Goal: Task Accomplishment & Management: Complete application form

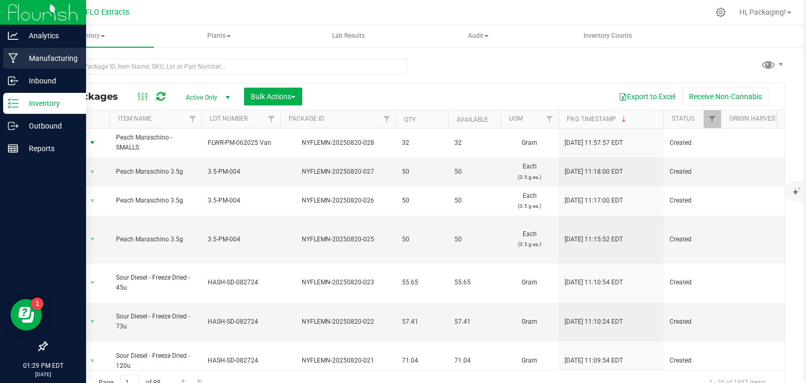
click at [28, 59] on p "Manufacturing" at bounding box center [49, 58] width 63 height 13
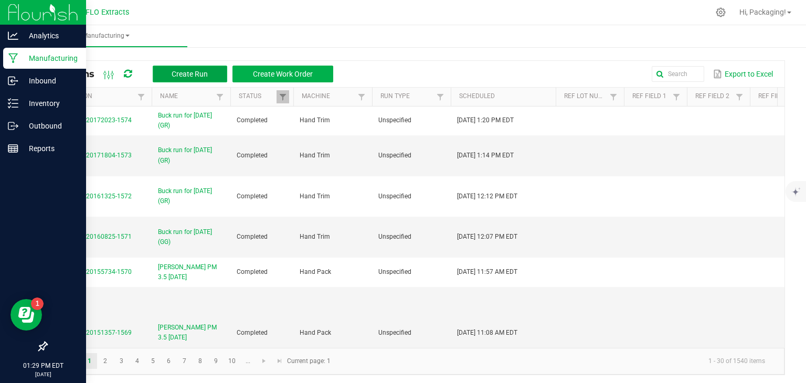
click at [194, 74] on span "Create Run" at bounding box center [190, 74] width 36 height 8
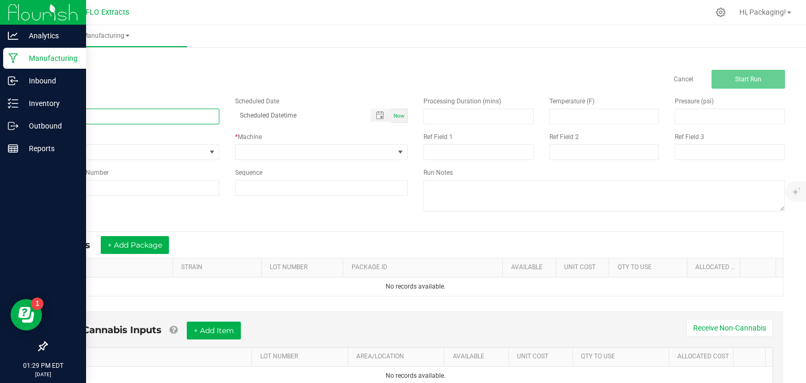
click at [98, 118] on input at bounding box center [132, 117] width 173 height 16
type input "LEDA WT 3.5 [DATE]"
click at [397, 115] on span "Now" at bounding box center [399, 116] width 11 height 6
type input "[DATE] 1:29 PM"
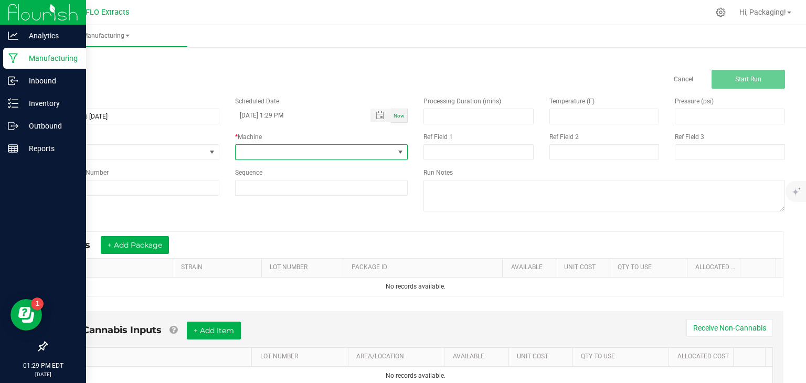
click at [397, 151] on span at bounding box center [400, 152] width 8 height 8
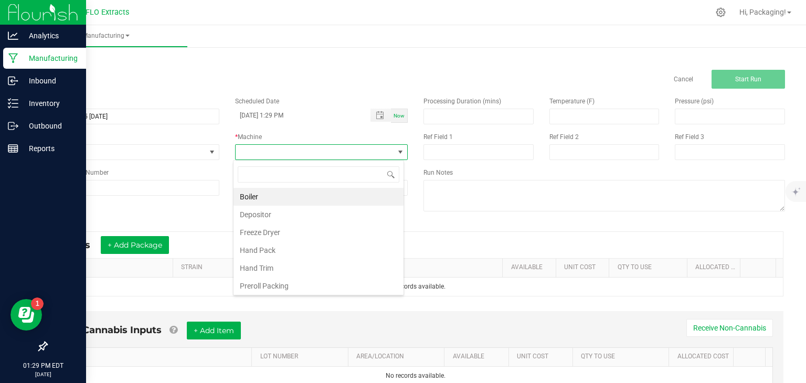
scroll to position [15, 171]
click at [300, 248] on li "Hand Pack" at bounding box center [319, 250] width 170 height 18
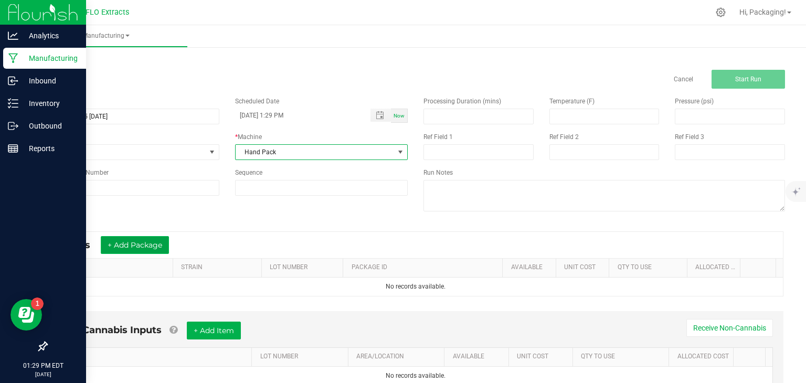
click at [150, 245] on button "+ Add Package" at bounding box center [135, 245] width 68 height 18
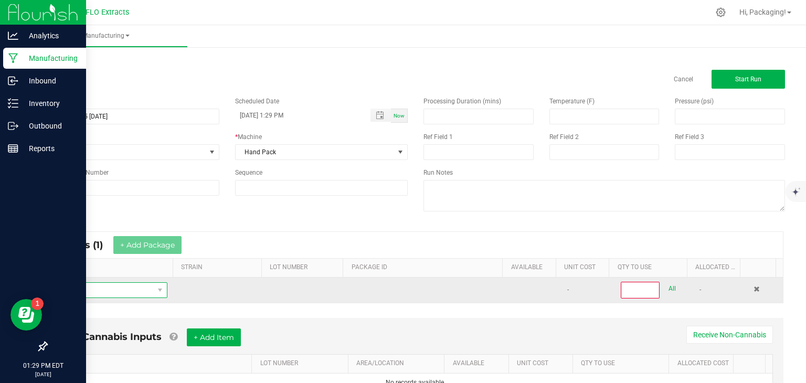
click at [105, 288] on span "NO DATA FOUND" at bounding box center [104, 290] width 99 height 15
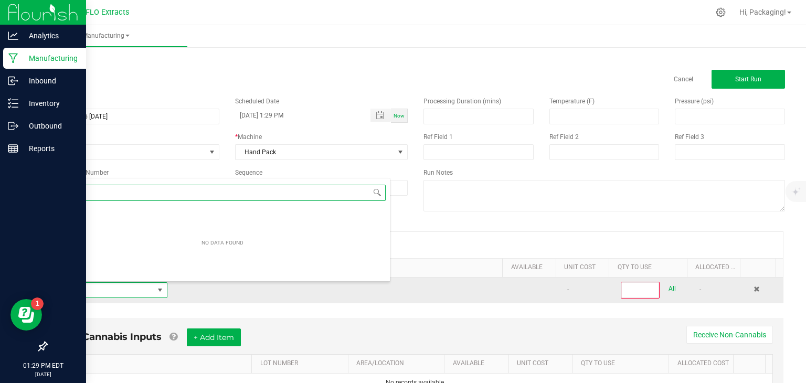
scroll to position [15, 109]
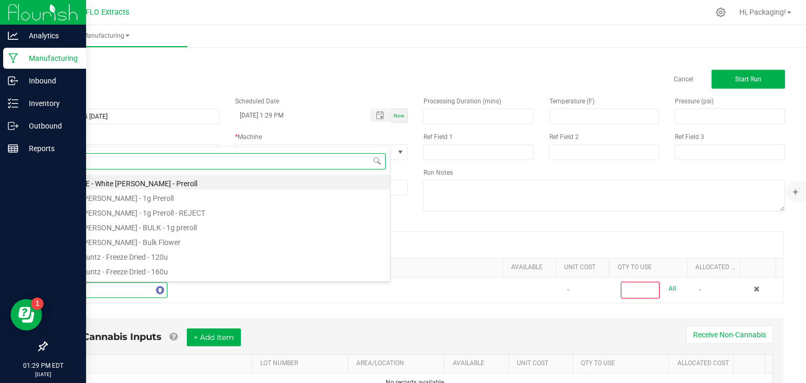
type input "WHITE"
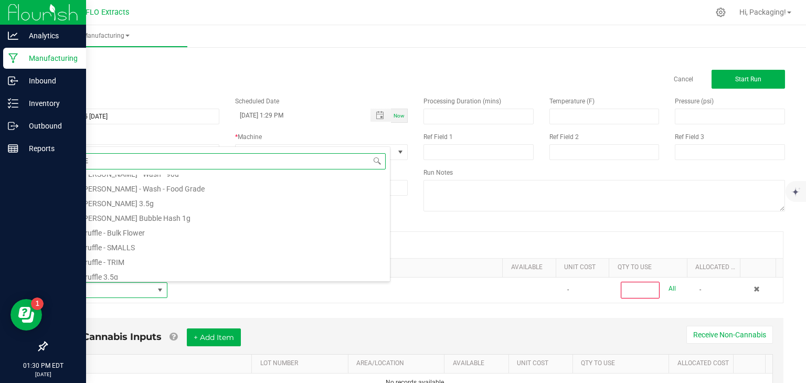
scroll to position [321, 0]
click at [147, 230] on li "White Truffle - Bulk Flower" at bounding box center [222, 228] width 335 height 15
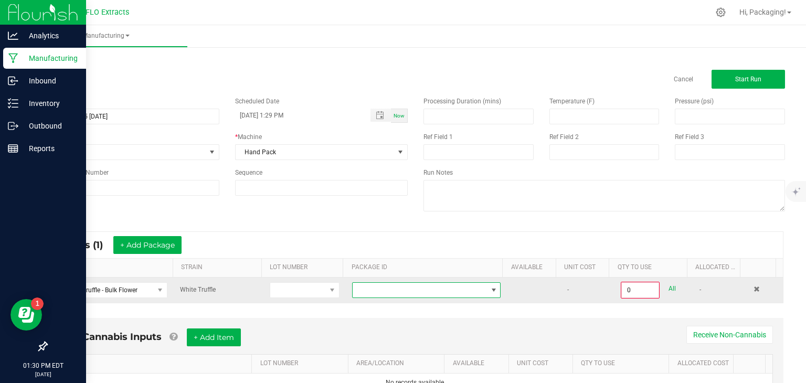
click at [464, 291] on span at bounding box center [420, 290] width 134 height 15
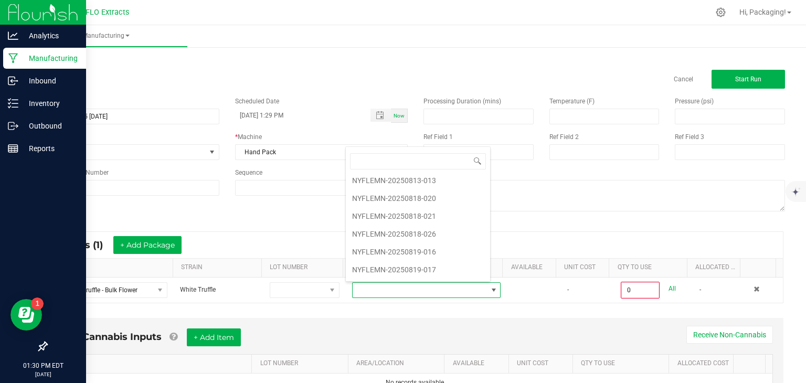
scroll to position [160, 0]
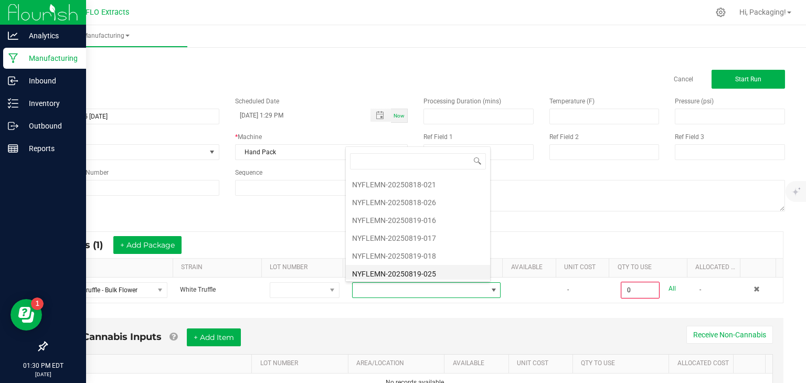
click at [431, 271] on li "NYFLEMN-20250819-025" at bounding box center [418, 274] width 144 height 18
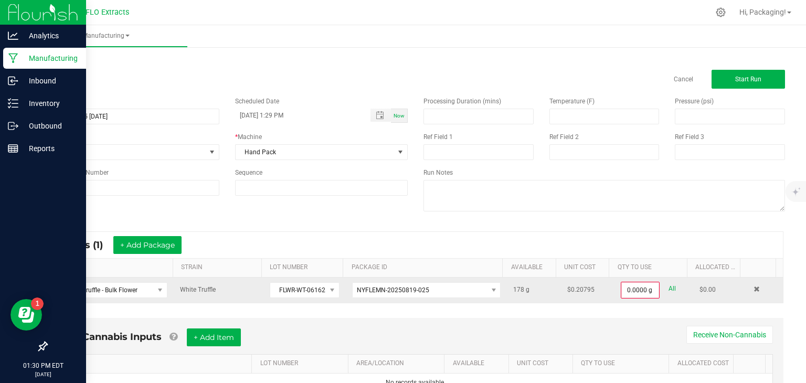
click at [669, 289] on link "All" at bounding box center [672, 289] width 7 height 14
type input "178.0000 g"
click at [164, 244] on button "+ Add Package" at bounding box center [147, 245] width 68 height 18
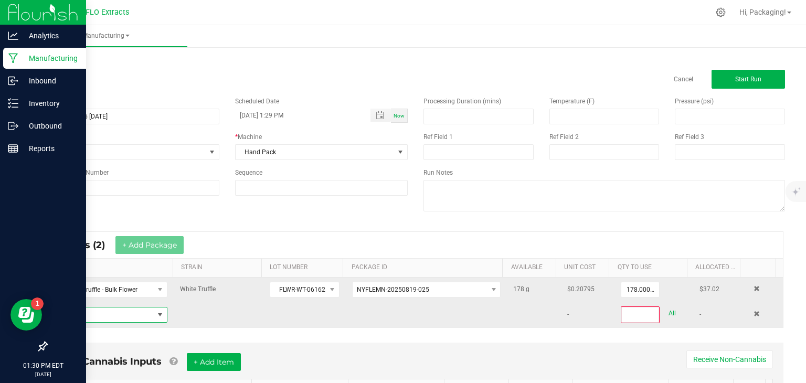
click at [116, 311] on span "NO DATA FOUND" at bounding box center [104, 315] width 99 height 15
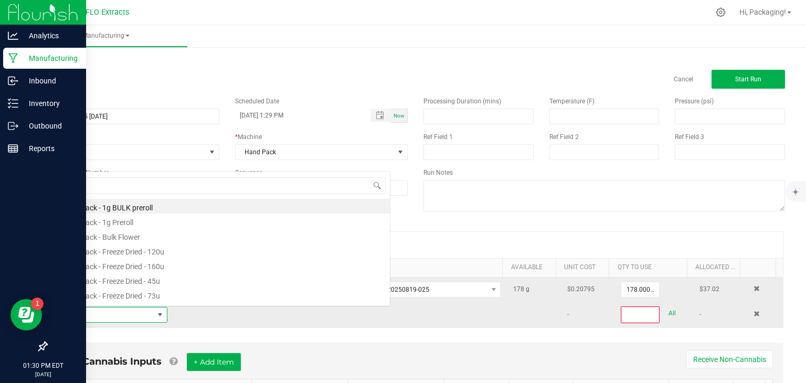
scroll to position [15, 109]
type input "WHITE TR"
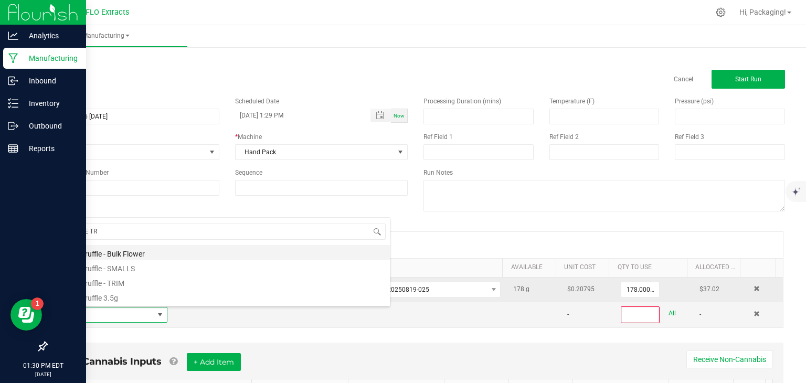
click at [131, 252] on li "White Truffle - Bulk Flower" at bounding box center [222, 252] width 335 height 15
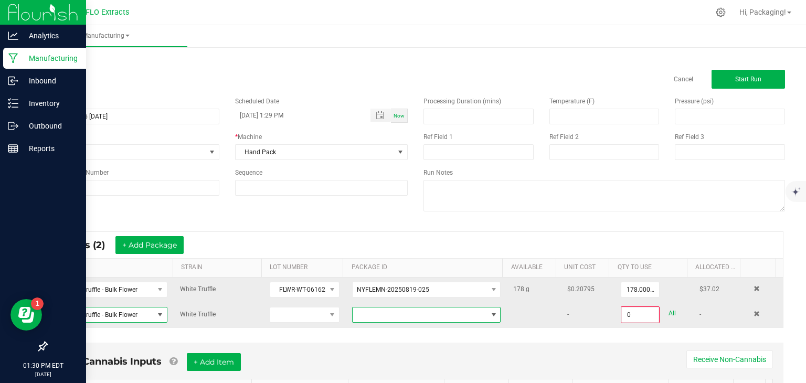
click at [490, 312] on span at bounding box center [494, 315] width 8 height 8
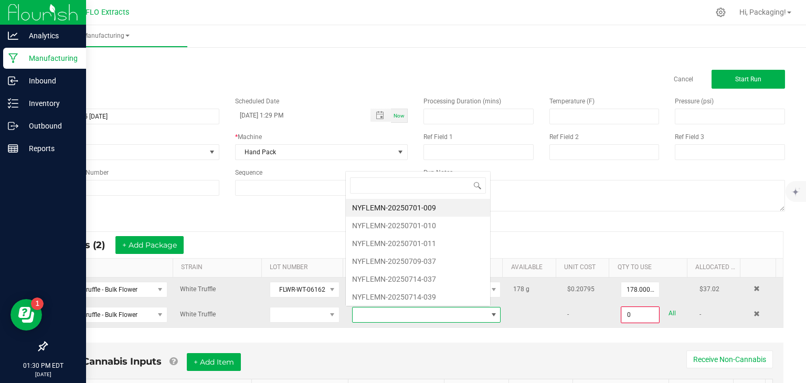
scroll to position [15, 143]
click at [439, 210] on li "NYFLEMN-20250701-009" at bounding box center [418, 208] width 144 height 18
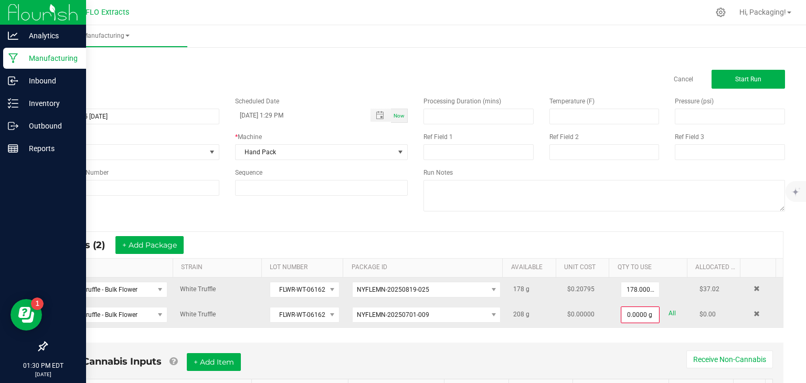
click at [669, 312] on link "All" at bounding box center [672, 314] width 7 height 14
type input "208.0000 g"
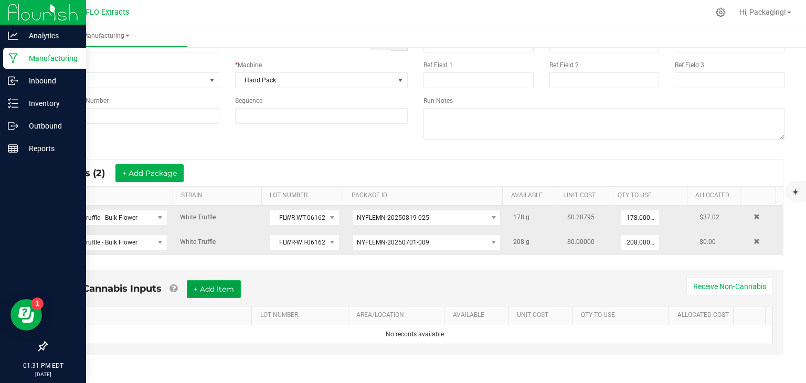
click at [233, 283] on button "+ Add Item" at bounding box center [214, 289] width 54 height 18
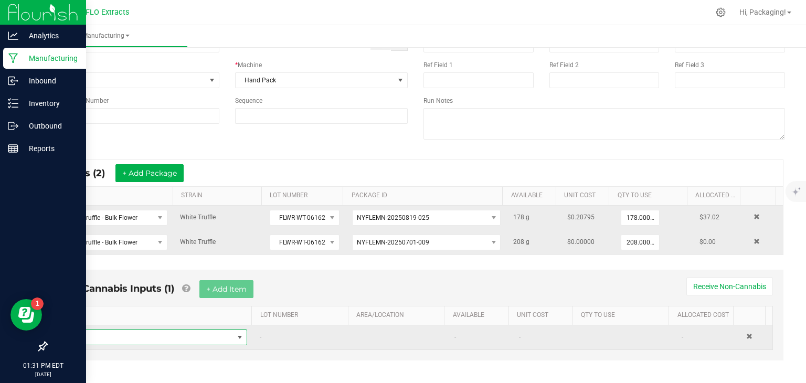
click at [119, 336] on span "NO DATA FOUND" at bounding box center [150, 337] width 168 height 15
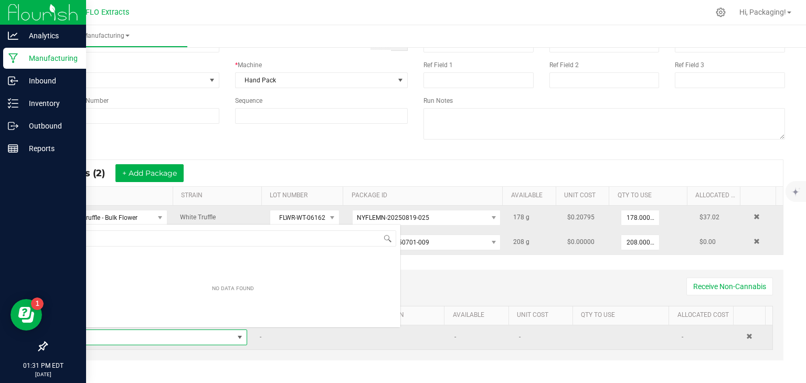
scroll to position [15, 175]
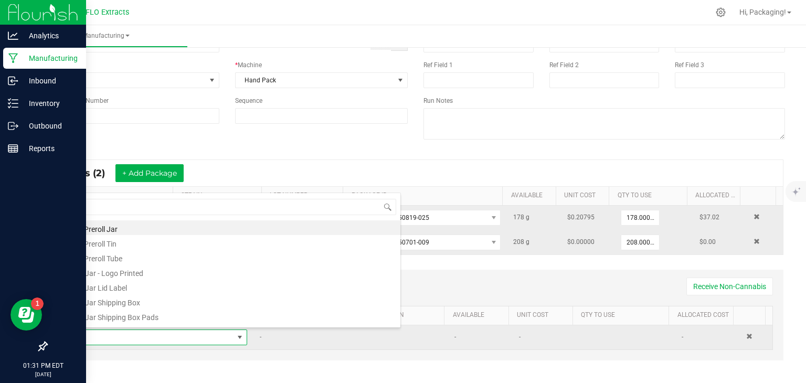
type input "EI"
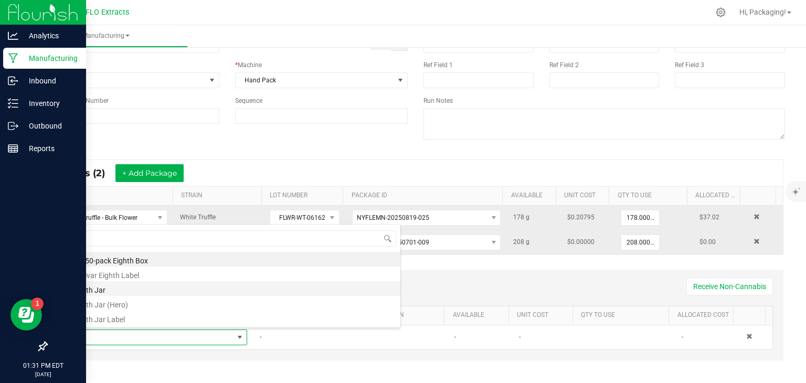
click at [94, 288] on li "Eighth Jar" at bounding box center [233, 288] width 335 height 15
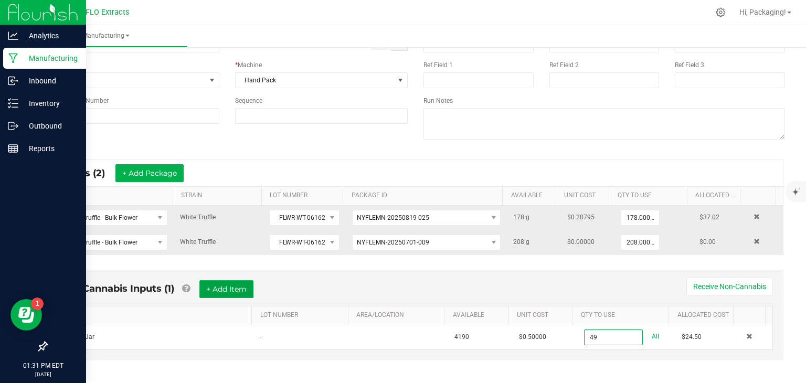
type input "49 ea"
click at [230, 287] on button "+ Add Item" at bounding box center [226, 289] width 54 height 18
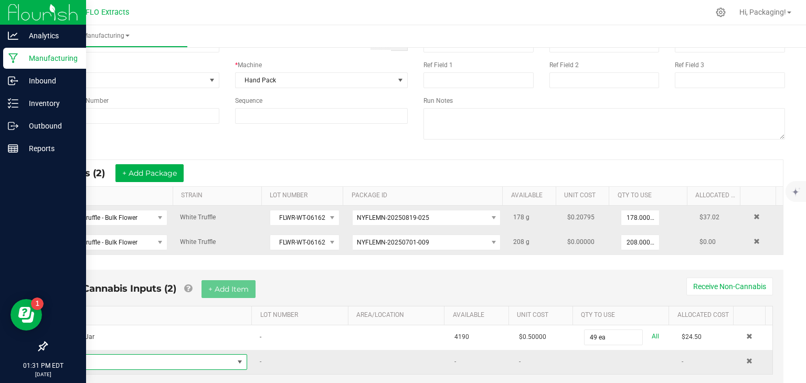
click at [236, 360] on span "NO DATA FOUND" at bounding box center [240, 362] width 8 height 8
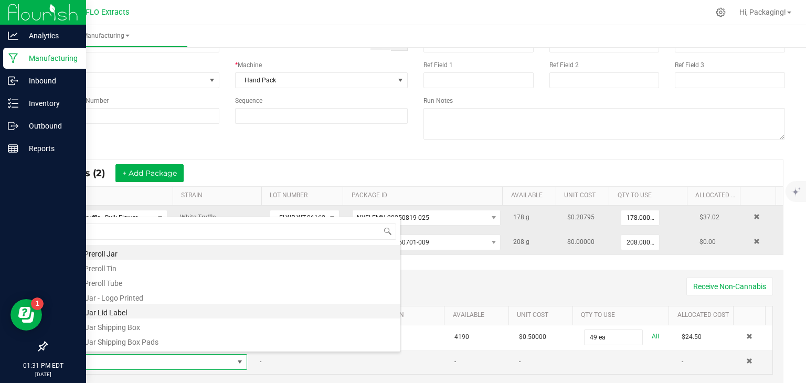
click at [199, 314] on li "1/8 Jar Lid Label" at bounding box center [233, 311] width 335 height 15
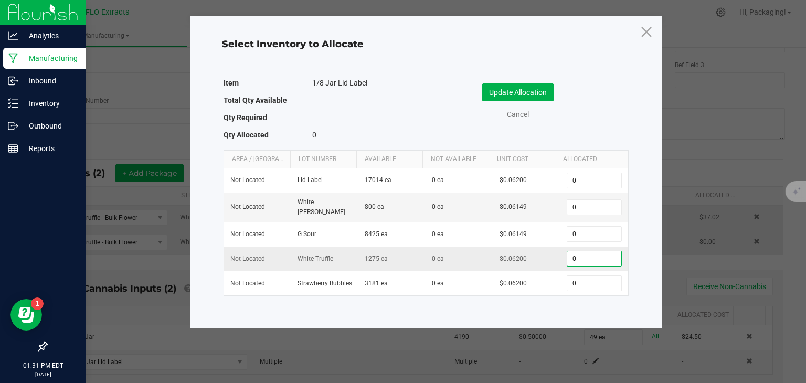
click at [576, 251] on input "0" at bounding box center [594, 258] width 54 height 15
type input "49"
click at [533, 94] on button "Update Allocation" at bounding box center [517, 92] width 71 height 18
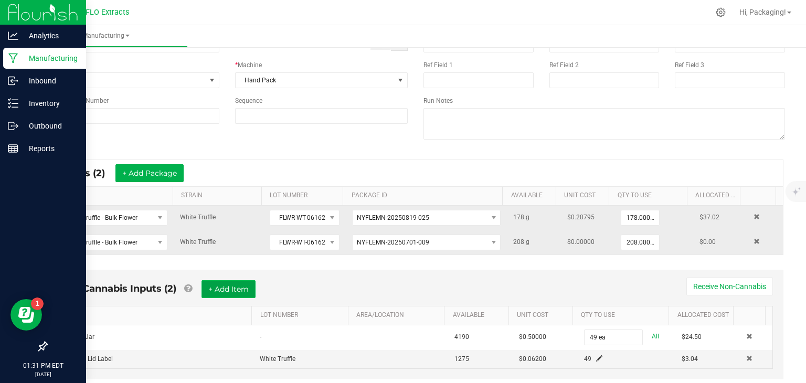
click at [241, 285] on button "+ Add Item" at bounding box center [229, 289] width 54 height 18
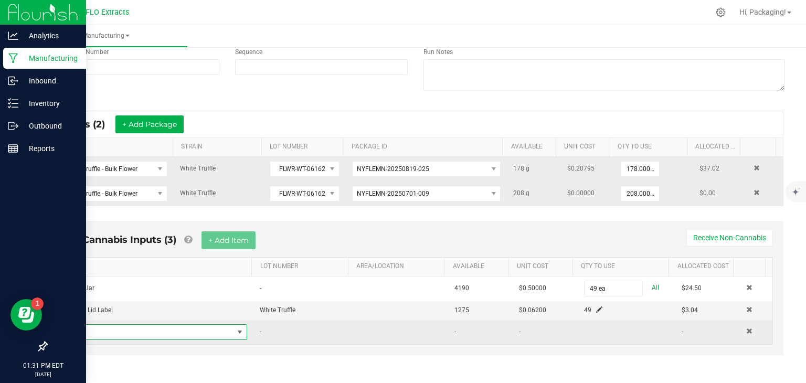
click at [237, 328] on span "NO DATA FOUND" at bounding box center [240, 332] width 8 height 8
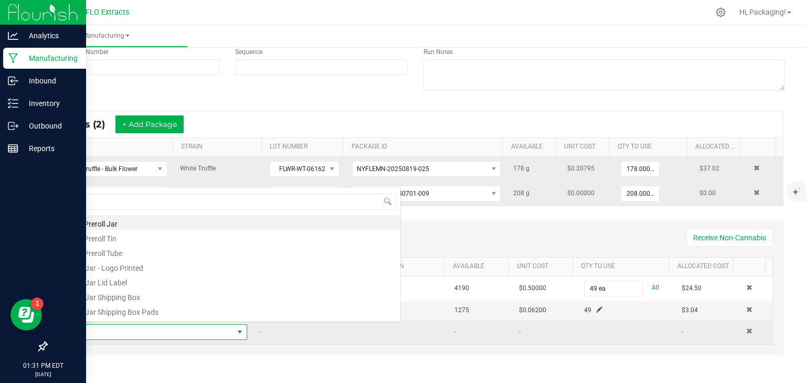
scroll to position [15, 175]
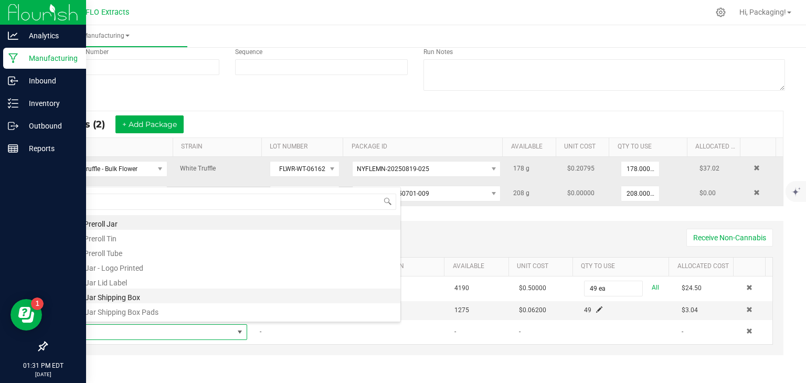
click at [212, 297] on li "1/8 Jar Shipping Box" at bounding box center [233, 296] width 335 height 15
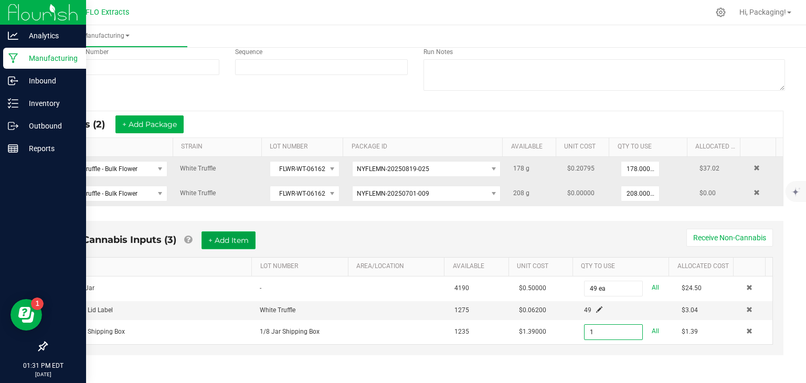
type input "1 ea"
click at [215, 240] on button "+ Add Item" at bounding box center [229, 240] width 54 height 18
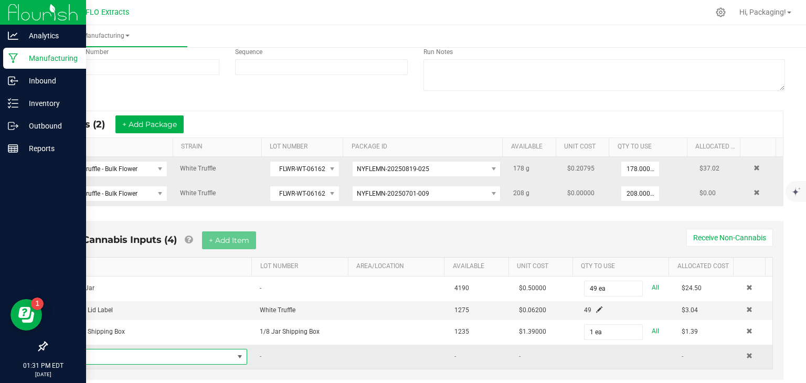
click at [238, 353] on span "NO DATA FOUND" at bounding box center [240, 357] width 8 height 8
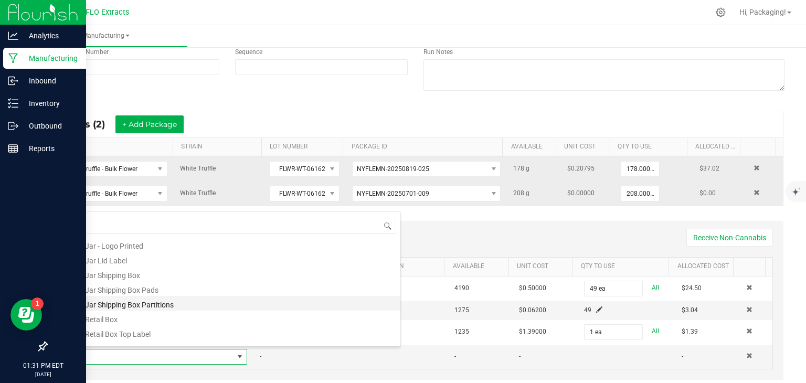
scroll to position [48, 0]
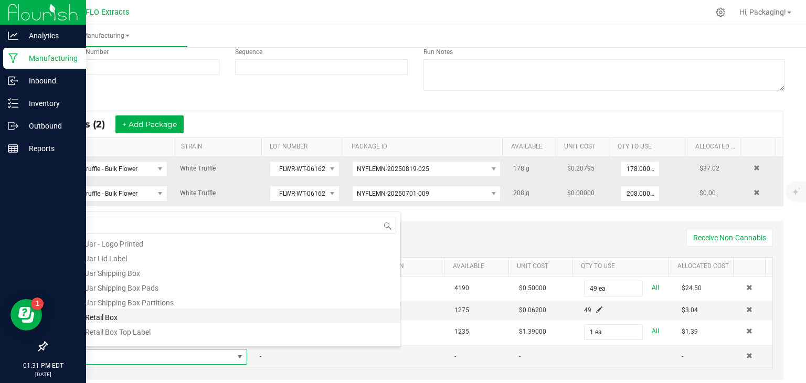
click at [170, 320] on li "1/8 Retail Box" at bounding box center [233, 316] width 335 height 15
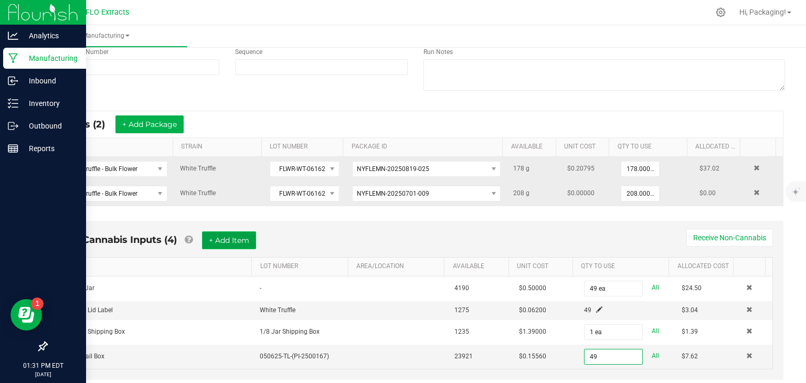
type input "49 ea"
click at [223, 238] on button "+ Add Item" at bounding box center [229, 240] width 54 height 18
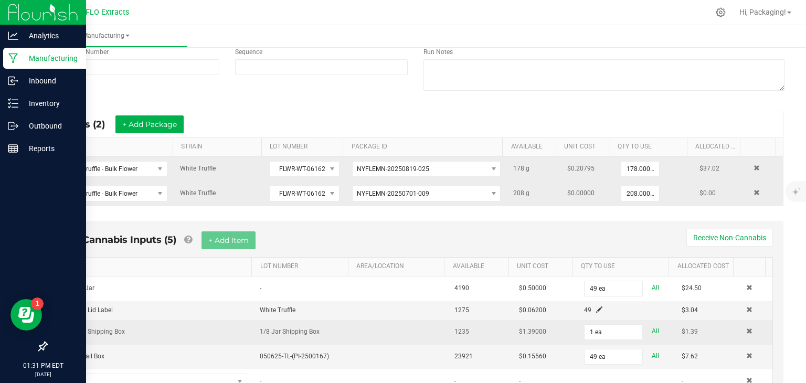
scroll to position [170, 0]
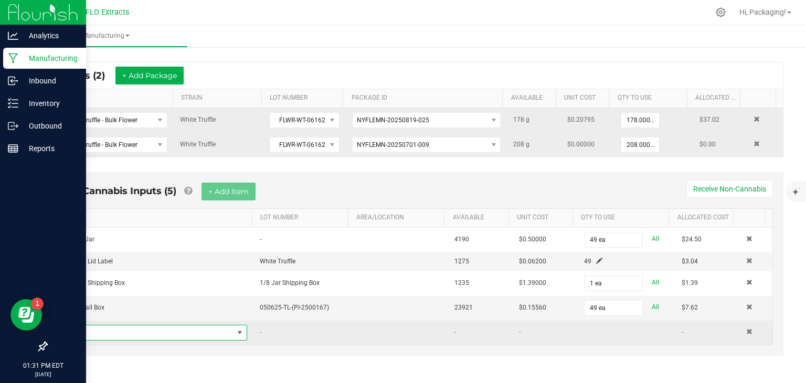
click at [236, 330] on span "NO DATA FOUND" at bounding box center [240, 333] width 8 height 8
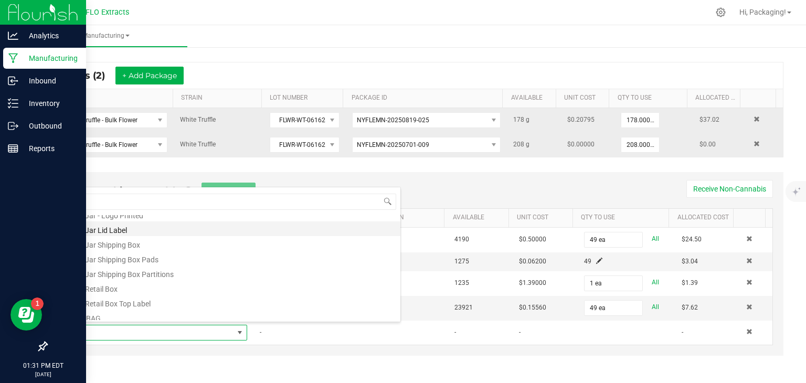
scroll to position [52, 0]
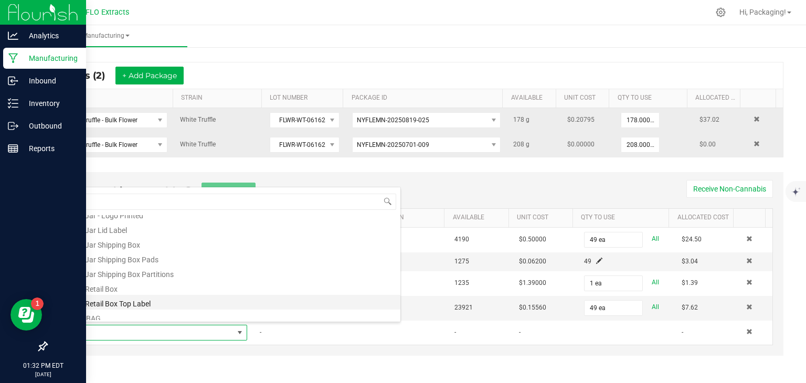
click at [199, 304] on li "1/8 Retail Box Top Label" at bounding box center [233, 302] width 335 height 15
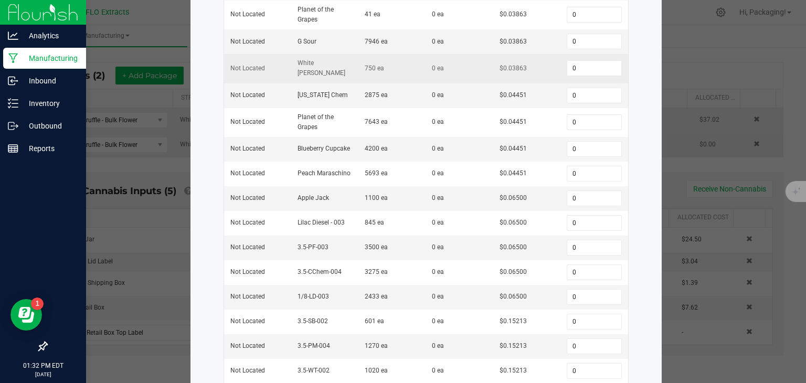
scroll to position [387, 0]
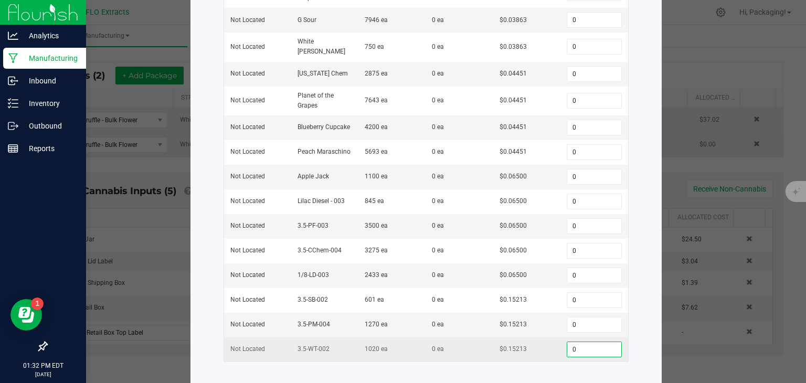
click at [579, 342] on input "0" at bounding box center [594, 349] width 54 height 15
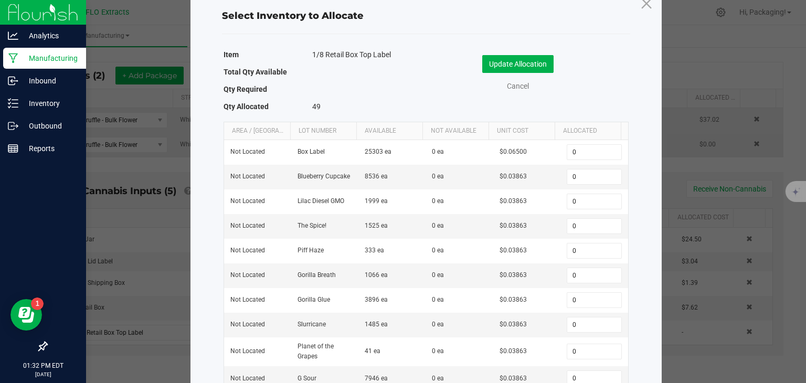
scroll to position [0, 0]
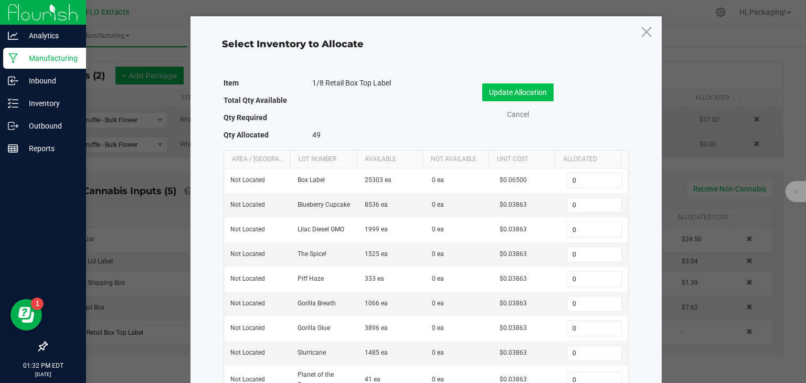
type input "49"
click at [525, 92] on button "Update Allocation" at bounding box center [517, 92] width 71 height 18
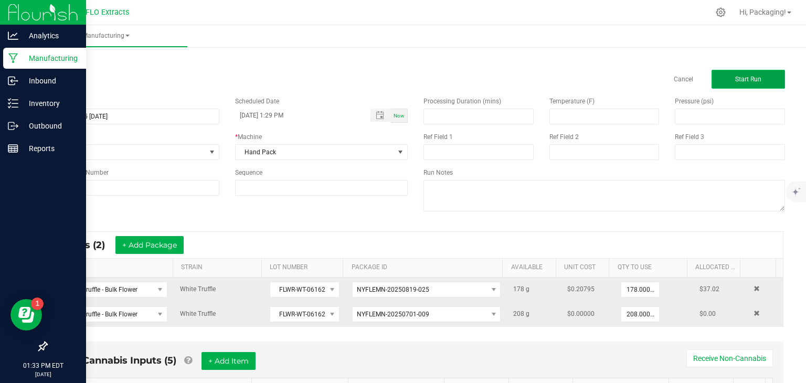
click at [740, 76] on span "Start Run" at bounding box center [748, 79] width 26 height 7
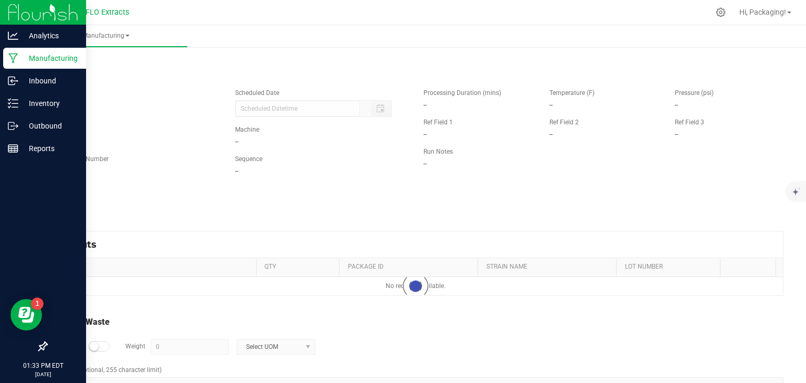
type input "[DATE] 1:29 PM"
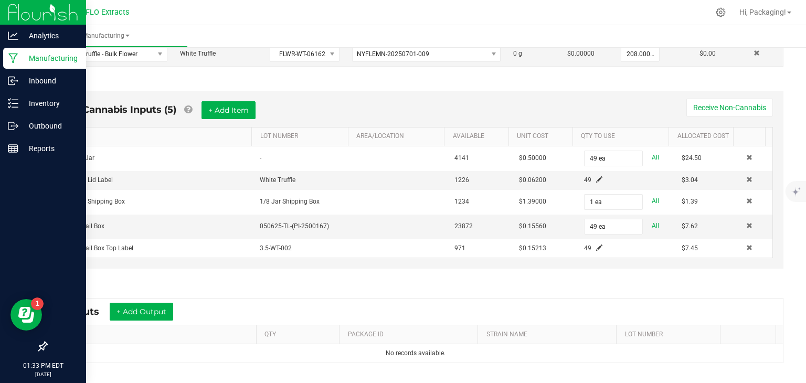
scroll to position [370, 0]
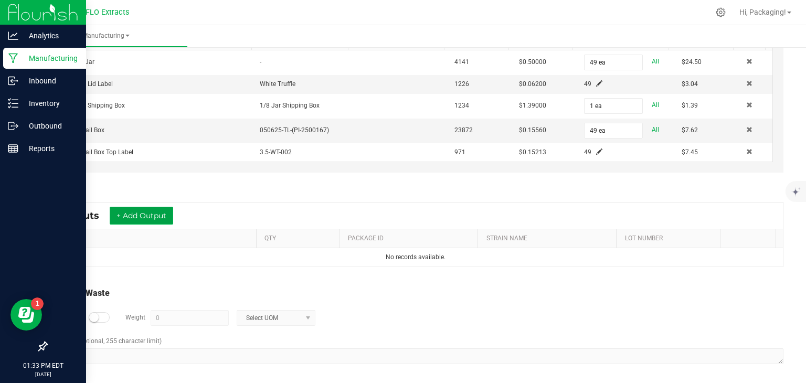
click at [141, 214] on button "+ Add Output" at bounding box center [142, 216] width 64 height 18
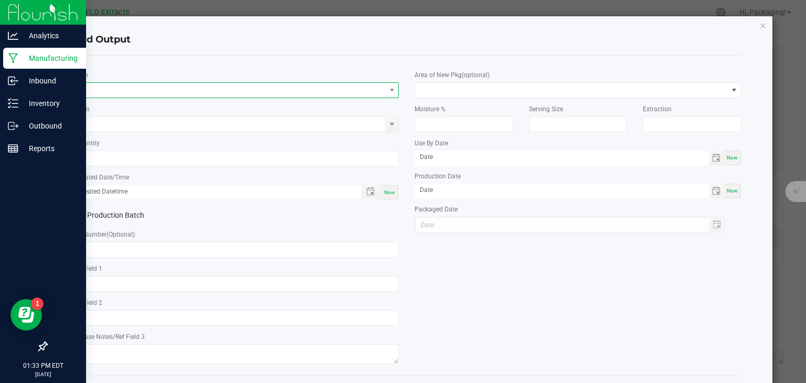
click at [127, 90] on span "NO DATA FOUND" at bounding box center [229, 90] width 312 height 15
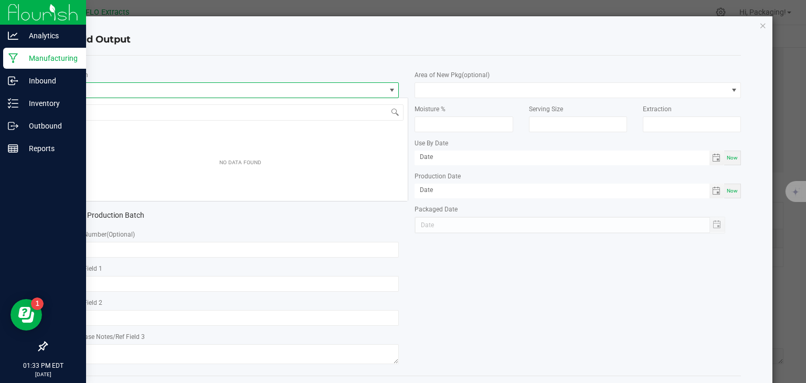
scroll to position [15, 323]
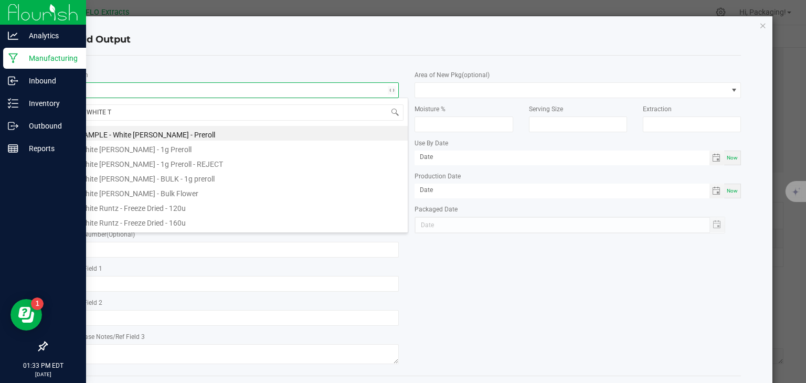
type input "WHITE TR"
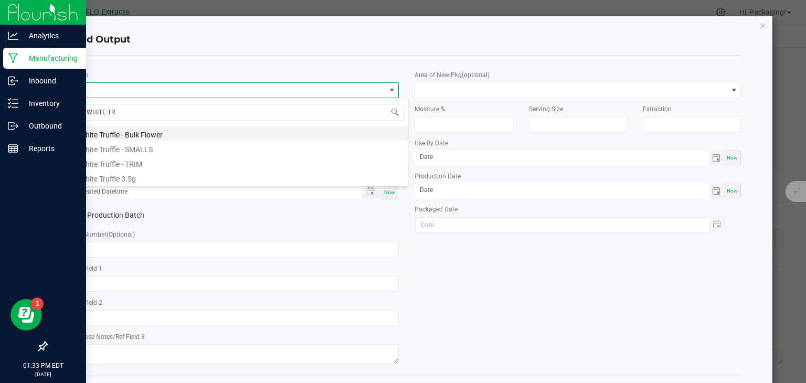
click at [157, 133] on li "White Truffle - Bulk Flower" at bounding box center [240, 133] width 335 height 15
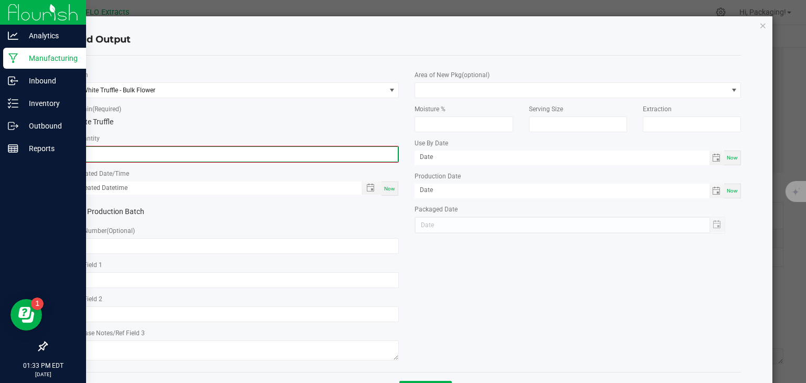
click at [110, 158] on input "0" at bounding box center [236, 154] width 324 height 15
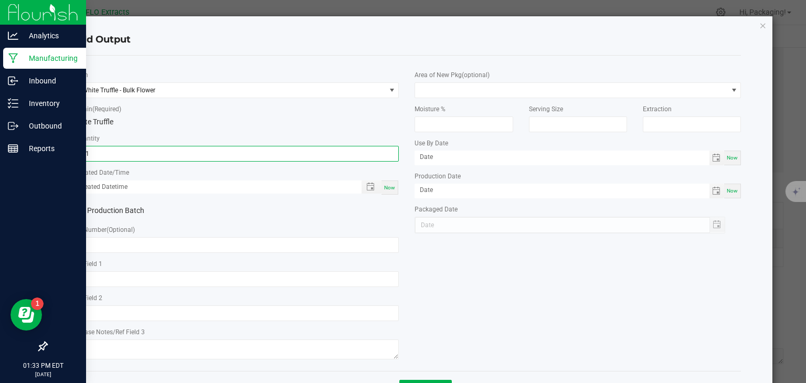
type input "121.0000 g"
click at [384, 185] on span "Now" at bounding box center [389, 188] width 11 height 6
type input "[DATE] 1:33 PM"
type input "[DATE]"
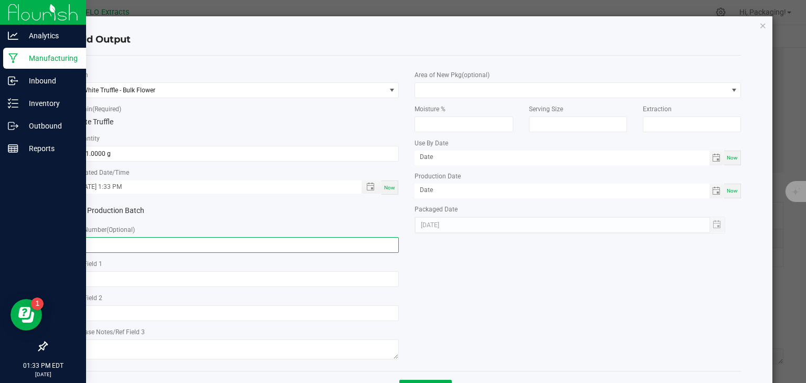
click at [159, 240] on input "text" at bounding box center [236, 245] width 326 height 16
type input "FLWR-WT-061625 Bounsy"
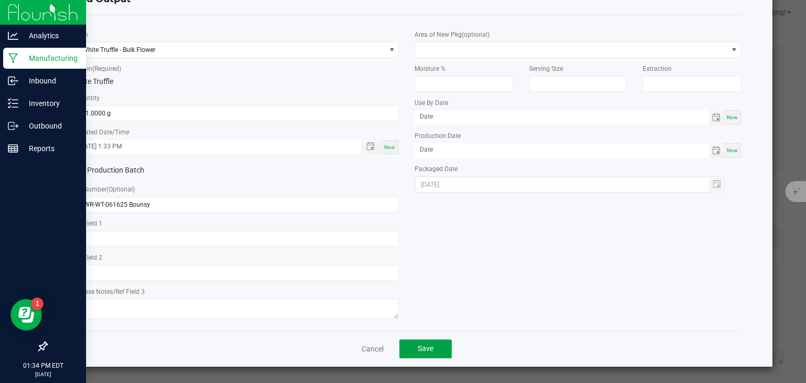
click at [418, 347] on span "Save" at bounding box center [426, 348] width 16 height 8
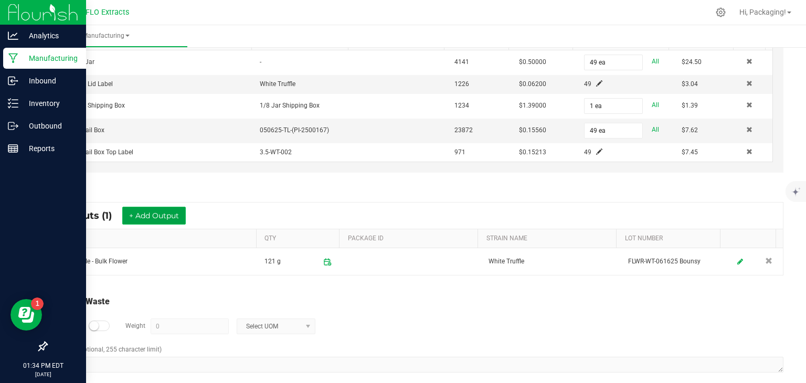
click at [165, 213] on button "+ Add Output" at bounding box center [154, 216] width 64 height 18
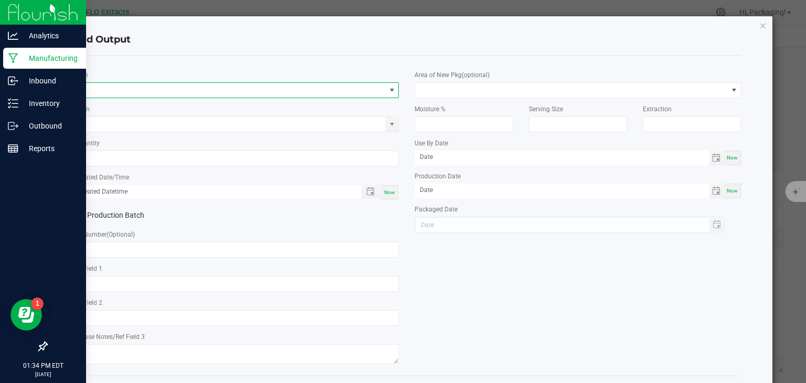
click at [123, 86] on span "NO DATA FOUND" at bounding box center [229, 90] width 312 height 15
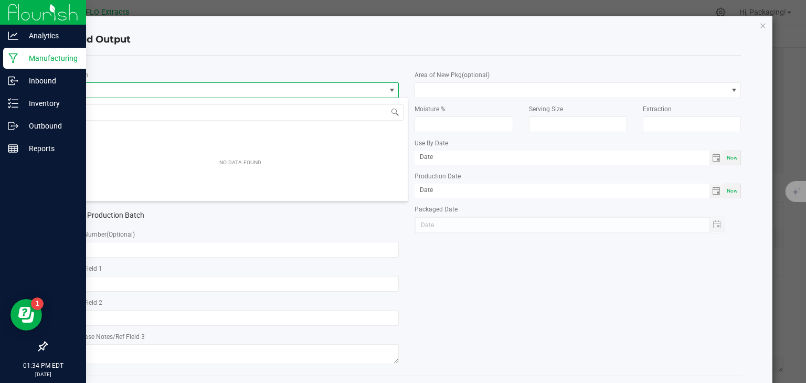
scroll to position [15, 323]
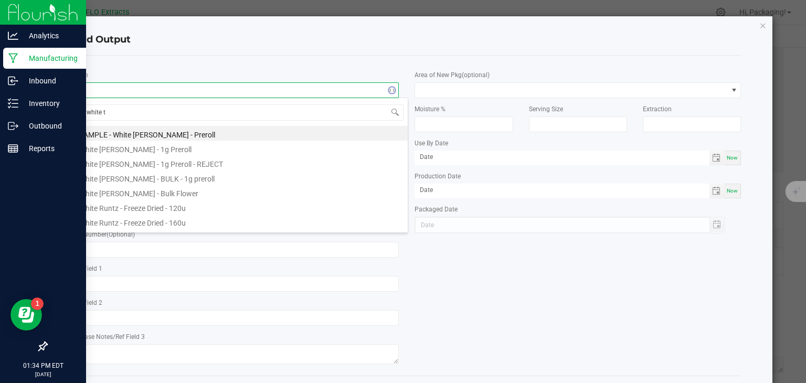
type input "white tr"
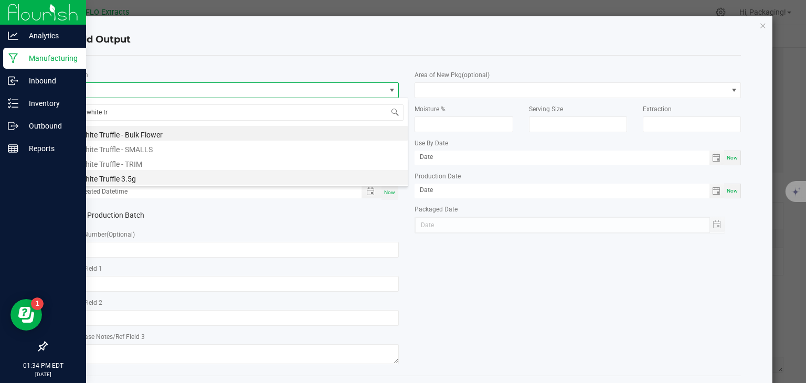
click at [100, 176] on li "White Truffle 3.5g" at bounding box center [240, 177] width 335 height 15
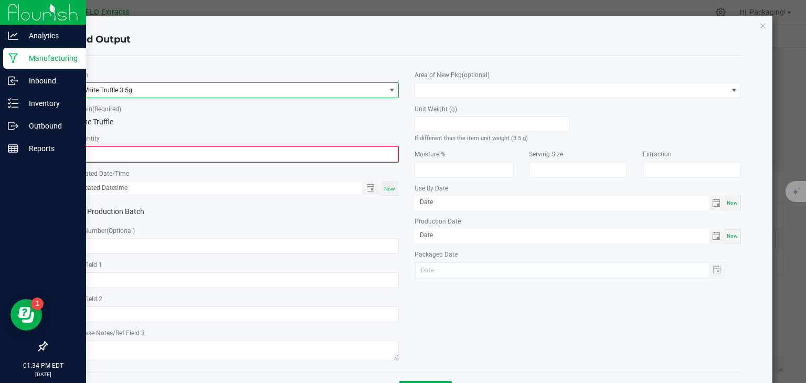
click at [117, 149] on input "0" at bounding box center [236, 154] width 324 height 15
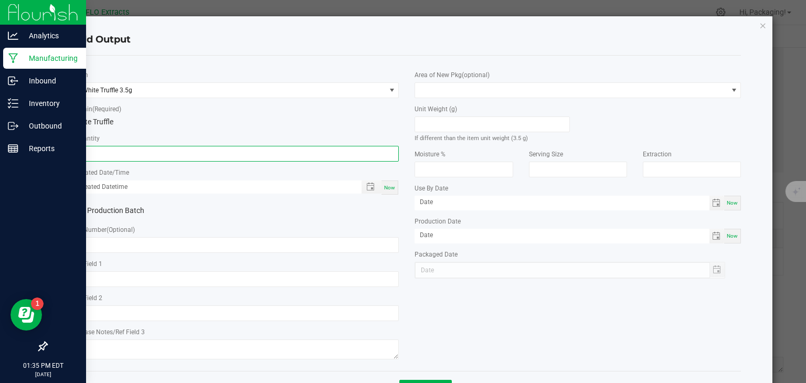
type input "49 ea"
click at [390, 189] on span "Now" at bounding box center [389, 188] width 11 height 6
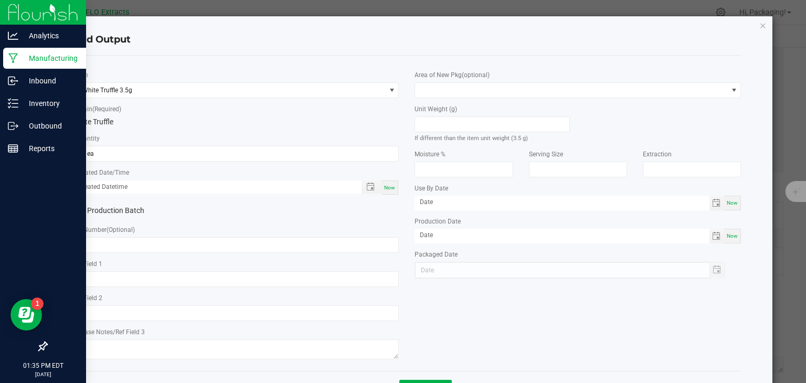
type input "[DATE] 1:35 PM"
type input "[DATE]"
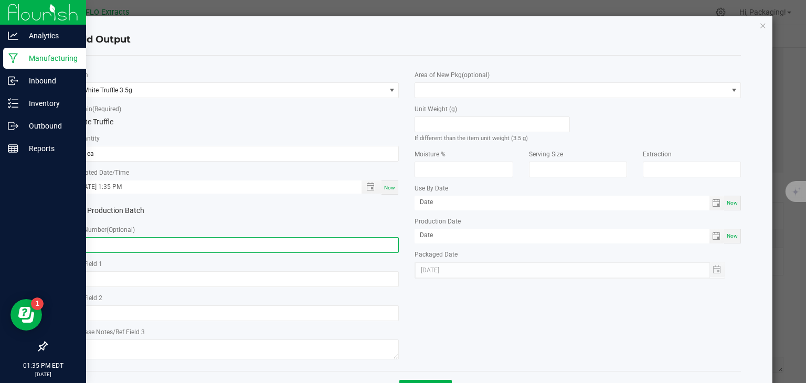
click at [120, 248] on input "text" at bounding box center [236, 245] width 326 height 16
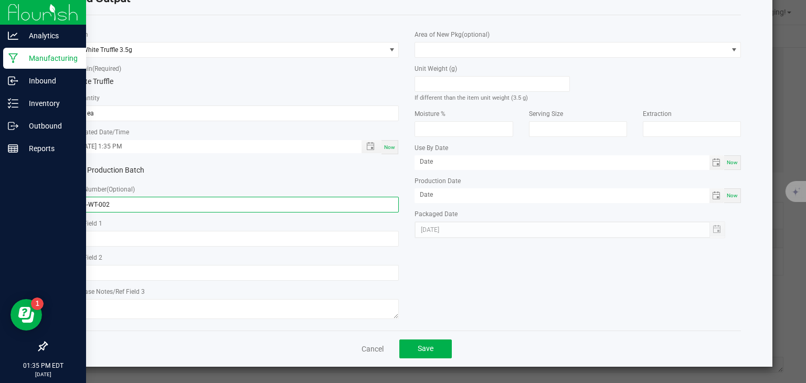
scroll to position [40, 0]
type input "3.5-WT-002"
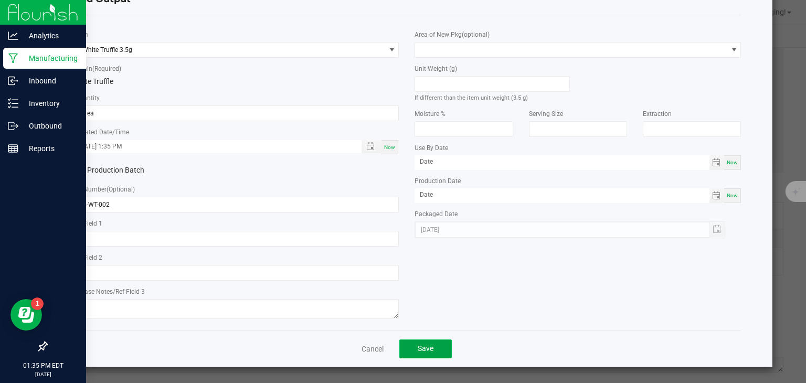
click at [426, 349] on span "Save" at bounding box center [426, 348] width 16 height 8
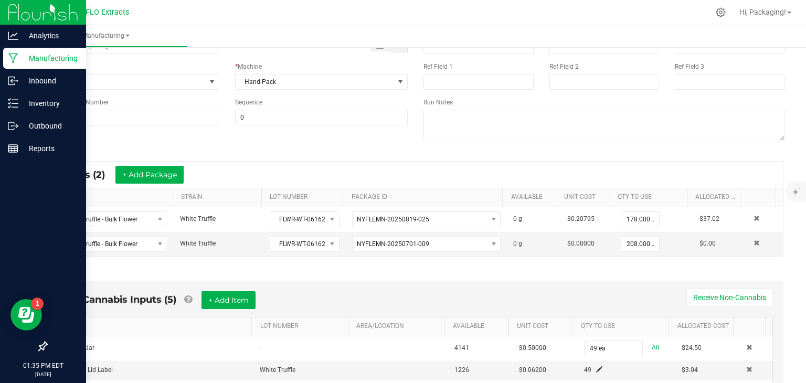
scroll to position [0, 0]
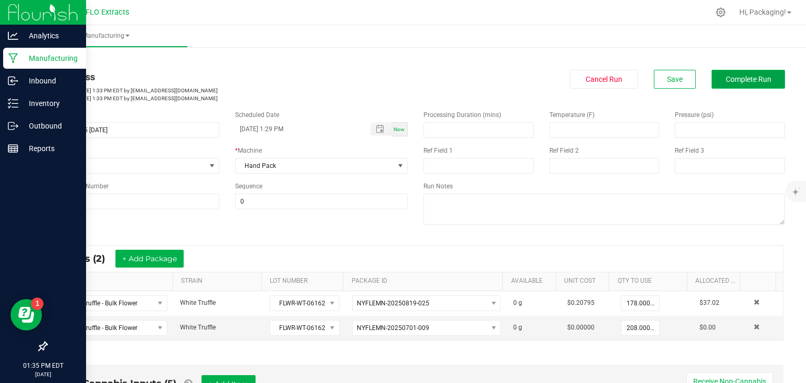
click at [745, 81] on span "Complete Run" at bounding box center [749, 79] width 46 height 8
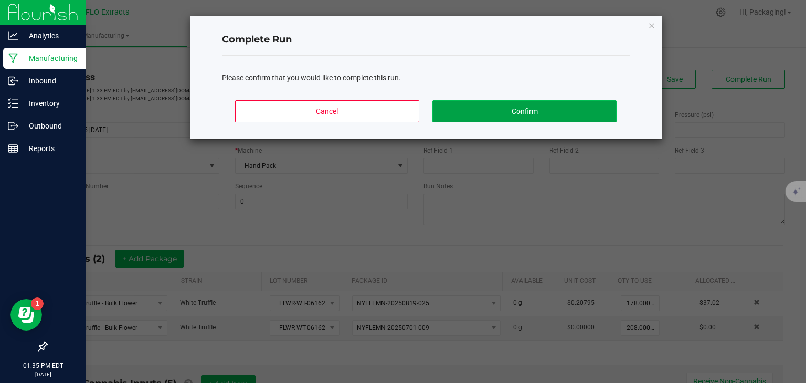
click at [549, 106] on button "Confirm" at bounding box center [524, 111] width 184 height 22
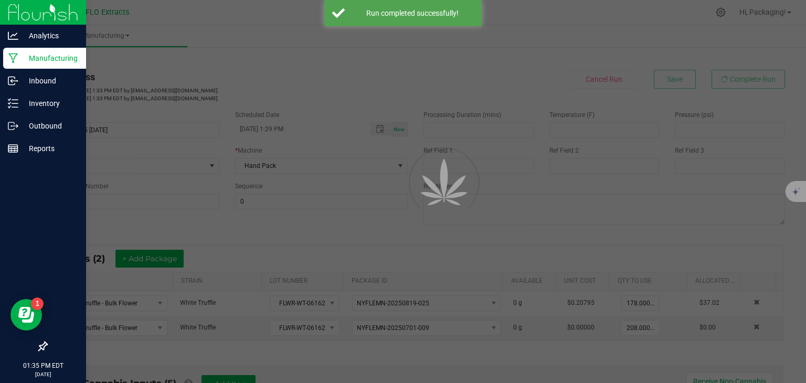
click at [549, 106] on div at bounding box center [403, 191] width 806 height 383
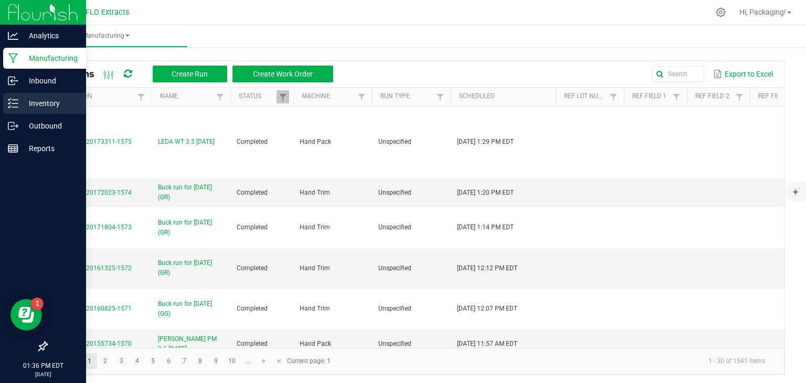
click at [49, 107] on p "Inventory" at bounding box center [49, 103] width 63 height 13
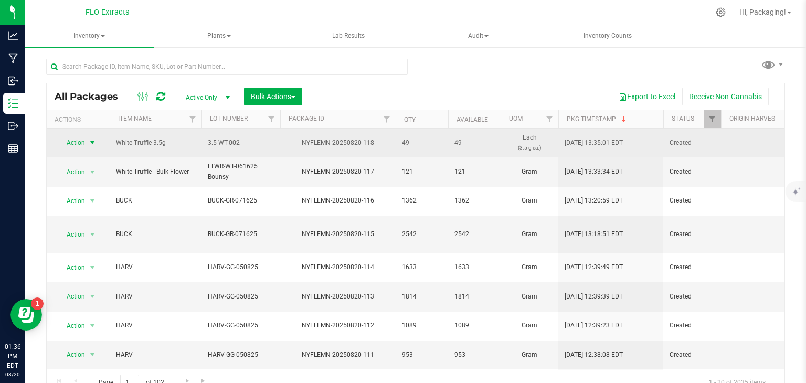
click at [93, 140] on span "select" at bounding box center [92, 143] width 8 height 8
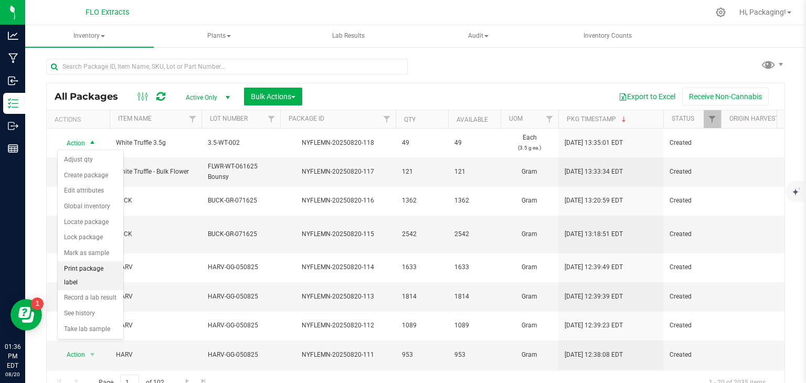
click at [99, 271] on li "Print package label" at bounding box center [91, 275] width 66 height 29
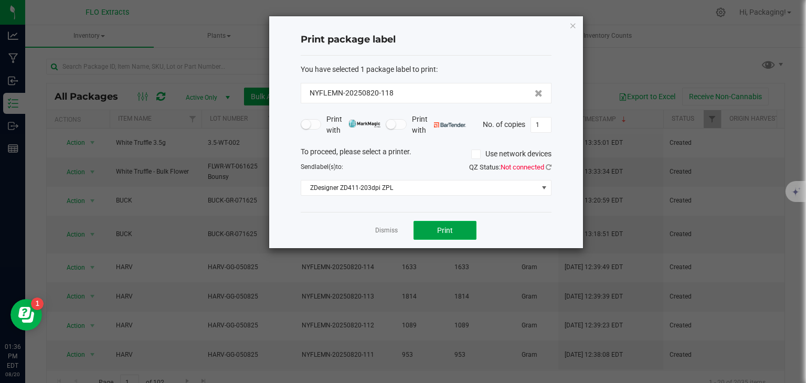
click at [458, 231] on button "Print" at bounding box center [445, 230] width 63 height 19
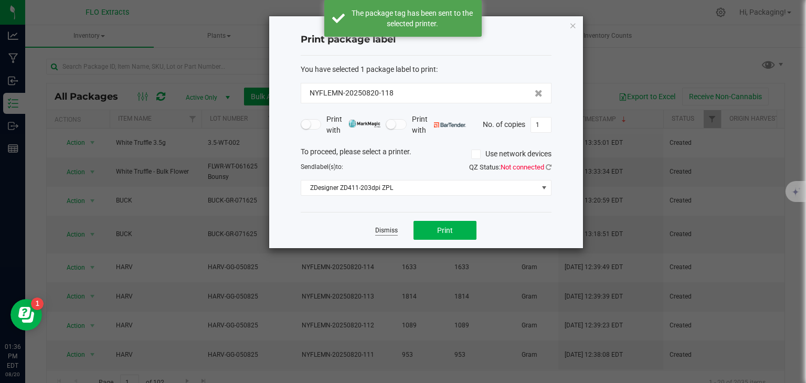
click at [391, 228] on link "Dismiss" at bounding box center [386, 230] width 23 height 9
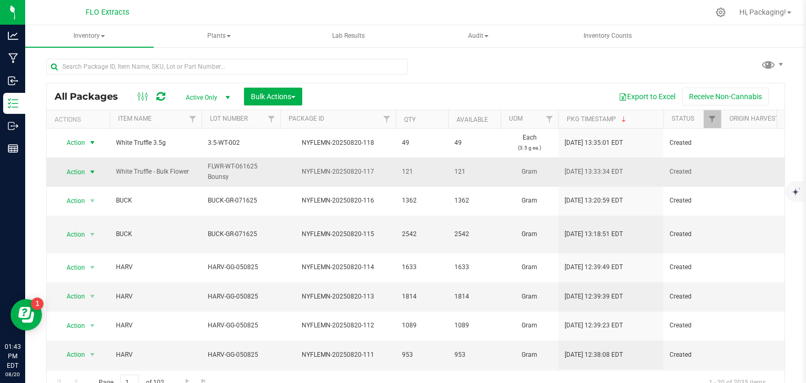
click at [92, 171] on span "select" at bounding box center [92, 172] width 8 height 8
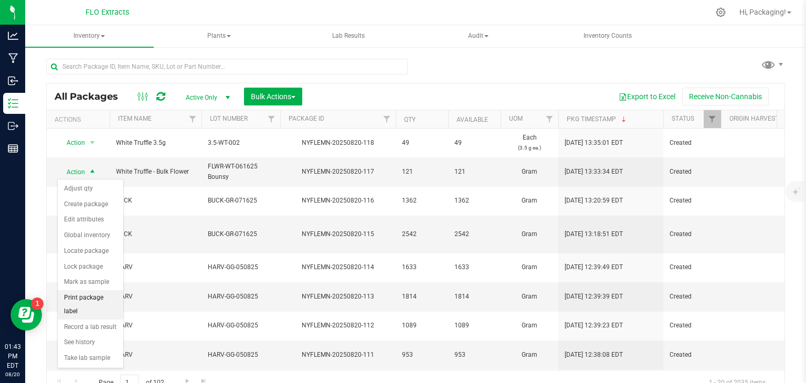
click at [77, 297] on li "Print package label" at bounding box center [91, 304] width 66 height 29
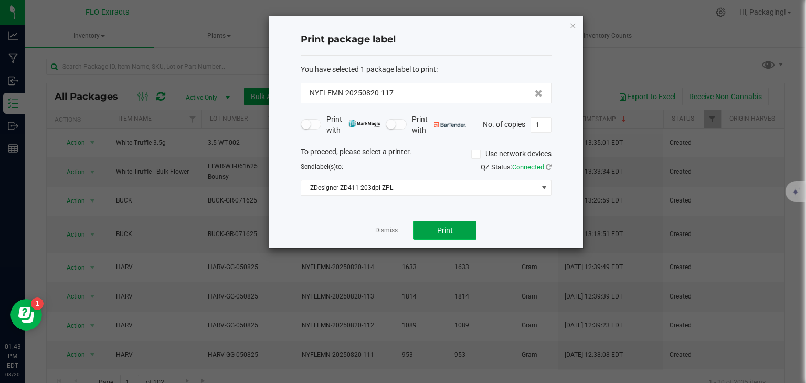
click at [459, 229] on button "Print" at bounding box center [445, 230] width 63 height 19
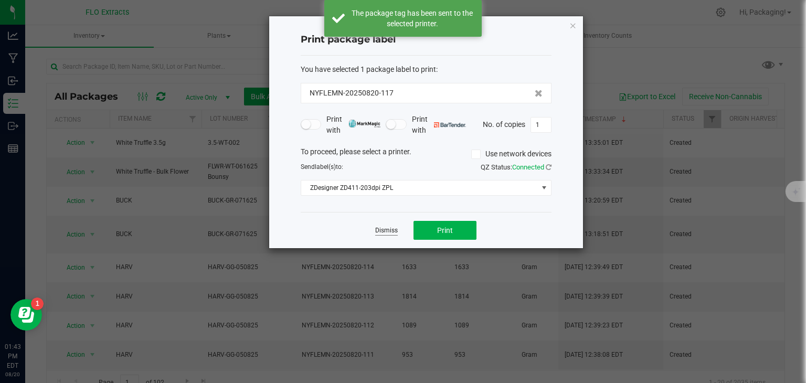
click at [386, 231] on link "Dismiss" at bounding box center [386, 230] width 23 height 9
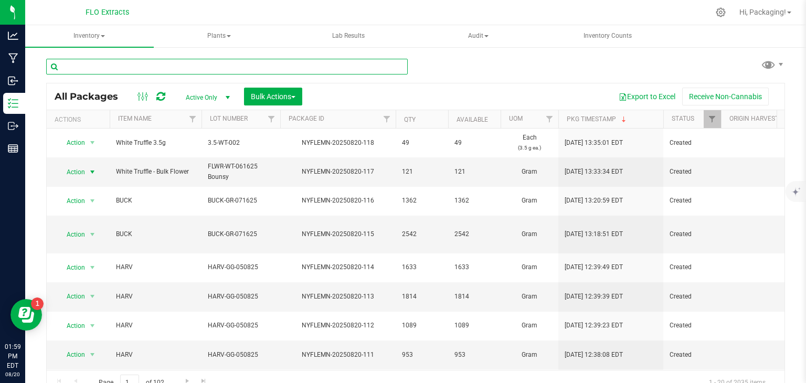
click at [136, 64] on input "text" at bounding box center [227, 67] width 362 height 16
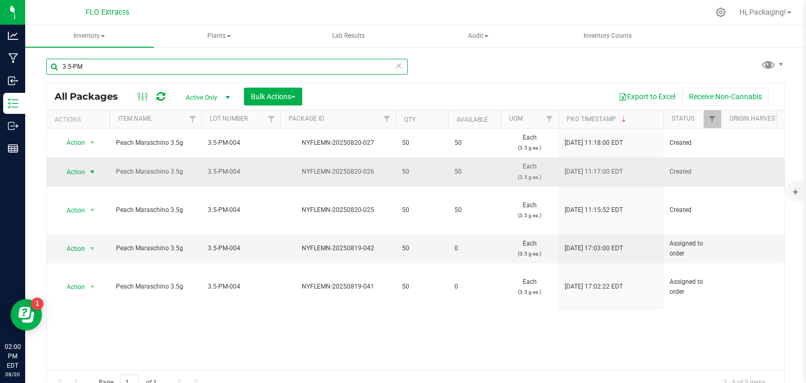
type input "3.5-PM"
click at [72, 173] on span "Action" at bounding box center [71, 172] width 28 height 15
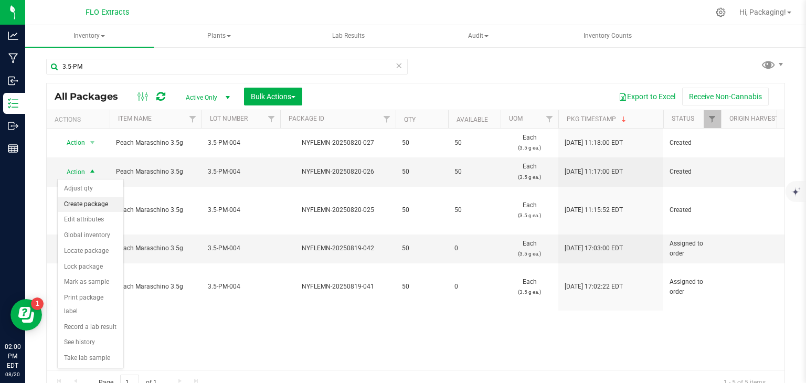
click at [87, 205] on li "Create package" at bounding box center [91, 205] width 66 height 16
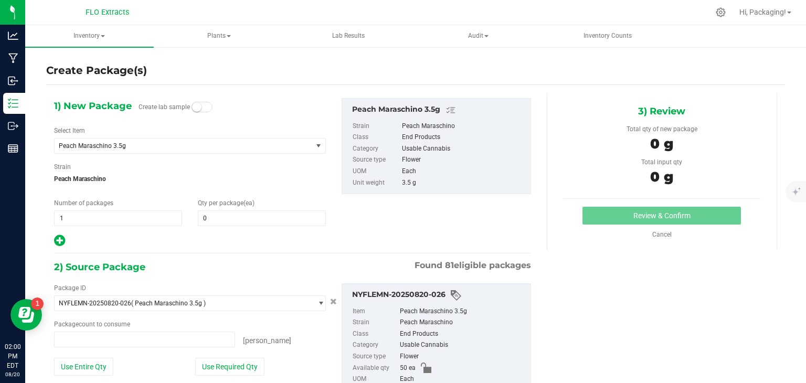
type input "0 ea"
click at [223, 221] on span at bounding box center [262, 218] width 128 height 16
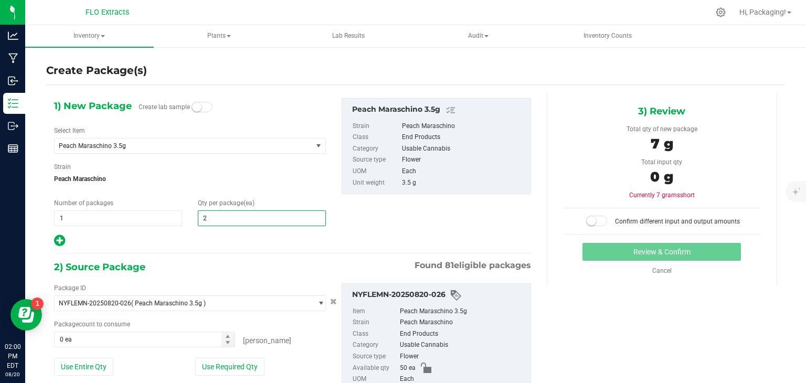
type input "25"
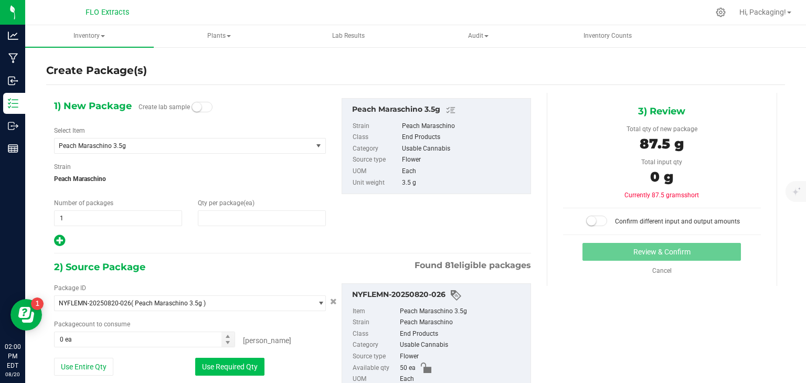
type input "25"
click at [244, 369] on button "Use Required Qty" at bounding box center [229, 367] width 69 height 18
type input "25 ea"
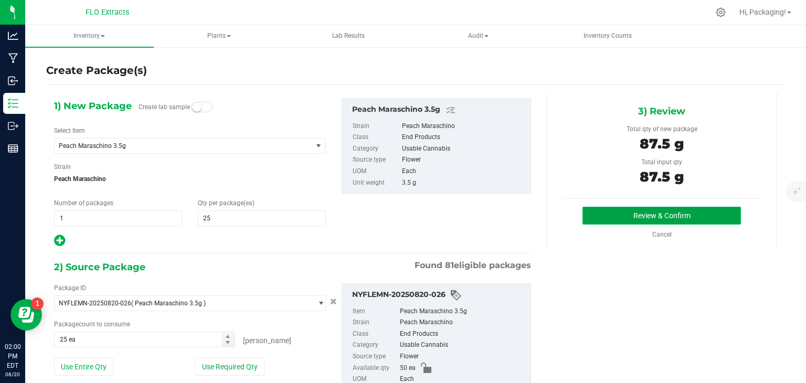
click at [626, 219] on button "Review & Confirm" at bounding box center [662, 216] width 159 height 18
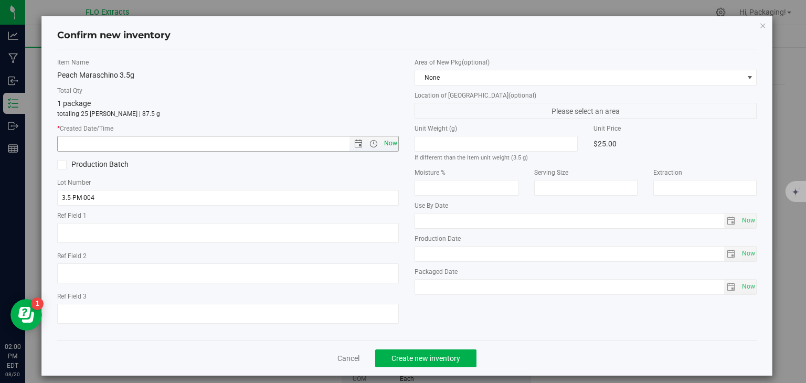
click at [383, 141] on span "Now" at bounding box center [391, 143] width 18 height 15
type input "[DATE] 2:00 PM"
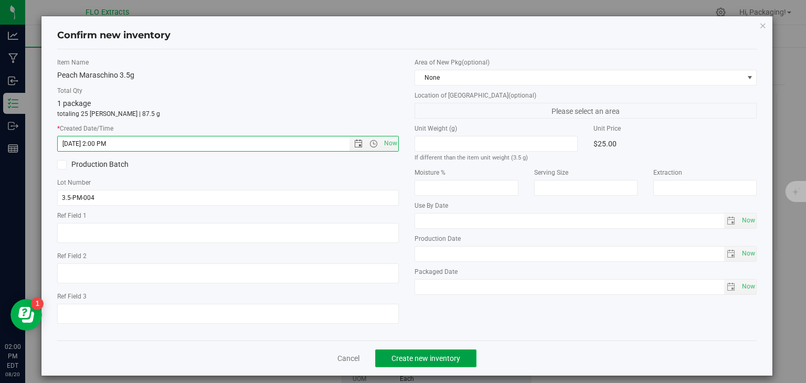
click at [426, 353] on button "Create new inventory" at bounding box center [425, 359] width 101 height 18
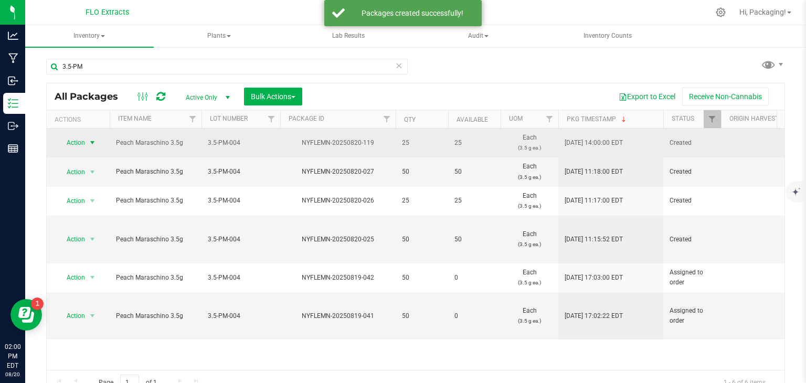
click at [72, 143] on span "Action" at bounding box center [71, 142] width 28 height 15
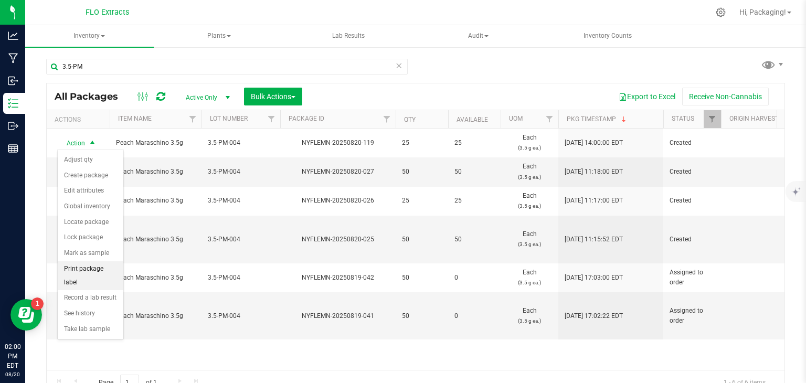
click at [89, 268] on li "Print package label" at bounding box center [91, 275] width 66 height 29
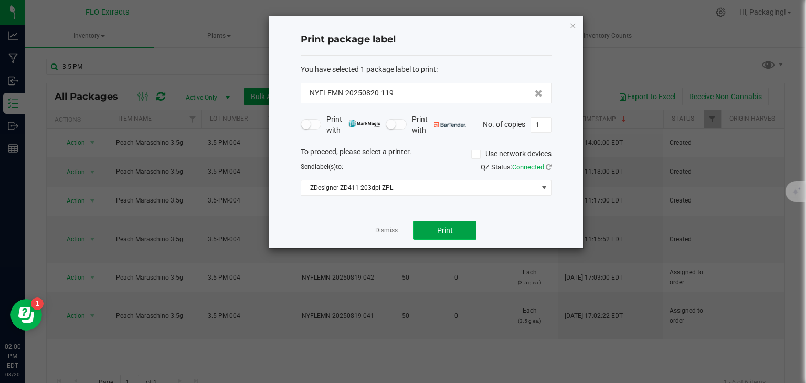
click at [451, 227] on span "Print" at bounding box center [445, 230] width 16 height 8
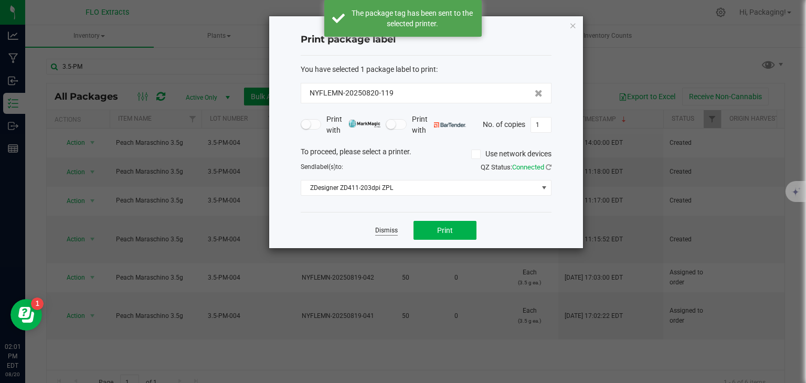
click at [386, 233] on link "Dismiss" at bounding box center [386, 230] width 23 height 9
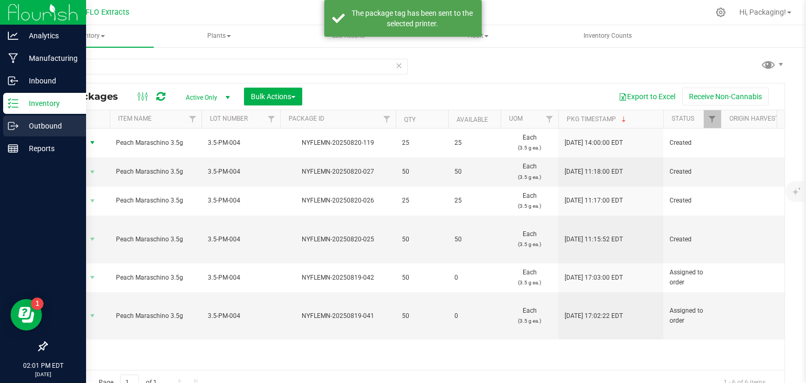
click at [16, 124] on icon at bounding box center [17, 125] width 2 height 2
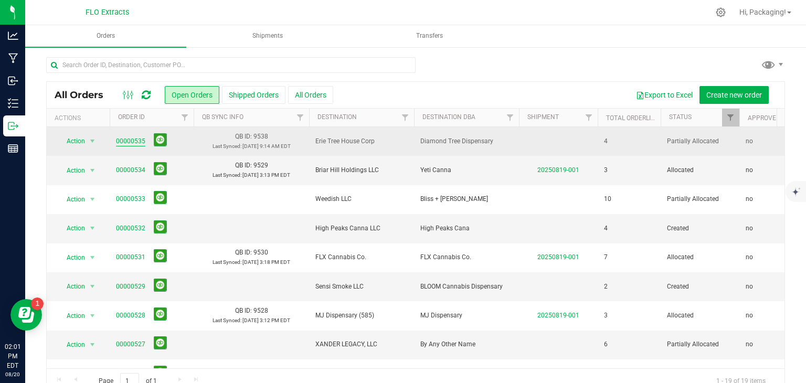
click at [126, 140] on link "00000535" at bounding box center [130, 141] width 29 height 10
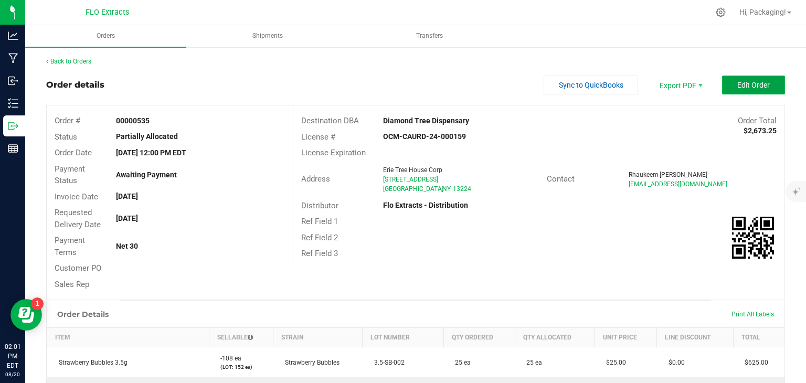
click at [737, 88] on span "Edit Order" at bounding box center [753, 85] width 33 height 8
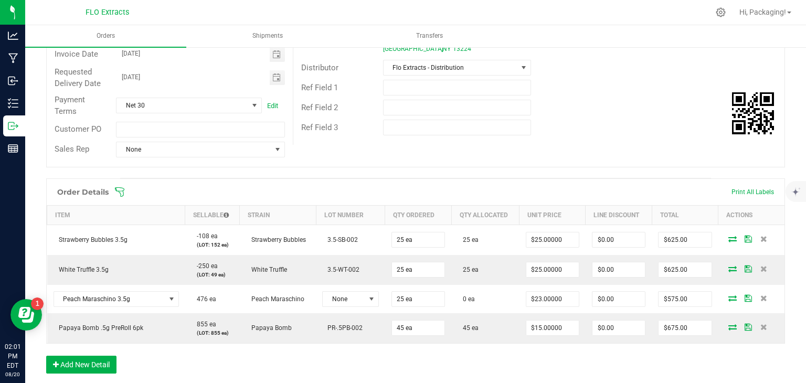
scroll to position [147, 0]
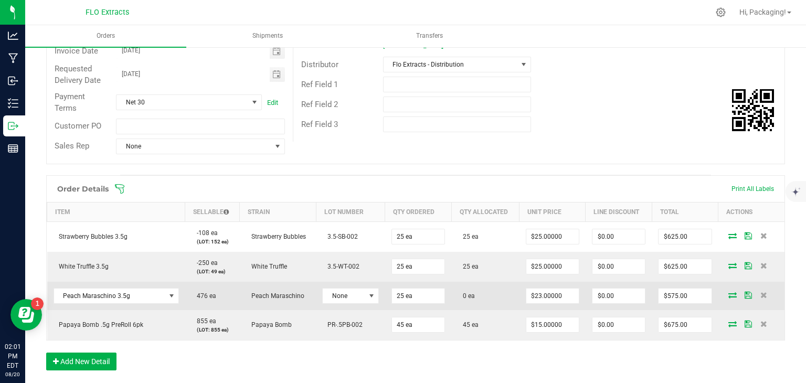
click at [728, 294] on icon at bounding box center [732, 295] width 8 height 6
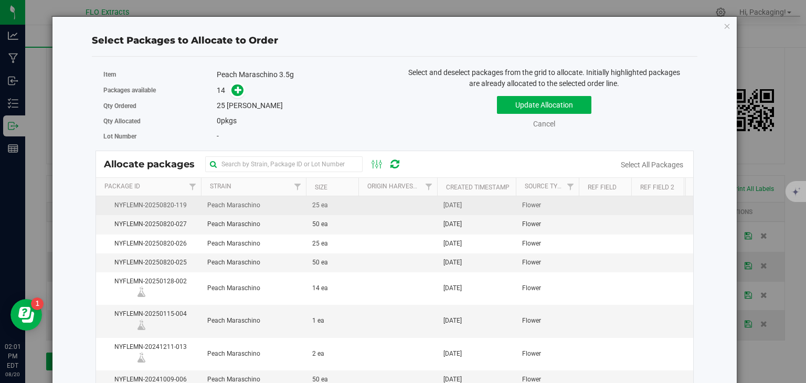
click at [462, 200] on span "[DATE]" at bounding box center [452, 205] width 18 height 10
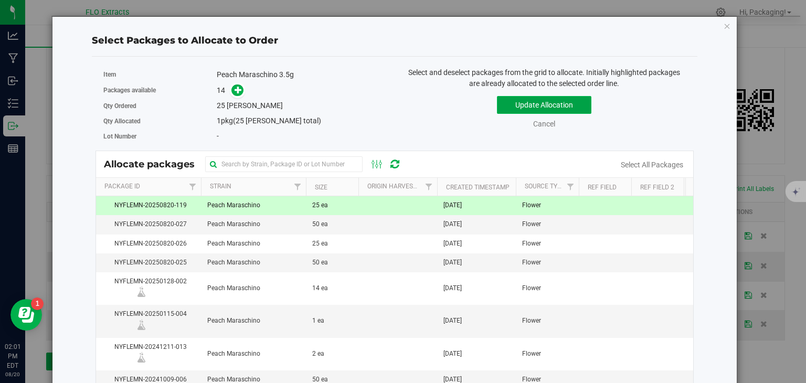
click at [550, 106] on button "Update Allocation" at bounding box center [544, 105] width 94 height 18
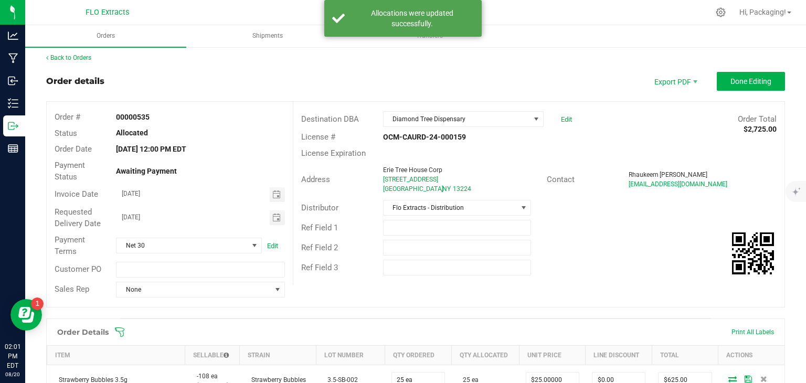
scroll to position [0, 0]
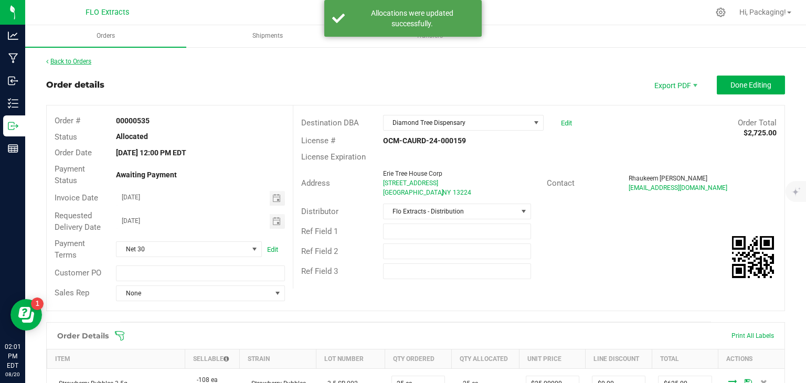
click at [85, 59] on link "Back to Orders" at bounding box center [68, 61] width 45 height 7
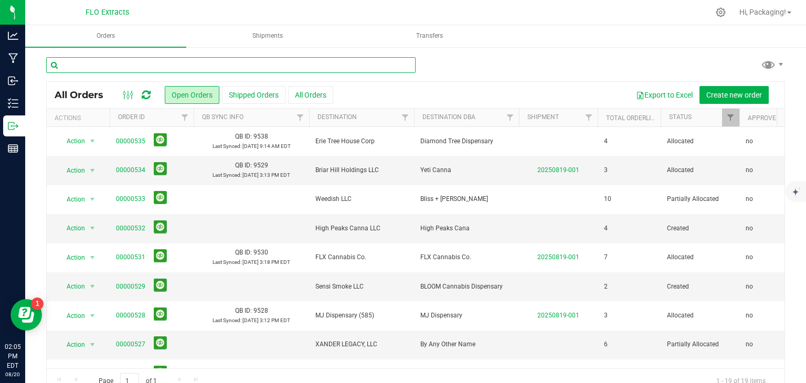
click at [97, 64] on input "text" at bounding box center [230, 65] width 369 height 16
type input "nyflemn-20250820-027"
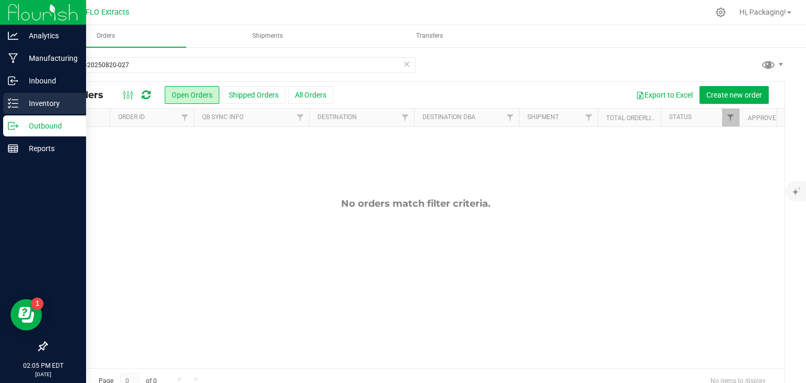
click at [25, 106] on p "Inventory" at bounding box center [49, 103] width 63 height 13
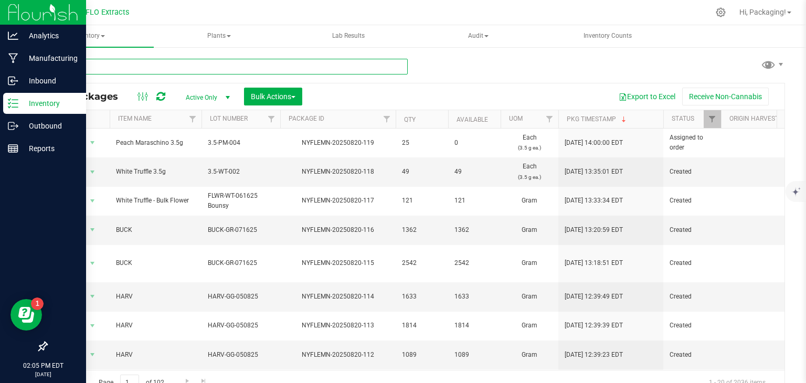
click at [121, 67] on input "text" at bounding box center [227, 67] width 362 height 16
type input "nyflemn-20250820-027"
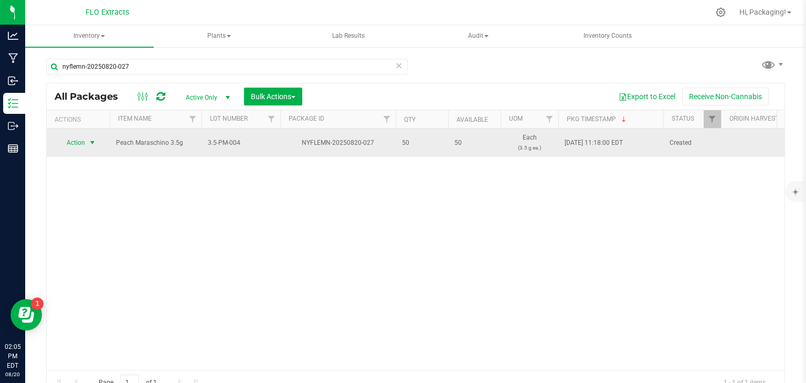
click at [76, 143] on span "Action" at bounding box center [71, 142] width 28 height 15
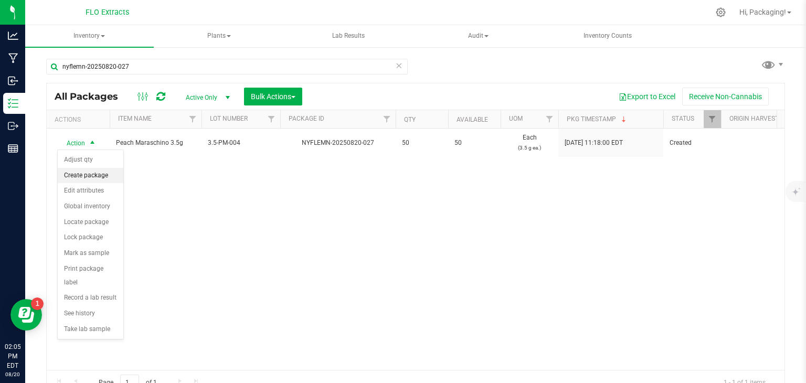
click at [89, 179] on li "Create package" at bounding box center [91, 176] width 66 height 16
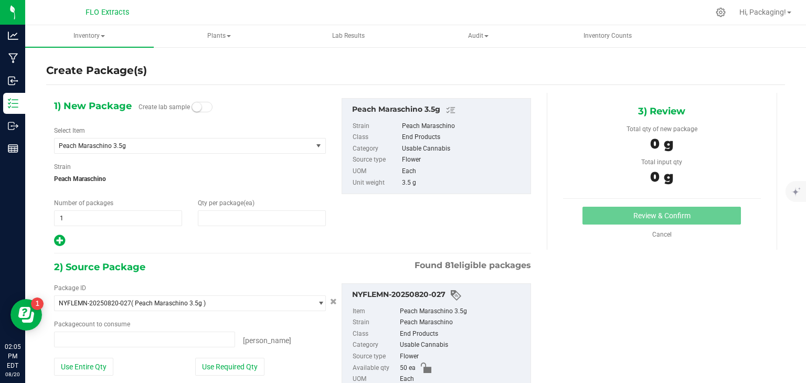
type input "0"
type input "0 ea"
click at [206, 223] on span at bounding box center [262, 218] width 128 height 16
type input "7"
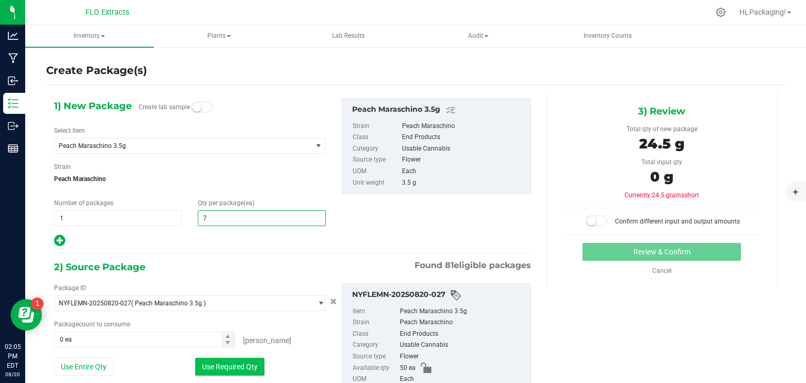
type input "7"
click at [243, 365] on button "Use Required Qty" at bounding box center [229, 367] width 69 height 18
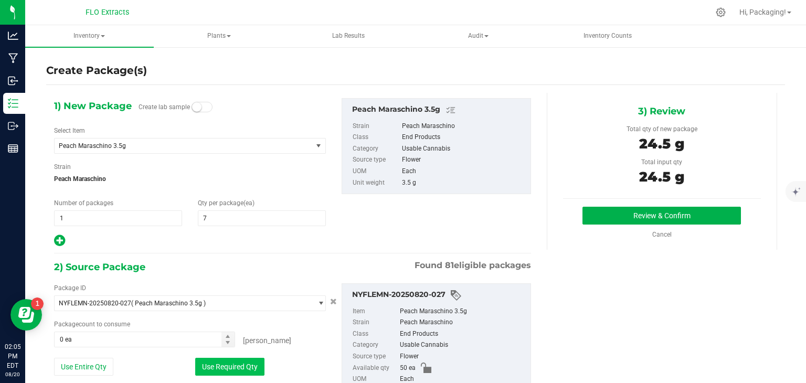
type input "7 ea"
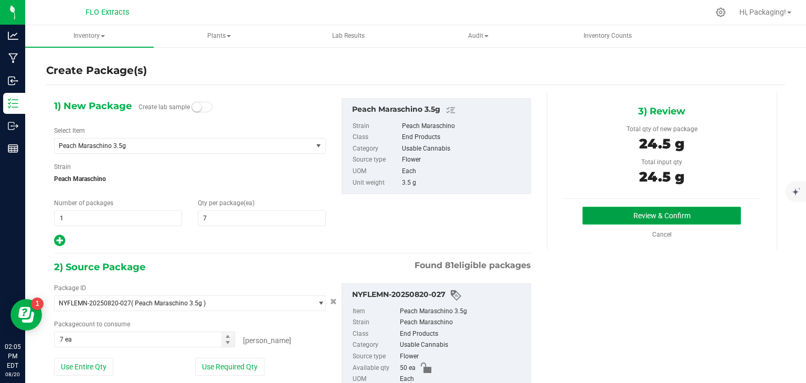
click at [639, 213] on button "Review & Confirm" at bounding box center [662, 216] width 159 height 18
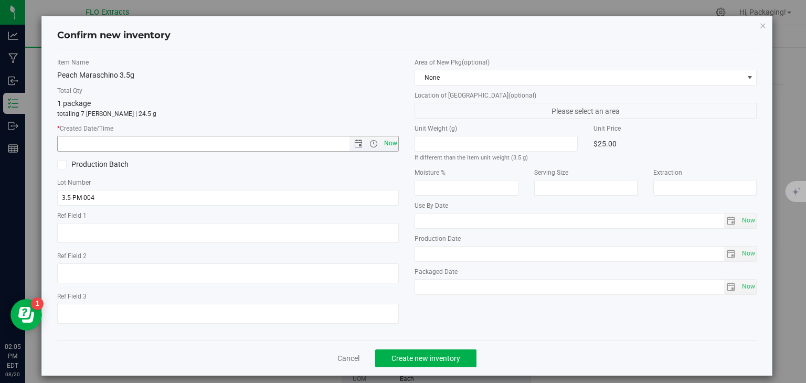
click at [382, 143] on span "Now" at bounding box center [391, 143] width 18 height 15
type input "[DATE] 2:05 PM"
click at [451, 355] on span "Create new inventory" at bounding box center [426, 358] width 69 height 8
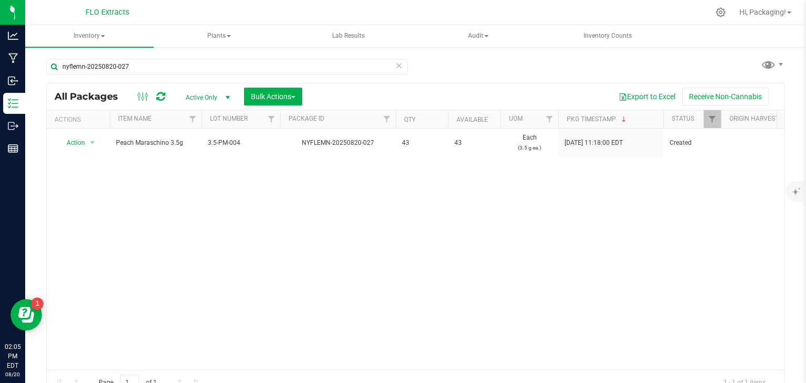
click at [395, 61] on icon at bounding box center [398, 65] width 7 height 13
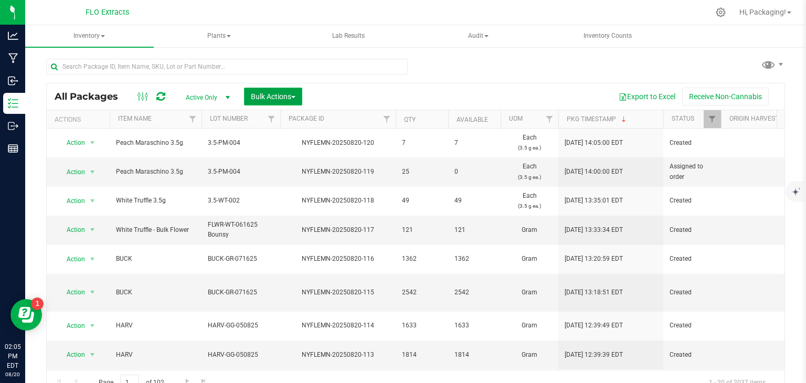
click at [269, 103] on button "Bulk Actions" at bounding box center [273, 97] width 58 height 18
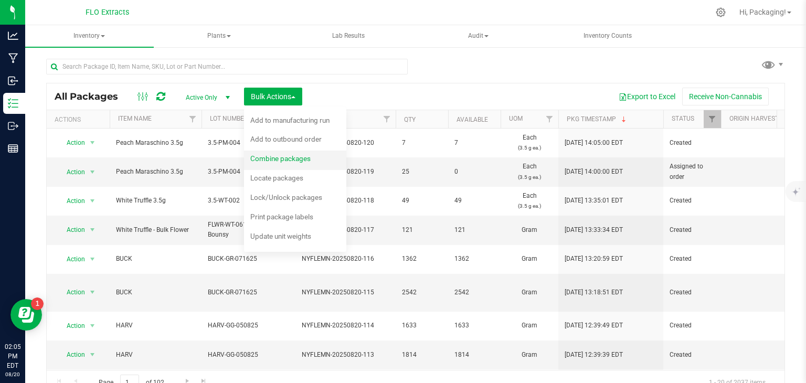
click at [267, 158] on span "Combine packages" at bounding box center [280, 158] width 60 height 8
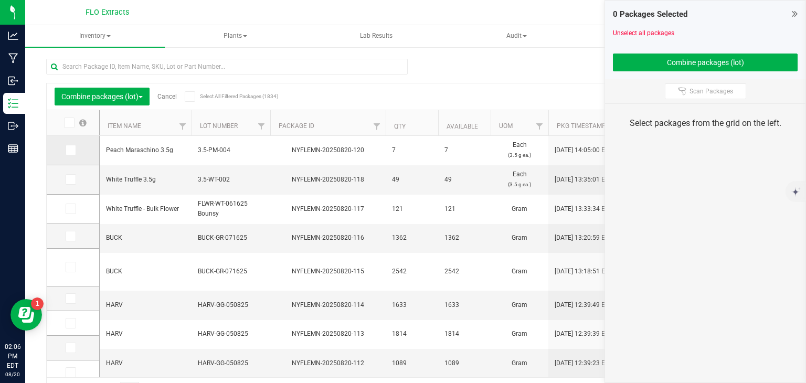
click at [68, 150] on icon at bounding box center [70, 150] width 7 height 0
click at [0, 0] on input "checkbox" at bounding box center [0, 0] width 0 height 0
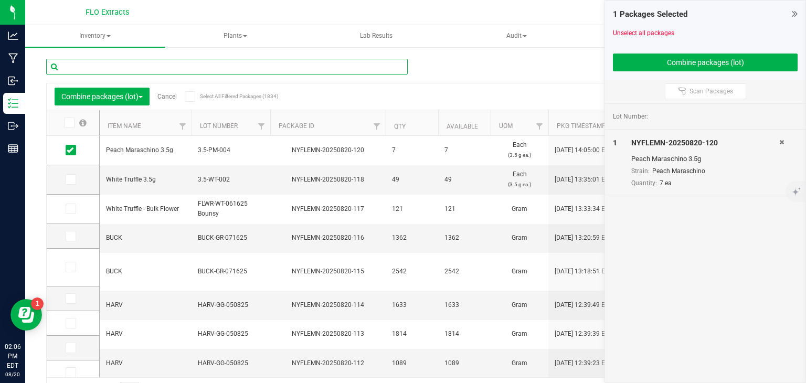
click at [189, 62] on input "text" at bounding box center [227, 67] width 362 height 16
type input "nyflemn-20250820-026"
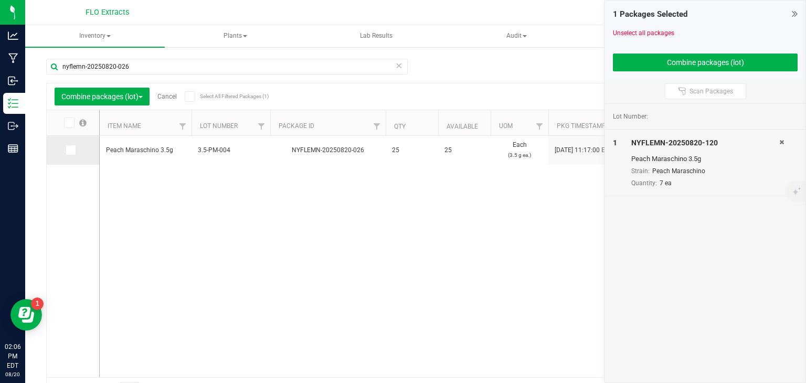
click at [69, 150] on icon at bounding box center [70, 150] width 7 height 0
click at [0, 0] on input "checkbox" at bounding box center [0, 0] width 0 height 0
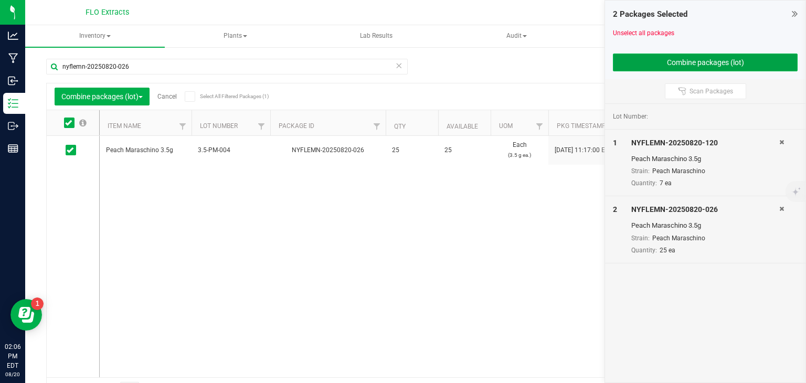
click at [670, 62] on button "Combine packages (lot)" at bounding box center [705, 63] width 185 height 18
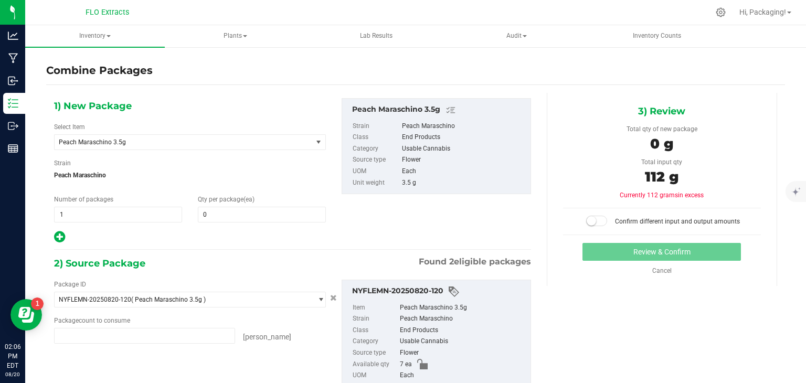
type input "7 ea"
type input "25 ea"
click at [223, 210] on span at bounding box center [262, 215] width 128 height 16
type input "32"
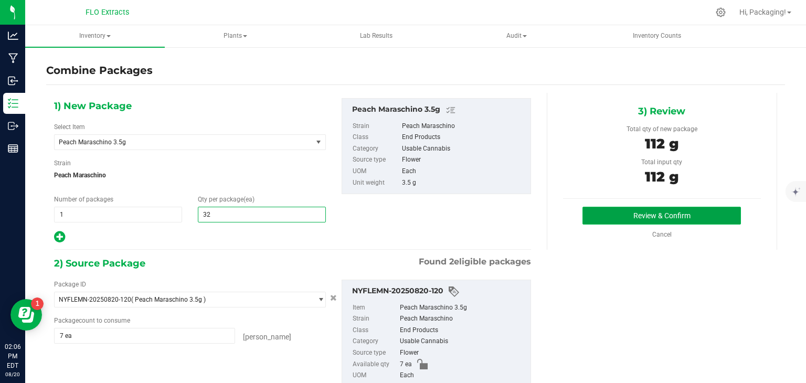
type input "32"
click at [674, 210] on button "Review & Confirm" at bounding box center [662, 216] width 159 height 18
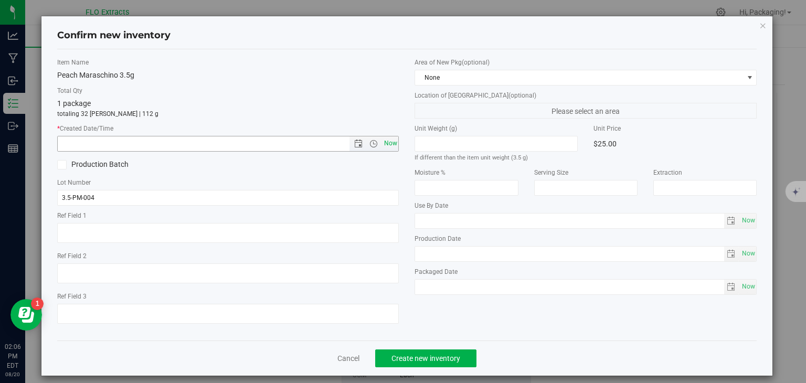
click at [384, 141] on span "Now" at bounding box center [391, 143] width 18 height 15
type input "[DATE] 2:06 PM"
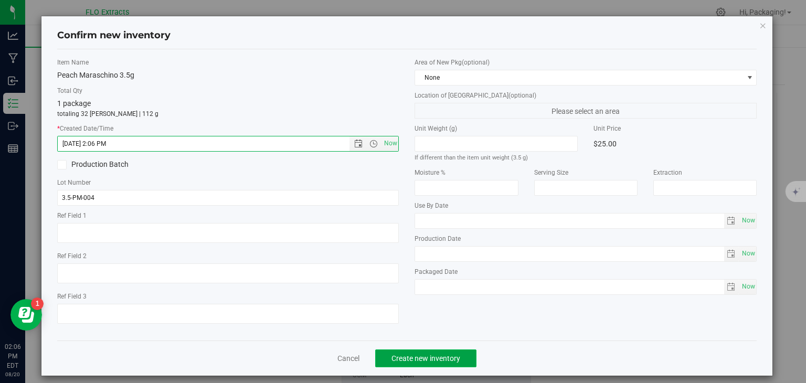
click at [422, 360] on span "Create new inventory" at bounding box center [426, 358] width 69 height 8
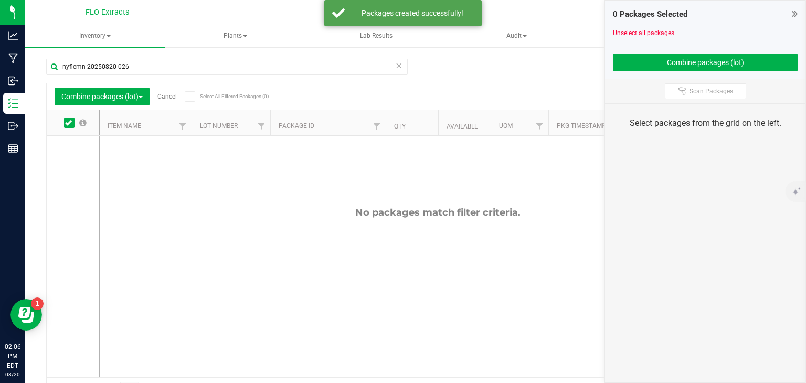
click at [167, 93] on link "Cancel" at bounding box center [166, 96] width 19 height 7
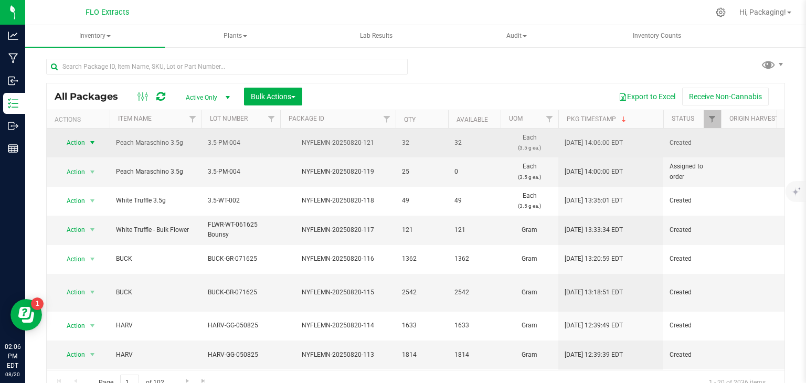
click at [79, 141] on span "Action" at bounding box center [71, 142] width 28 height 15
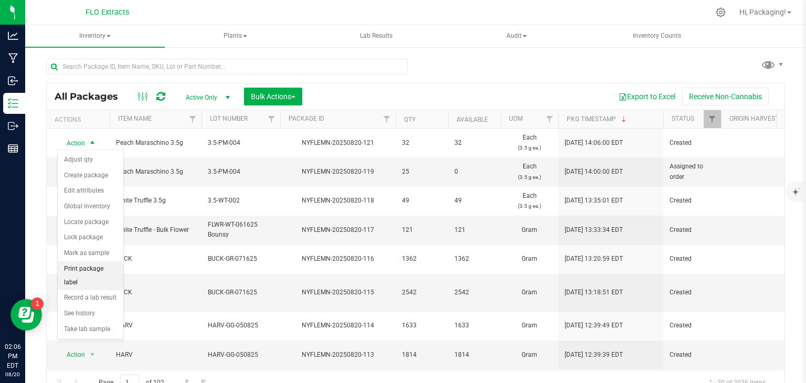
click at [107, 266] on li "Print package label" at bounding box center [91, 275] width 66 height 29
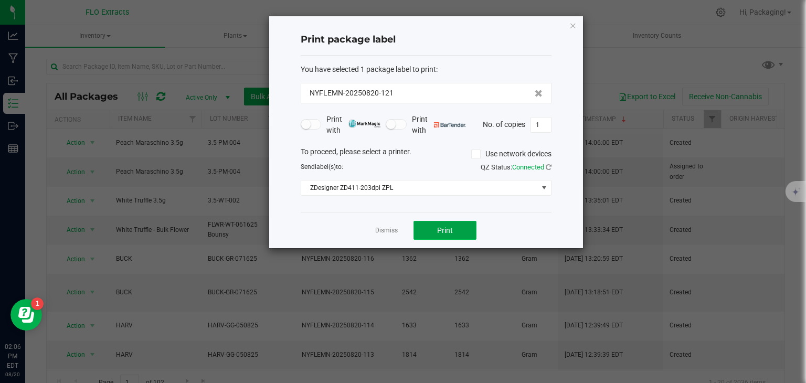
click at [443, 237] on button "Print" at bounding box center [445, 230] width 63 height 19
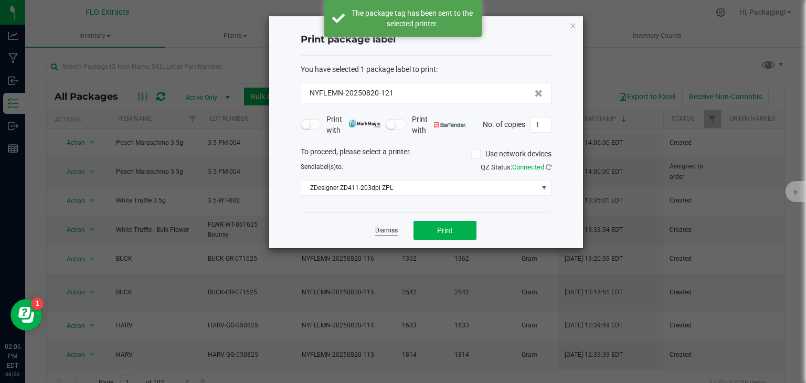
click at [383, 231] on link "Dismiss" at bounding box center [386, 230] width 23 height 9
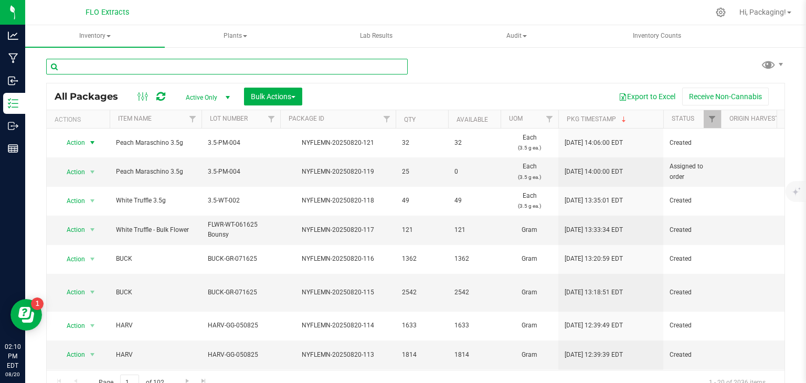
click at [162, 65] on input "text" at bounding box center [227, 67] width 362 height 16
type input "nyflemn-20250820-118"
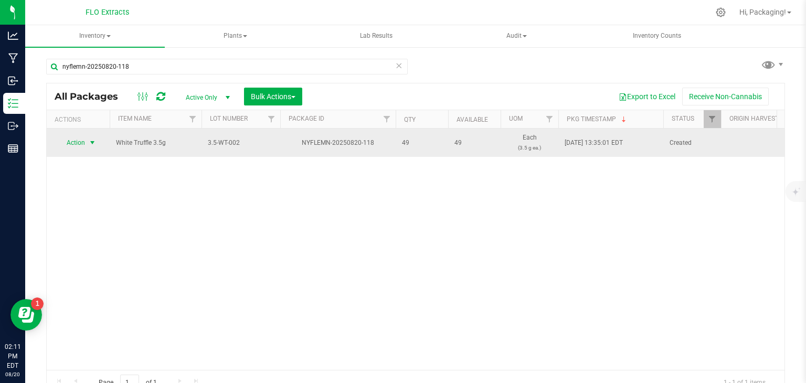
click at [75, 145] on span "Action" at bounding box center [71, 142] width 28 height 15
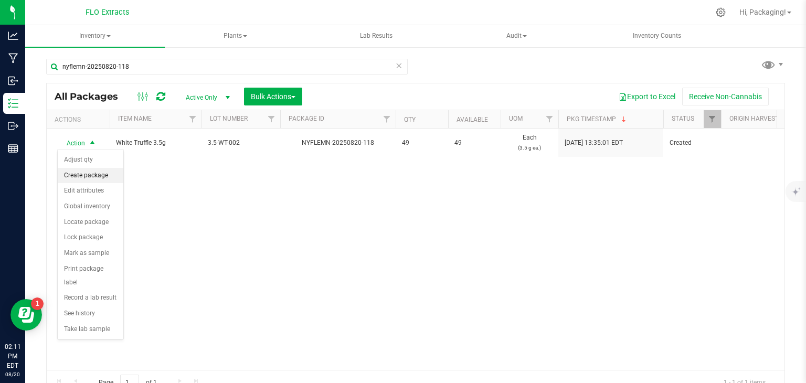
click at [99, 171] on li "Create package" at bounding box center [91, 176] width 66 height 16
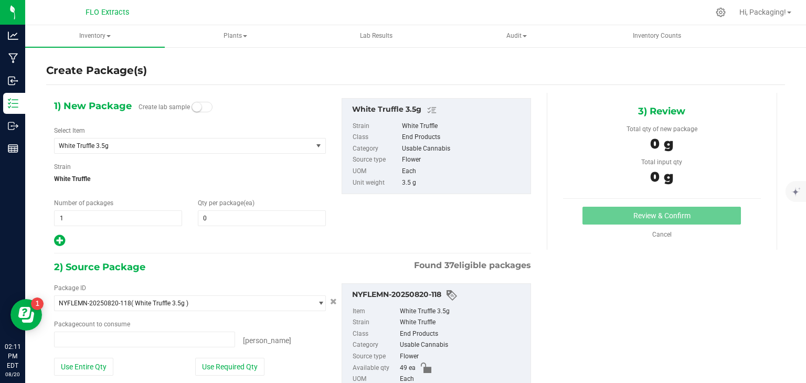
type input "0 ea"
click at [212, 216] on span "0 0" at bounding box center [262, 218] width 128 height 16
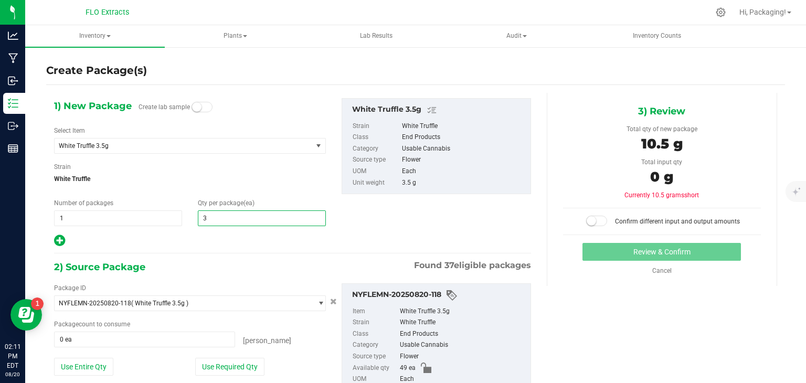
type input "32"
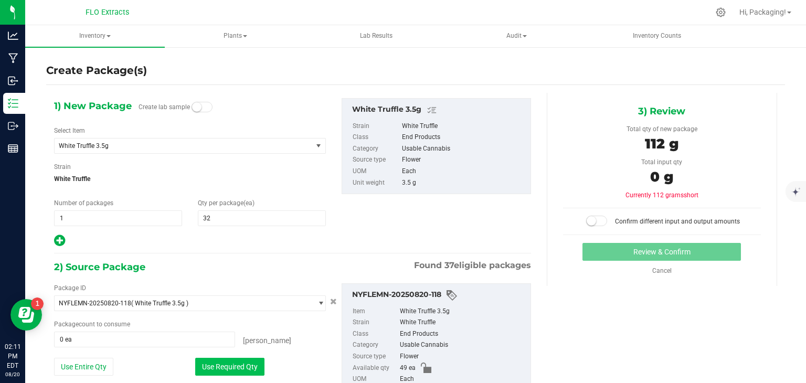
click at [224, 366] on button "Use Required Qty" at bounding box center [229, 367] width 69 height 18
type input "32 ea"
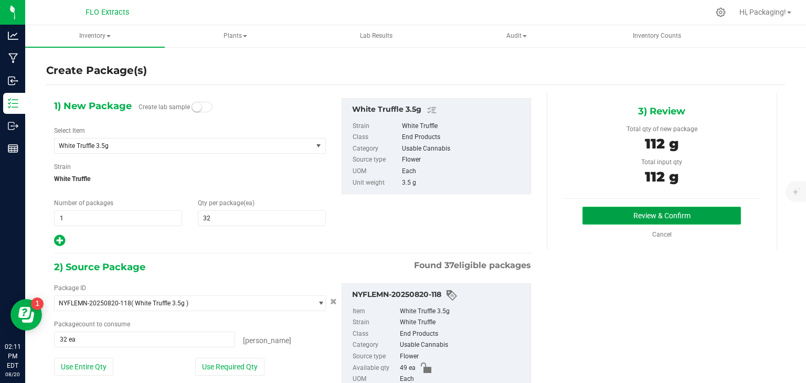
click at [669, 210] on button "Review & Confirm" at bounding box center [662, 216] width 159 height 18
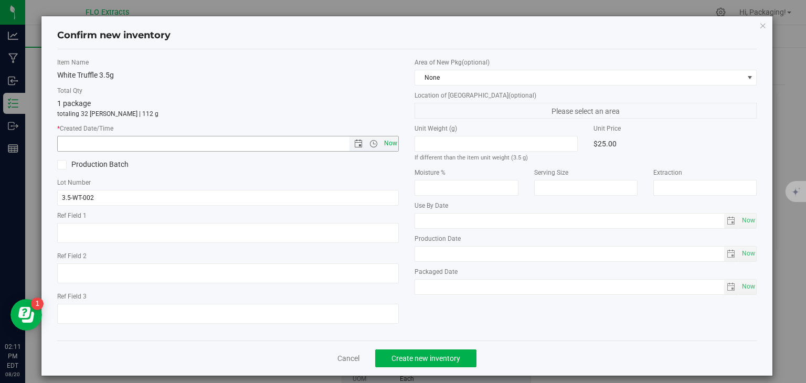
click at [392, 145] on span "Now" at bounding box center [391, 143] width 18 height 15
type input "[DATE] 2:11 PM"
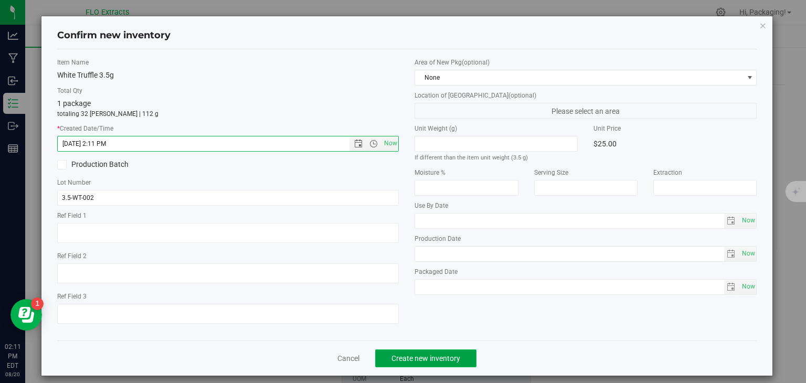
click at [409, 359] on span "Create new inventory" at bounding box center [426, 358] width 69 height 8
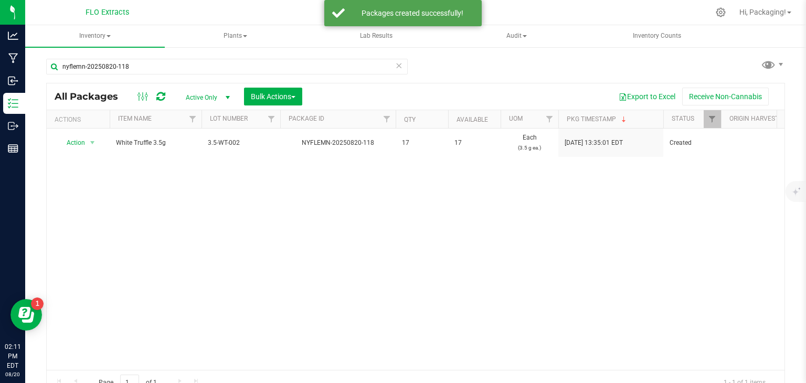
click at [395, 68] on icon at bounding box center [398, 65] width 7 height 13
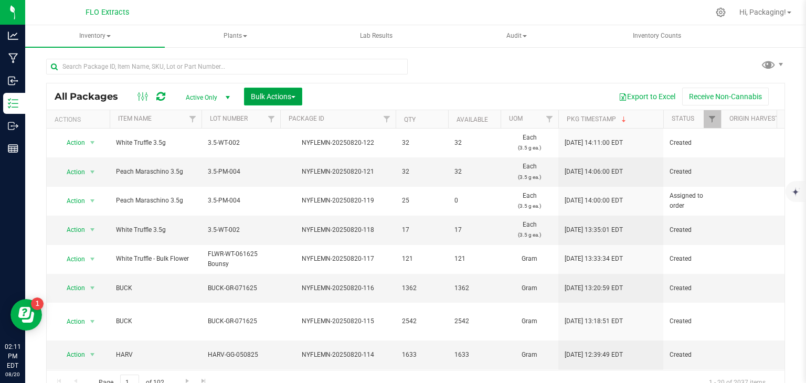
click at [261, 100] on span "Bulk Actions" at bounding box center [273, 96] width 45 height 8
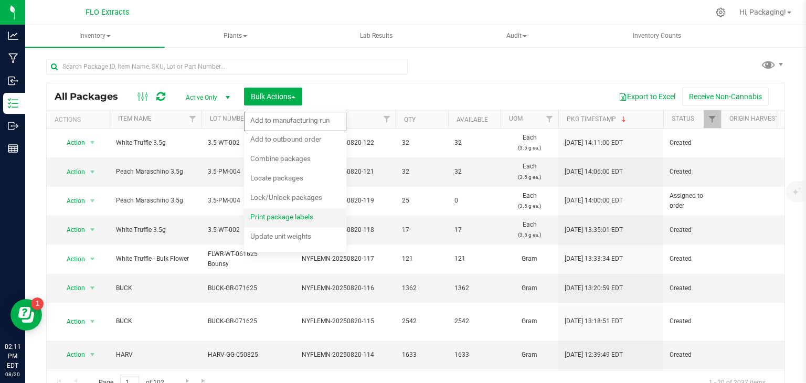
click at [271, 213] on span "Print package labels" at bounding box center [281, 217] width 63 height 8
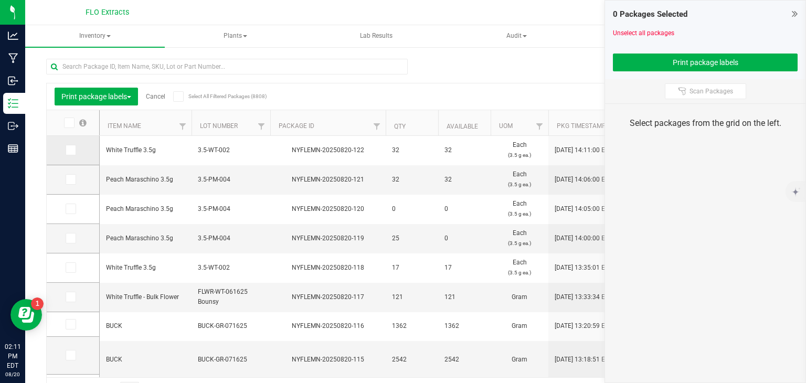
click at [69, 150] on icon at bounding box center [70, 150] width 7 height 0
click at [0, 0] on input "checkbox" at bounding box center [0, 0] width 0 height 0
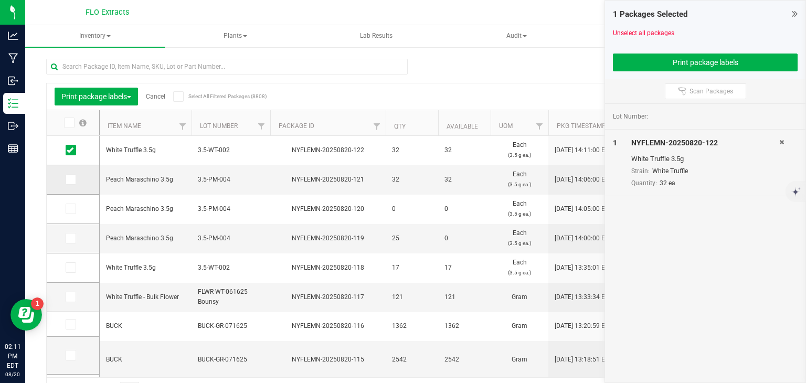
click at [71, 183] on span at bounding box center [71, 179] width 10 height 10
click at [0, 0] on input "checkbox" at bounding box center [0, 0] width 0 height 0
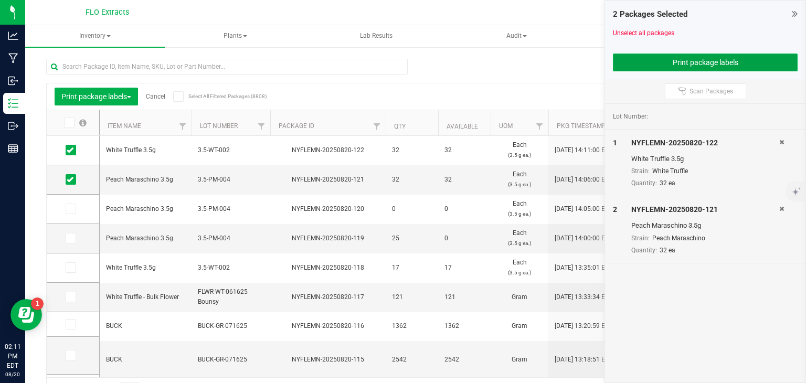
click at [667, 59] on button "Print package labels" at bounding box center [705, 63] width 185 height 18
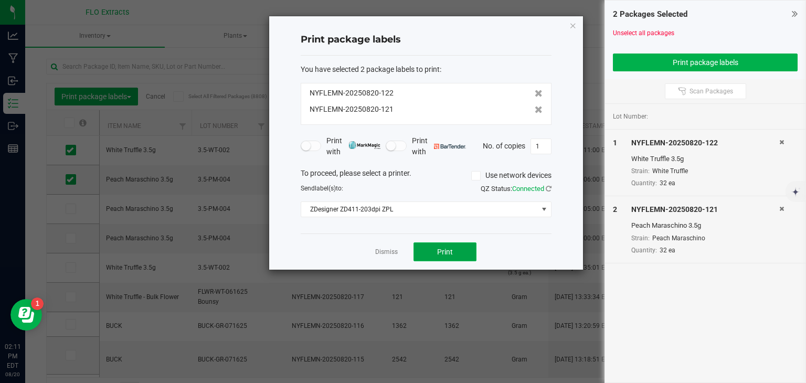
click at [464, 251] on button "Print" at bounding box center [445, 251] width 63 height 19
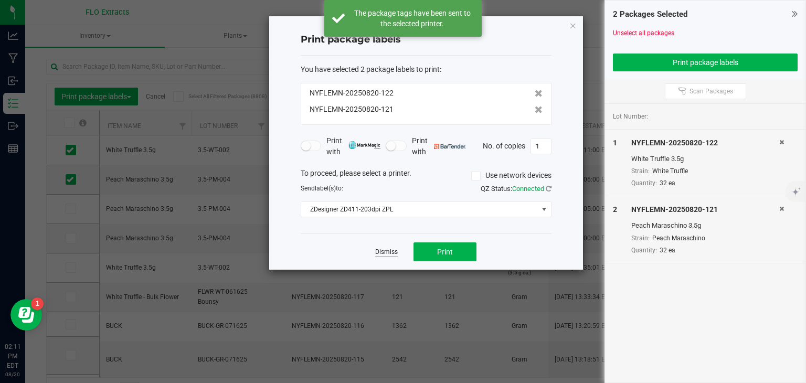
click at [393, 252] on link "Dismiss" at bounding box center [386, 252] width 23 height 9
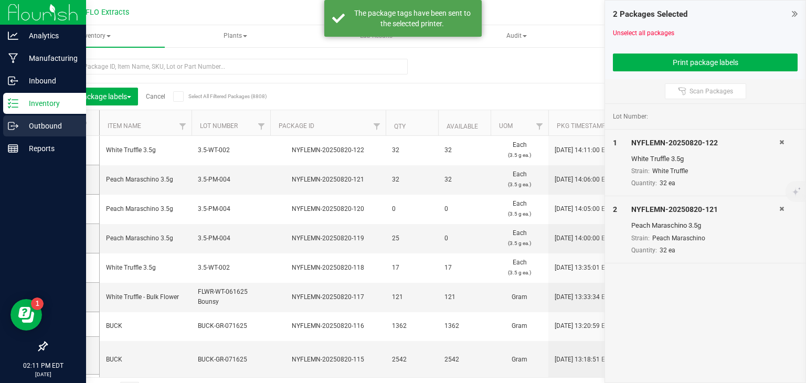
click at [40, 128] on p "Outbound" at bounding box center [49, 126] width 63 height 13
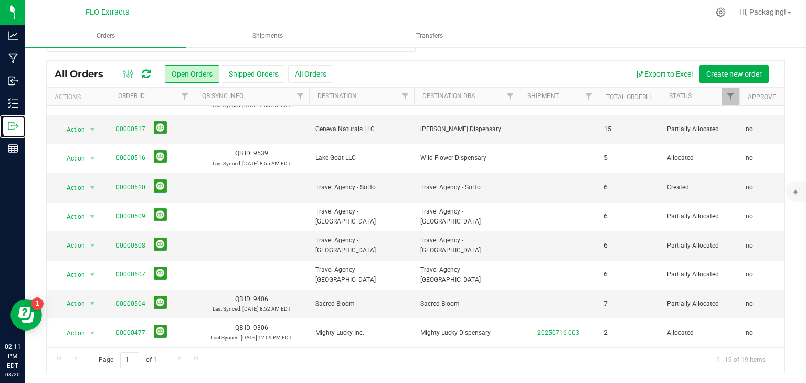
scroll to position [316, 0]
click at [134, 299] on link "00000504" at bounding box center [130, 304] width 29 height 10
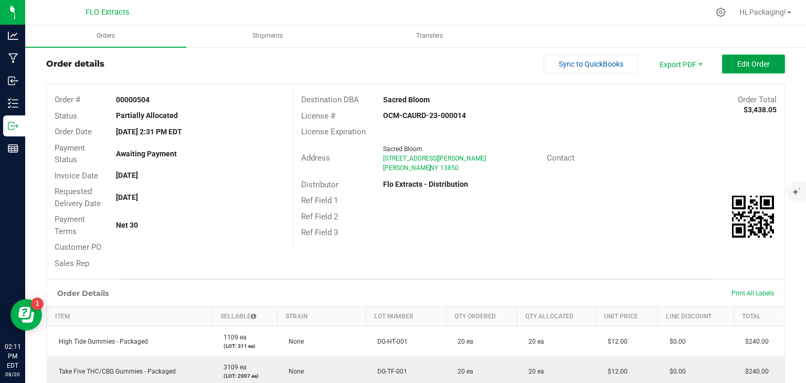
click at [739, 61] on span "Edit Order" at bounding box center [753, 64] width 33 height 8
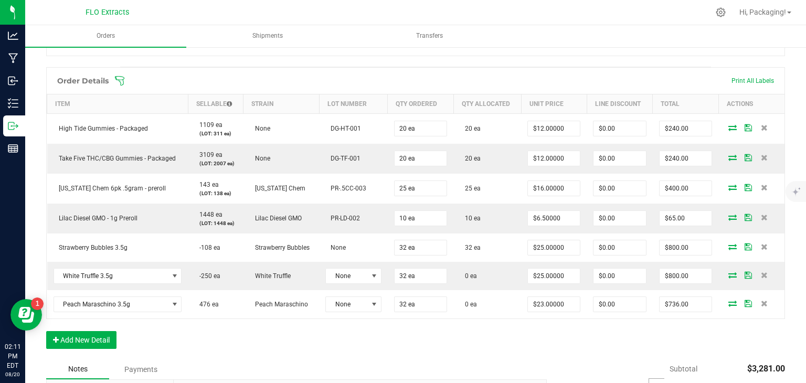
scroll to position [255, 0]
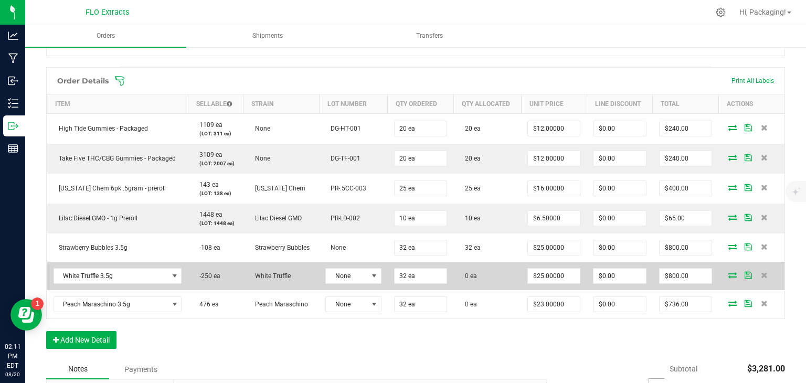
click at [728, 274] on icon at bounding box center [732, 275] width 8 height 6
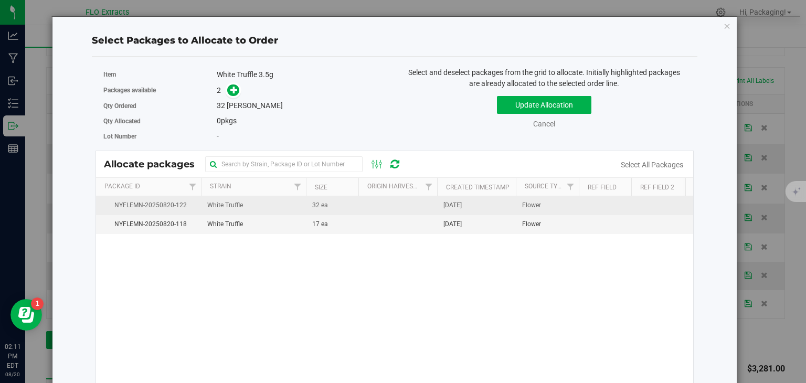
click at [480, 206] on td "[DATE]" at bounding box center [476, 205] width 79 height 19
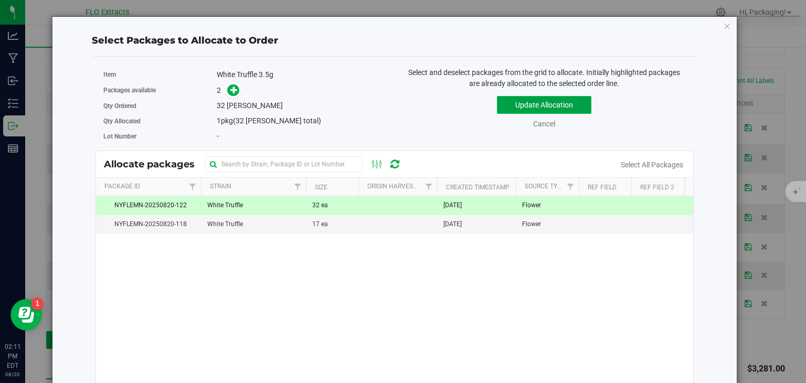
click at [547, 105] on button "Update Allocation" at bounding box center [544, 105] width 94 height 18
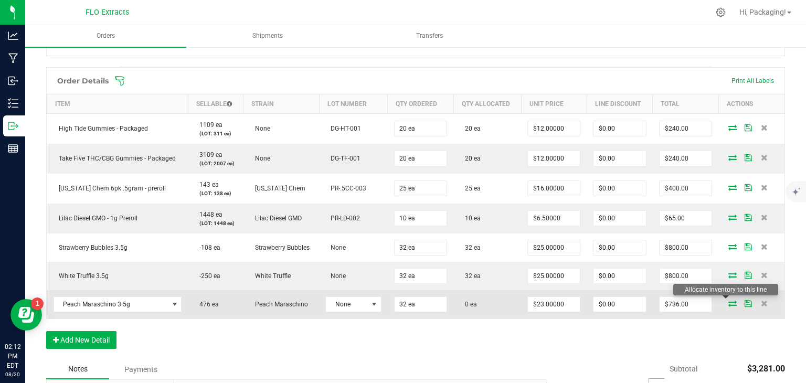
click at [728, 303] on icon at bounding box center [732, 303] width 8 height 6
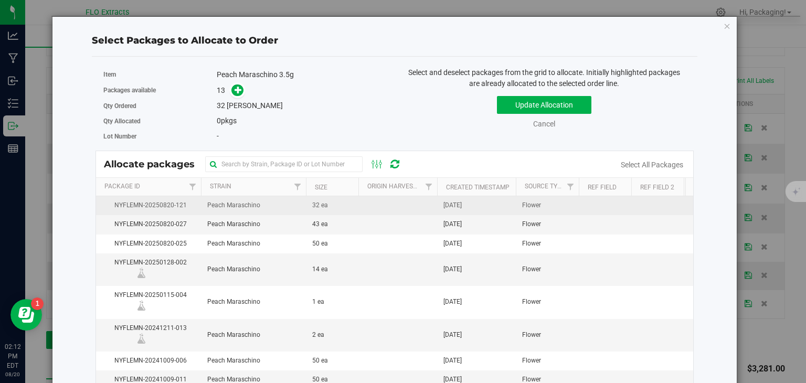
click at [469, 198] on td "[DATE]" at bounding box center [476, 205] width 79 height 19
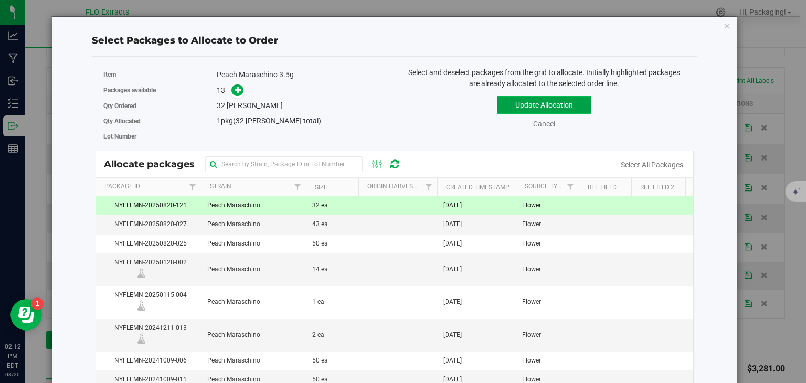
click at [558, 110] on button "Update Allocation" at bounding box center [544, 105] width 94 height 18
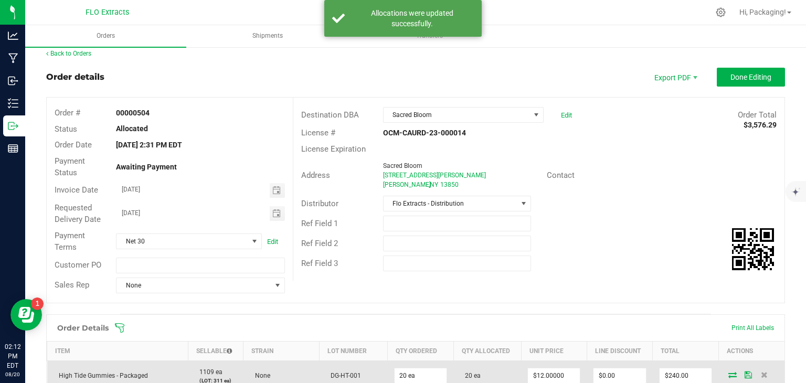
scroll to position [0, 0]
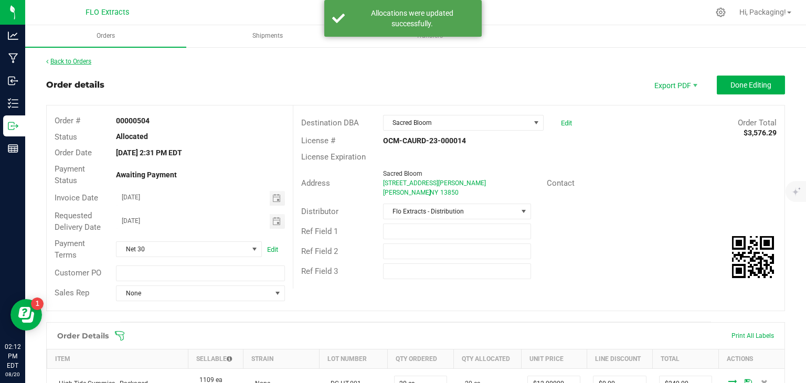
click at [75, 64] on link "Back to Orders" at bounding box center [68, 61] width 45 height 7
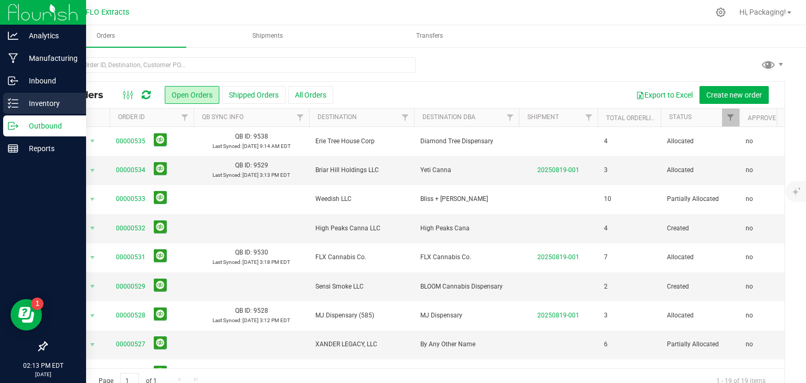
click at [55, 104] on p "Inventory" at bounding box center [49, 103] width 63 height 13
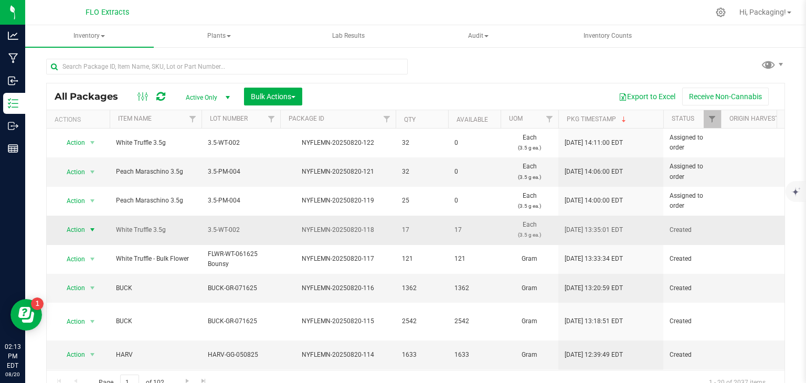
click at [66, 231] on span "Action" at bounding box center [71, 230] width 28 height 15
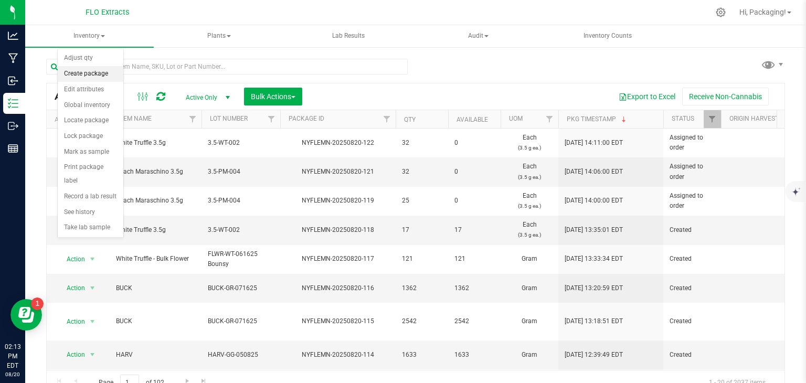
click at [99, 70] on li "Create package" at bounding box center [91, 74] width 66 height 16
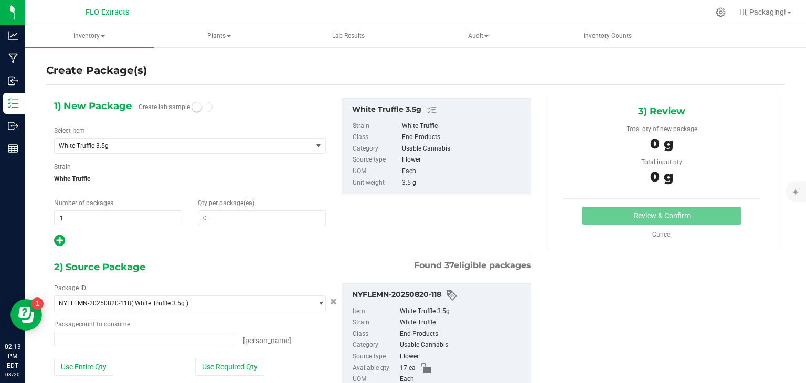
type input "0 ea"
click at [210, 220] on span at bounding box center [262, 218] width 128 height 16
type input "7"
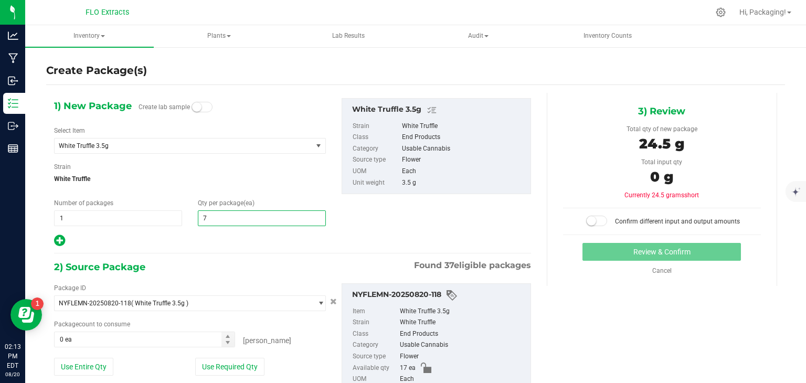
type input "7"
click at [227, 376] on div "Package ID NYFLEMN-20250820-118 ( White Truffle 3.5g ) NYFLEMN-20250701-006 NYF…" at bounding box center [190, 338] width 288 height 110
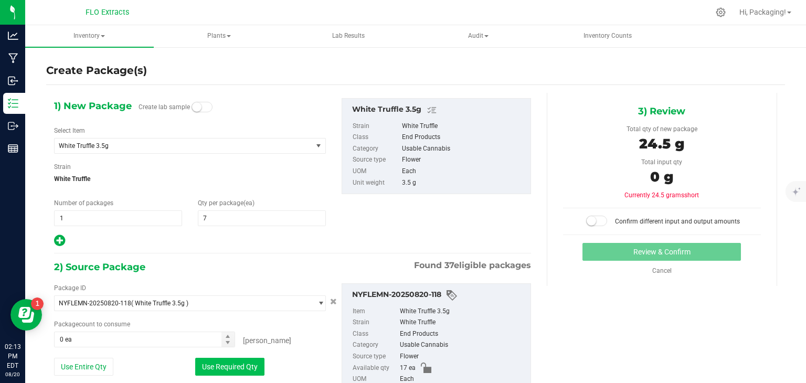
click at [234, 371] on button "Use Required Qty" at bounding box center [229, 367] width 69 height 18
type input "7 ea"
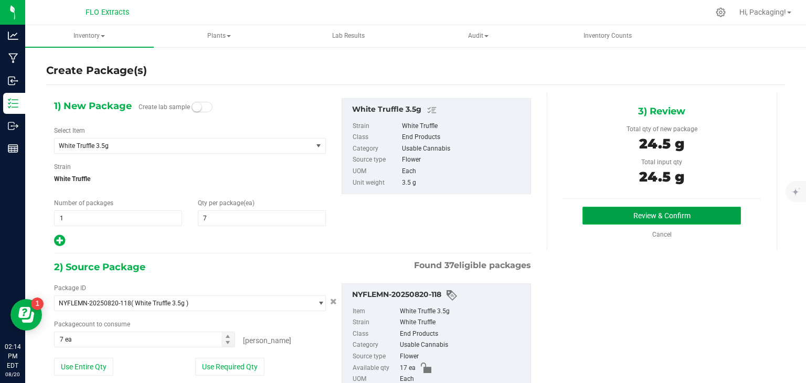
click at [629, 217] on button "Review & Confirm" at bounding box center [662, 216] width 159 height 18
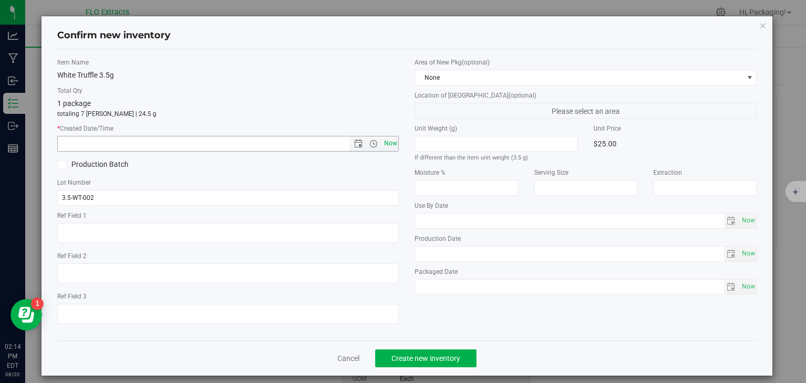
click at [389, 147] on span "Now" at bounding box center [391, 143] width 18 height 15
type input "[DATE] 2:14 PM"
click at [405, 356] on span "Create new inventory" at bounding box center [426, 358] width 69 height 8
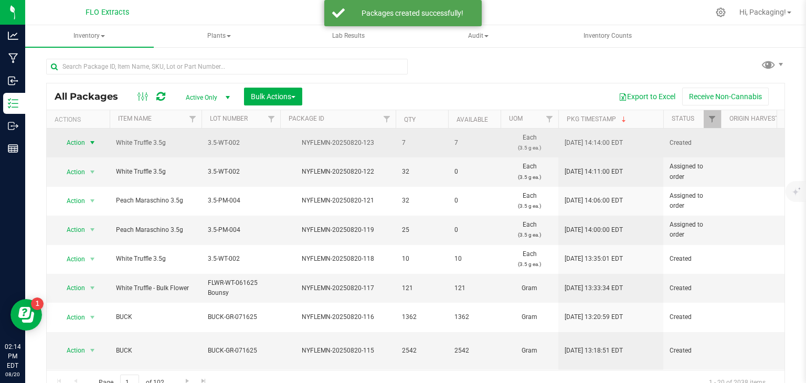
click at [69, 142] on span "Action" at bounding box center [71, 142] width 28 height 15
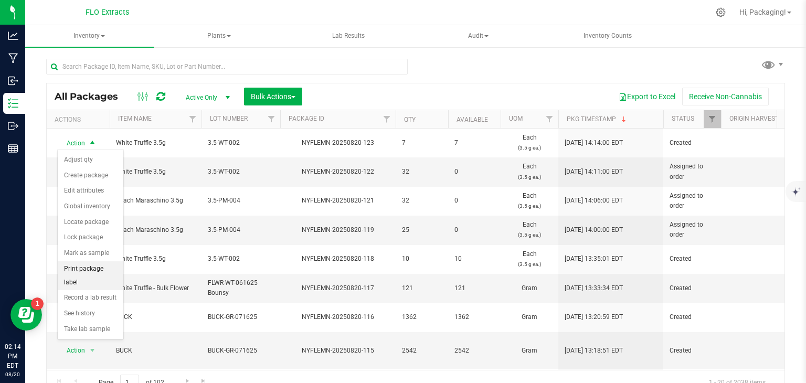
click at [113, 268] on li "Print package label" at bounding box center [91, 275] width 66 height 29
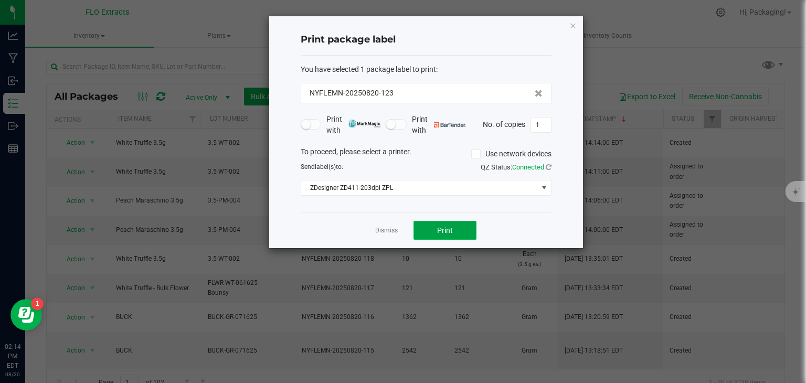
click at [449, 231] on span "Print" at bounding box center [445, 230] width 16 height 8
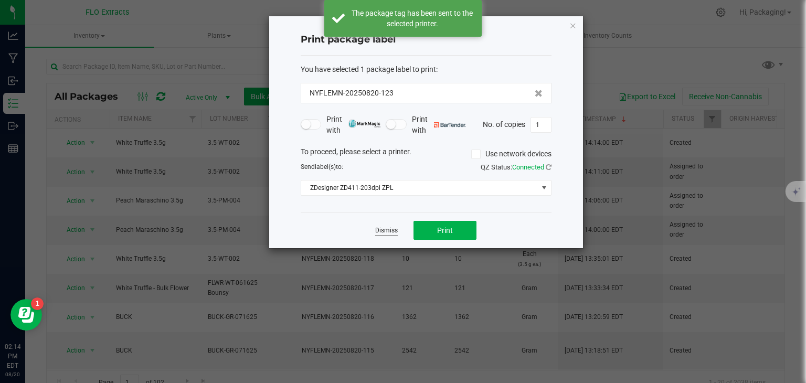
click at [395, 228] on link "Dismiss" at bounding box center [386, 230] width 23 height 9
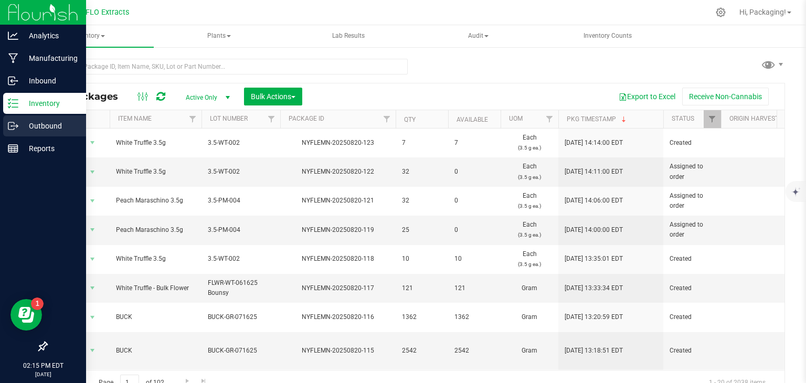
click at [31, 126] on p "Outbound" at bounding box center [49, 126] width 63 height 13
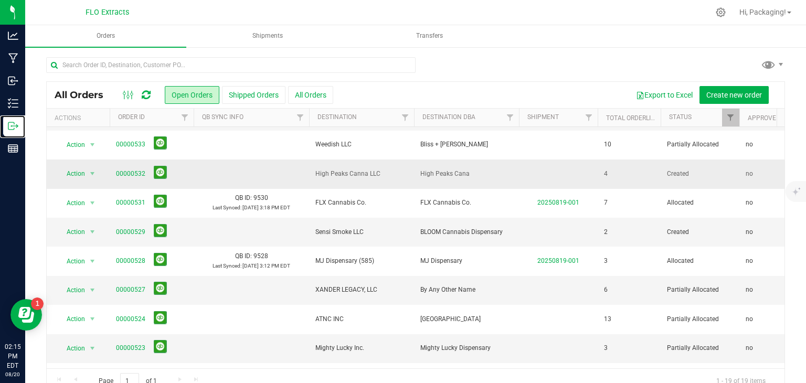
scroll to position [88, 0]
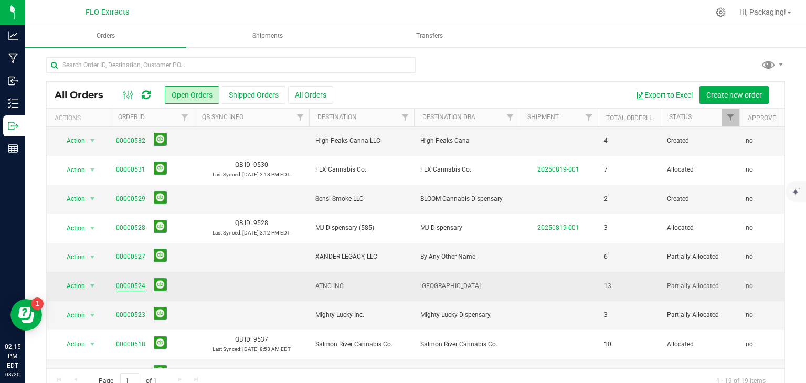
click at [134, 286] on link "00000524" at bounding box center [130, 286] width 29 height 10
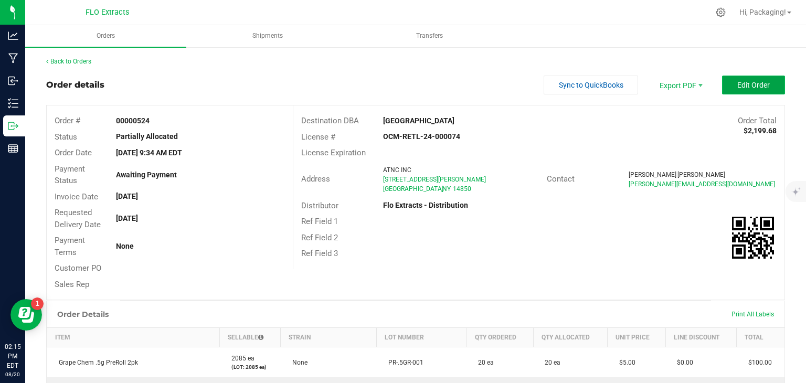
click at [737, 88] on span "Edit Order" at bounding box center [753, 85] width 33 height 8
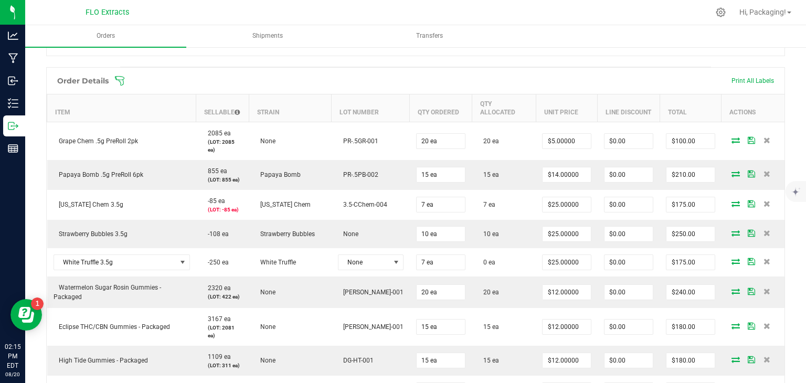
scroll to position [265, 0]
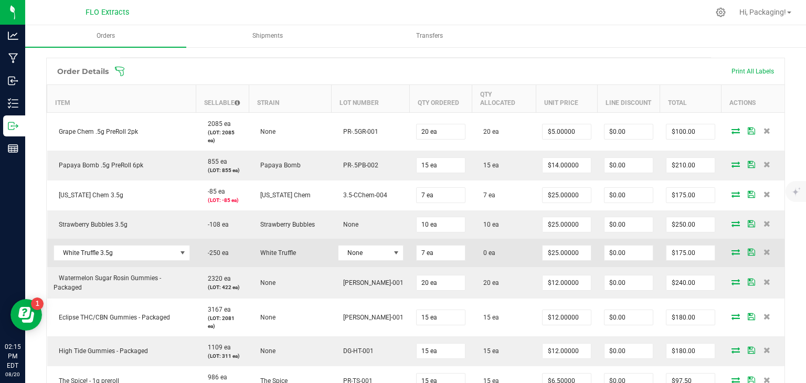
click at [732, 249] on icon at bounding box center [736, 252] width 8 height 6
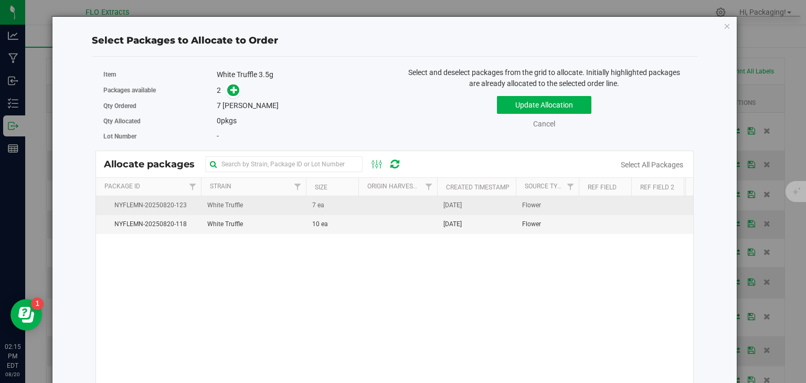
click at [462, 207] on span "[DATE]" at bounding box center [452, 205] width 18 height 10
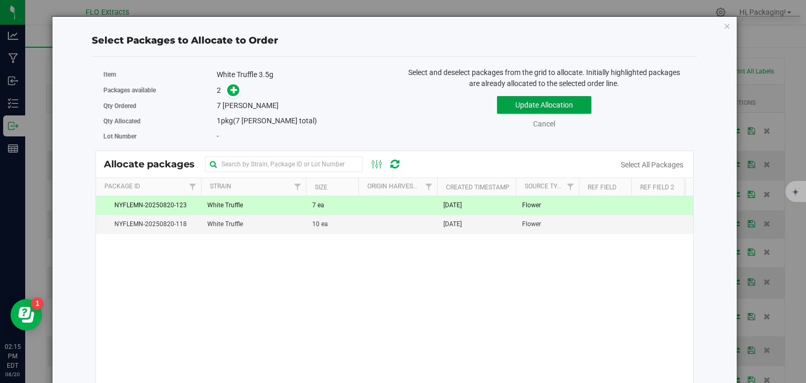
click at [551, 104] on button "Update Allocation" at bounding box center [544, 105] width 94 height 18
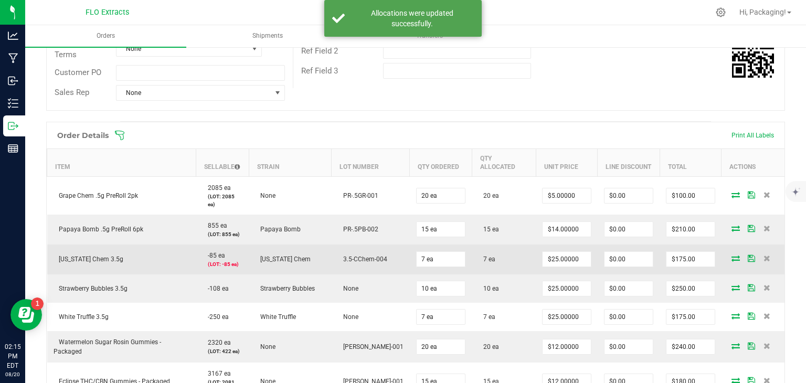
scroll to position [0, 0]
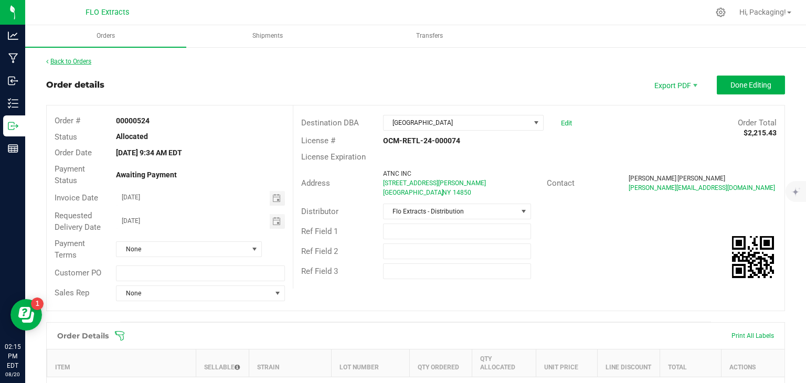
click at [79, 65] on link "Back to Orders" at bounding box center [68, 61] width 45 height 7
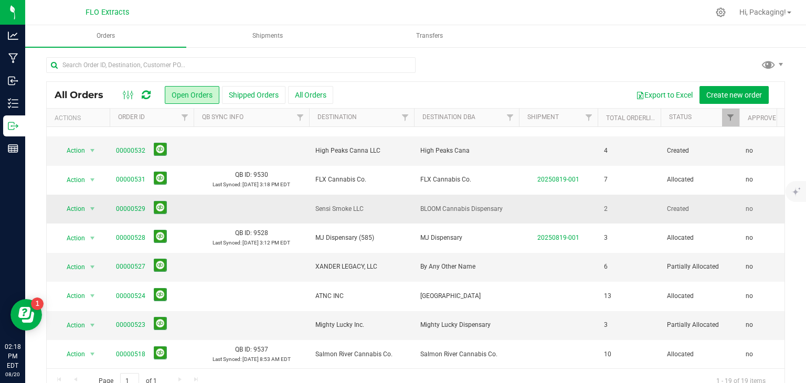
scroll to position [134, 0]
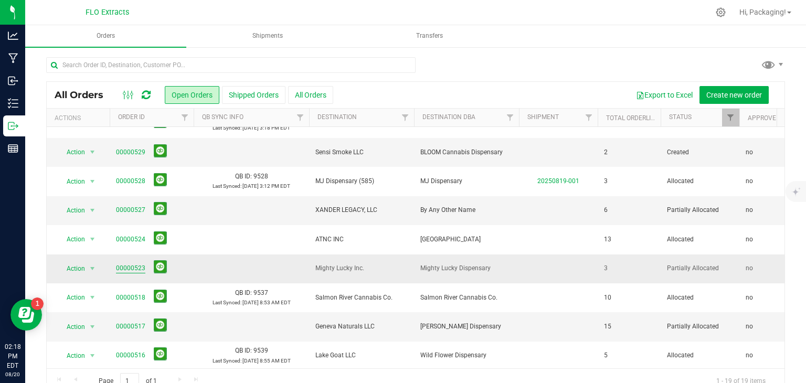
click at [132, 265] on link "00000523" at bounding box center [130, 268] width 29 height 10
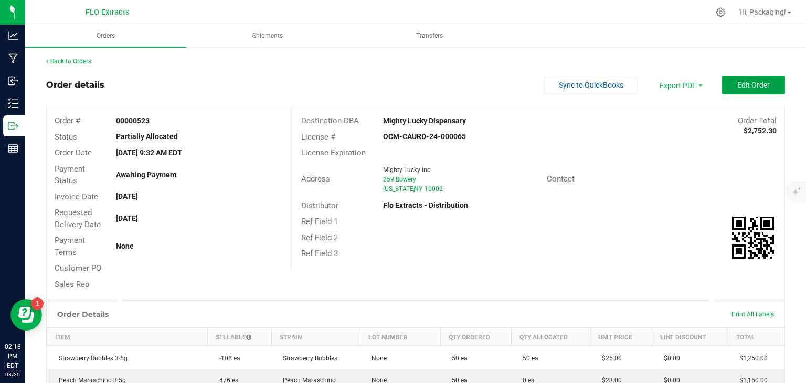
click at [764, 83] on button "Edit Order" at bounding box center [753, 85] width 63 height 19
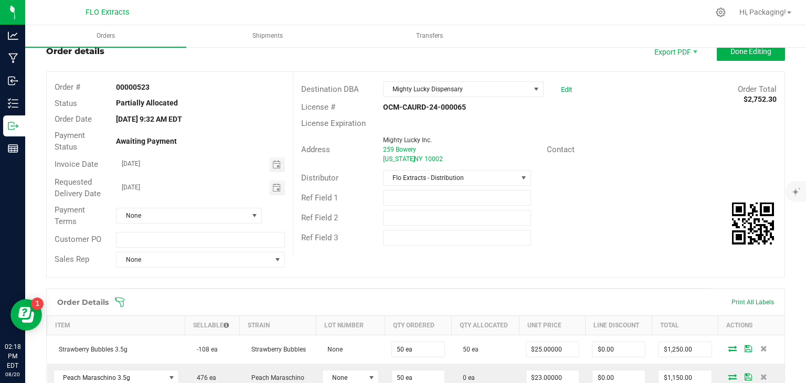
scroll to position [132, 0]
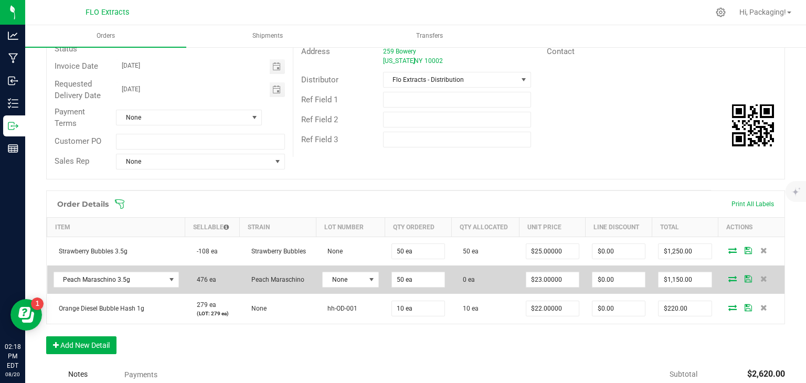
click at [728, 278] on icon at bounding box center [732, 279] width 8 height 6
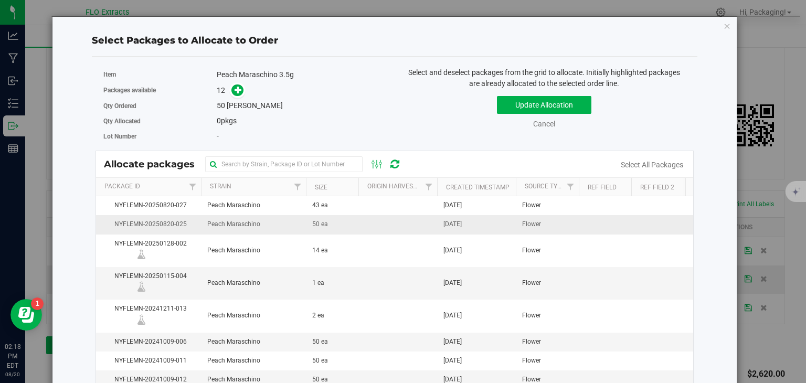
click at [250, 223] on span "Peach Maraschino" at bounding box center [233, 224] width 53 height 10
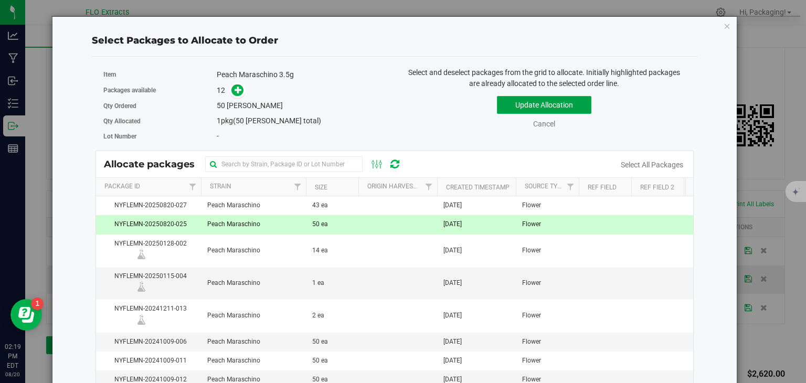
click at [526, 100] on button "Update Allocation" at bounding box center [544, 105] width 94 height 18
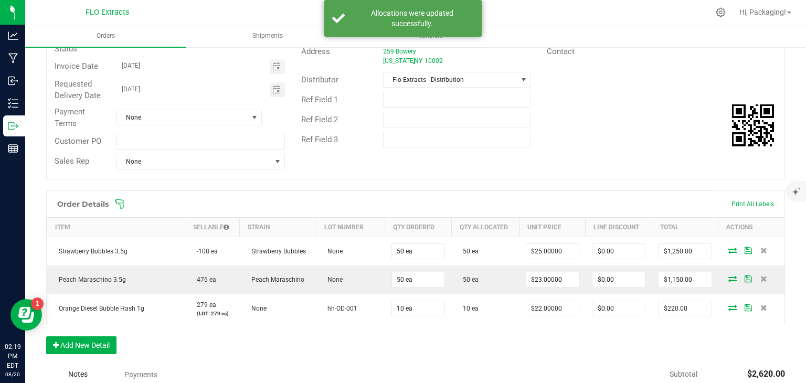
scroll to position [0, 0]
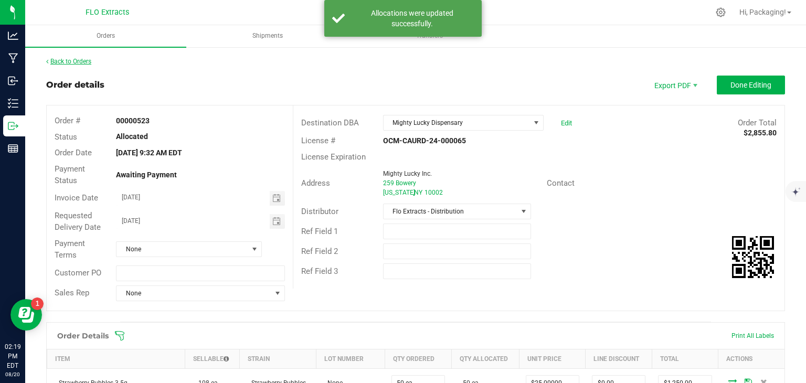
click at [63, 59] on link "Back to Orders" at bounding box center [68, 61] width 45 height 7
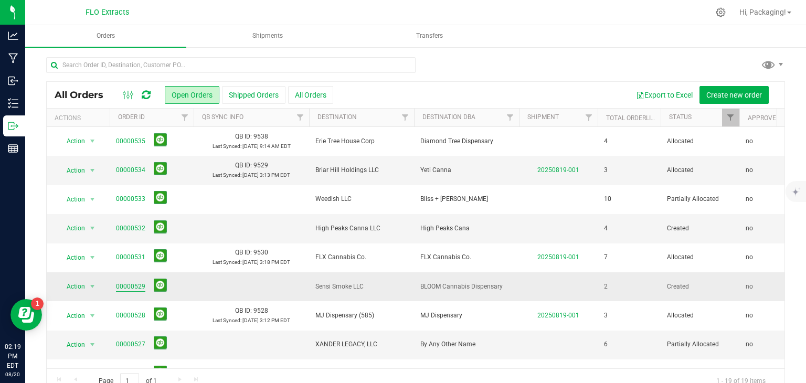
click at [134, 283] on link "00000529" at bounding box center [130, 287] width 29 height 10
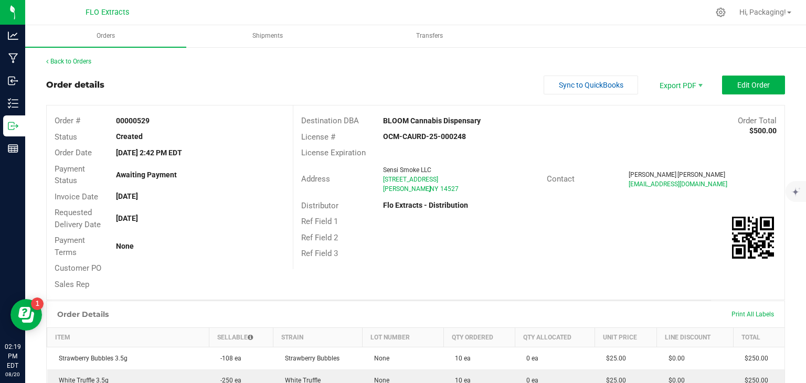
scroll to position [60, 0]
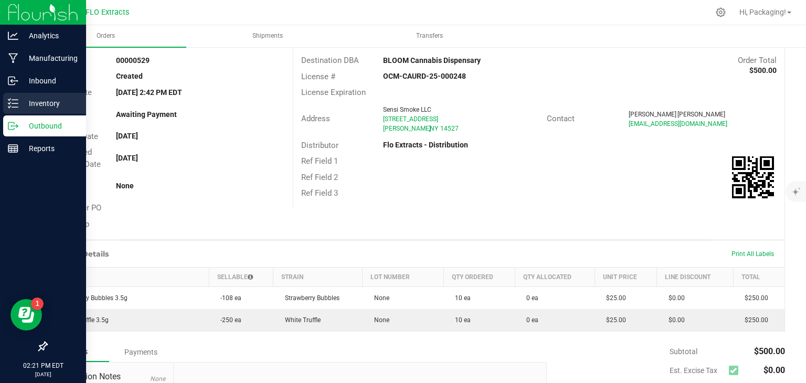
click at [40, 102] on p "Inventory" at bounding box center [49, 103] width 63 height 13
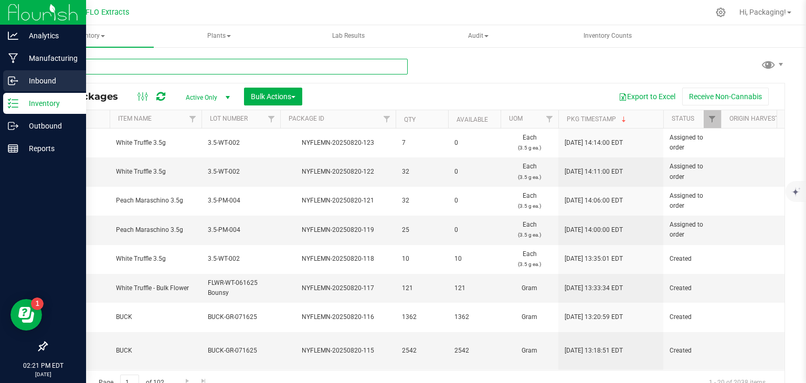
click at [147, 65] on input "text" at bounding box center [227, 67] width 362 height 16
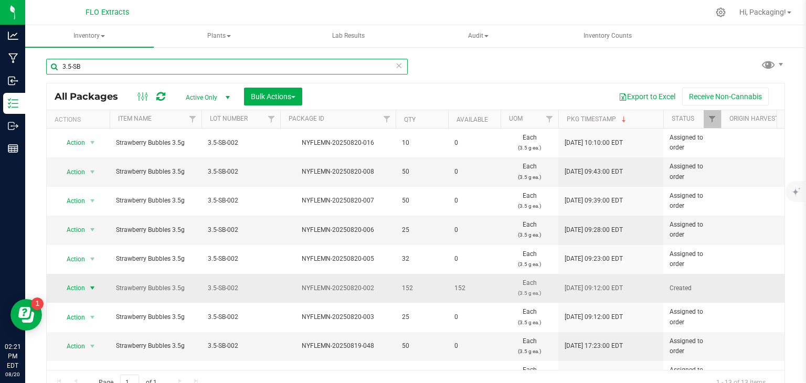
type input "3.5-SB"
click at [73, 288] on span "Action" at bounding box center [71, 288] width 28 height 15
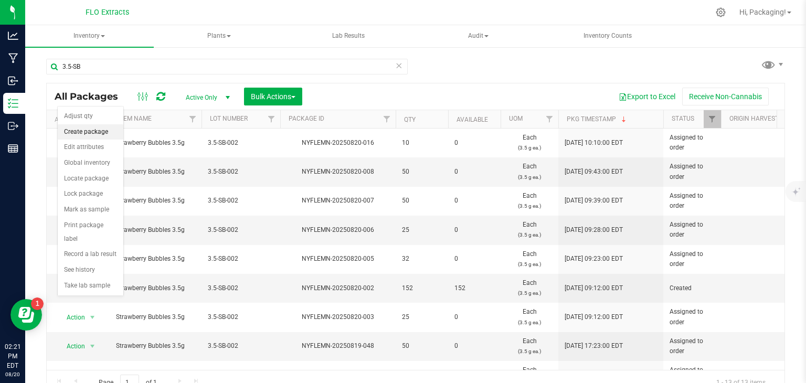
click at [101, 133] on li "Create package" at bounding box center [91, 132] width 66 height 16
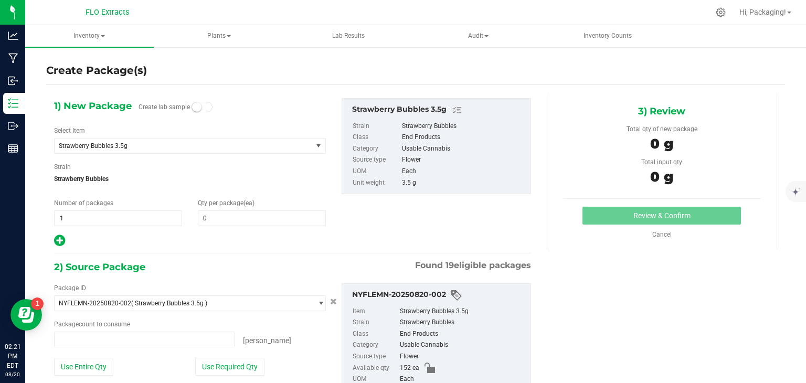
type input "0 ea"
click at [218, 220] on span at bounding box center [262, 218] width 128 height 16
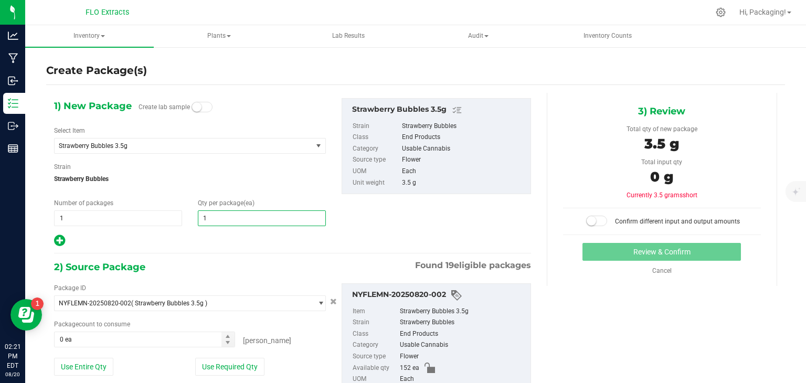
type input "10"
click at [238, 365] on button "Use Required Qty" at bounding box center [229, 367] width 69 height 18
type input "10 ea"
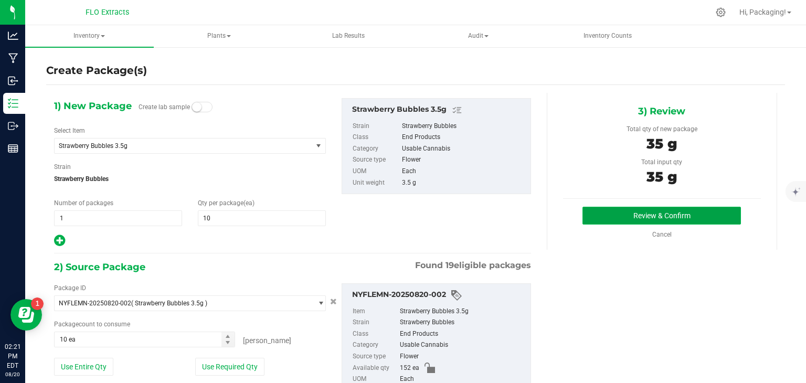
click at [611, 218] on button "Review & Confirm" at bounding box center [662, 216] width 159 height 18
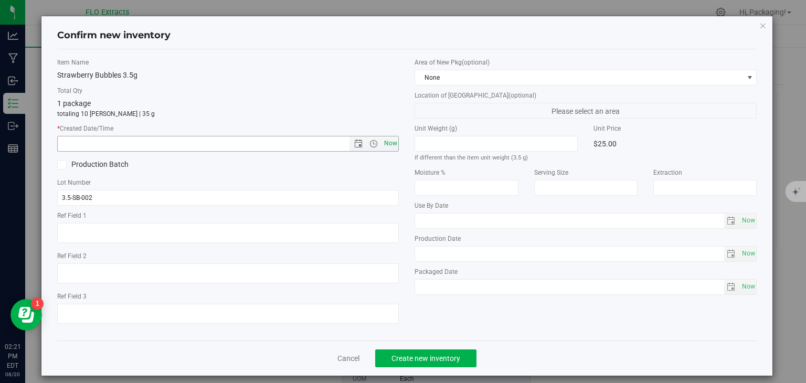
click at [390, 142] on span "Now" at bounding box center [391, 143] width 18 height 15
type input "[DATE] 2:21 PM"
click at [430, 354] on span "Create new inventory" at bounding box center [426, 358] width 69 height 8
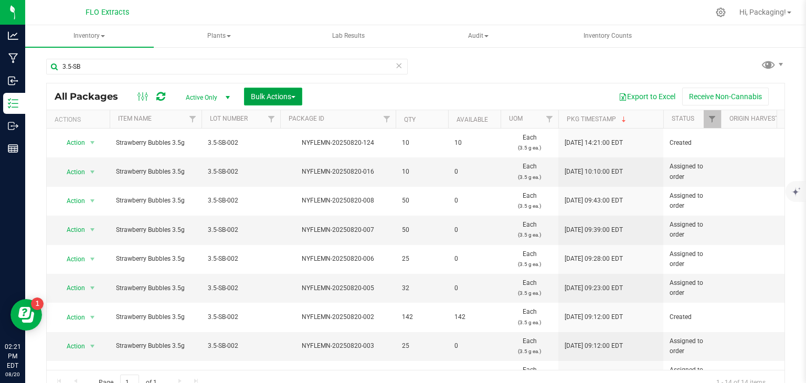
click at [276, 97] on span "Bulk Actions" at bounding box center [273, 96] width 45 height 8
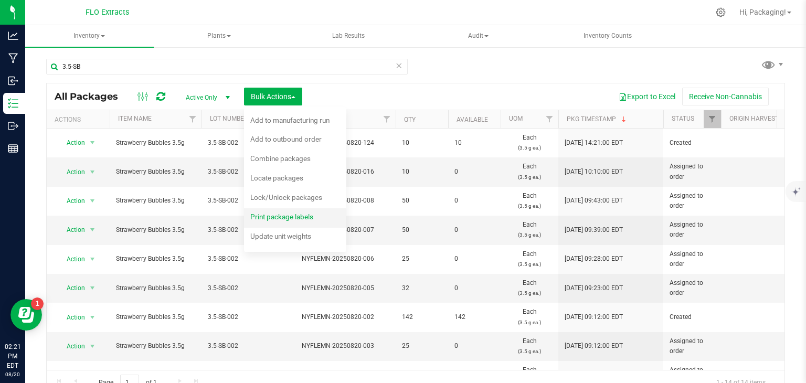
click at [283, 216] on span "Print package labels" at bounding box center [281, 217] width 63 height 8
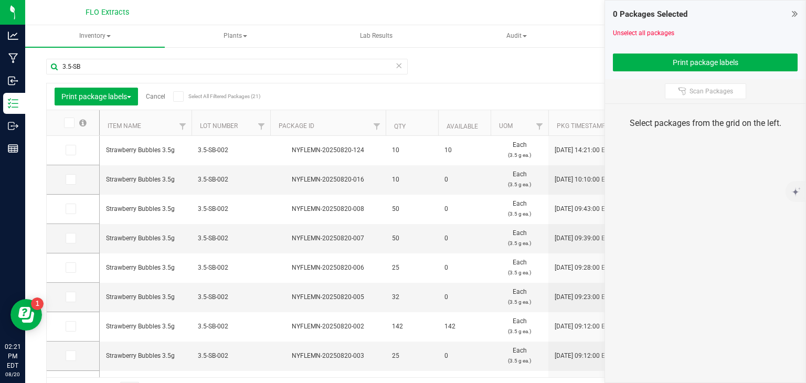
click at [71, 150] on icon at bounding box center [70, 150] width 7 height 0
click at [0, 0] on input "checkbox" at bounding box center [0, 0] width 0 height 0
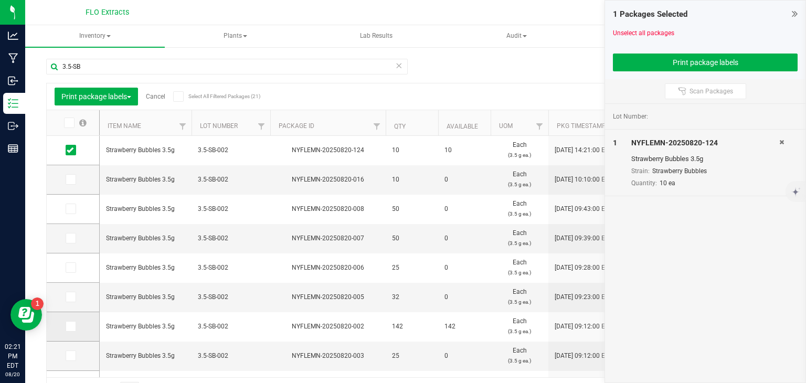
click at [72, 326] on icon at bounding box center [70, 326] width 7 height 0
click at [0, 0] on input "checkbox" at bounding box center [0, 0] width 0 height 0
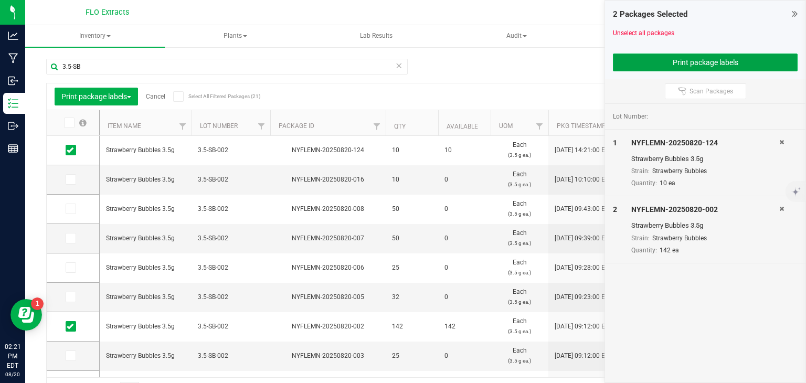
click at [696, 65] on button "Print package labels" at bounding box center [705, 63] width 185 height 18
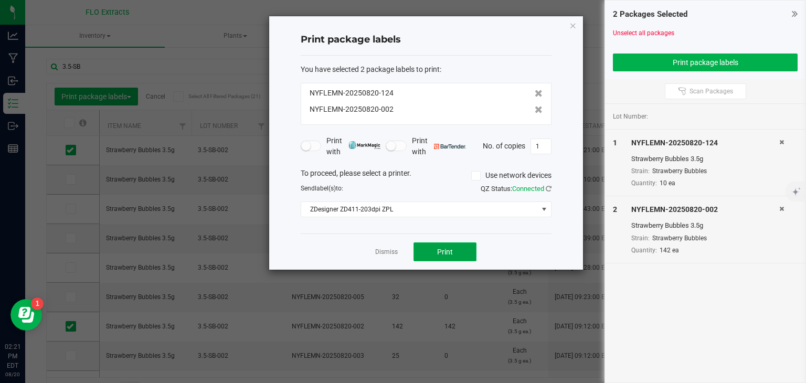
click at [456, 249] on button "Print" at bounding box center [445, 251] width 63 height 19
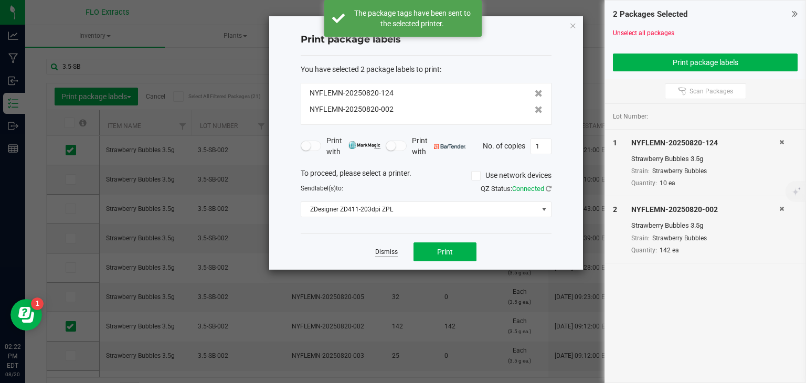
click at [384, 253] on link "Dismiss" at bounding box center [386, 252] width 23 height 9
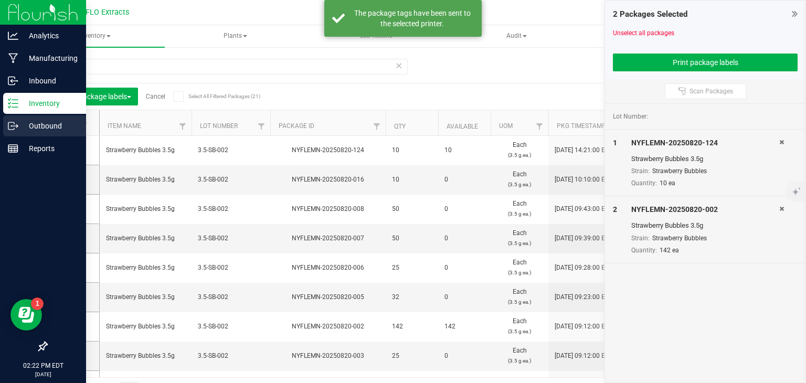
click at [45, 129] on p "Outbound" at bounding box center [49, 126] width 63 height 13
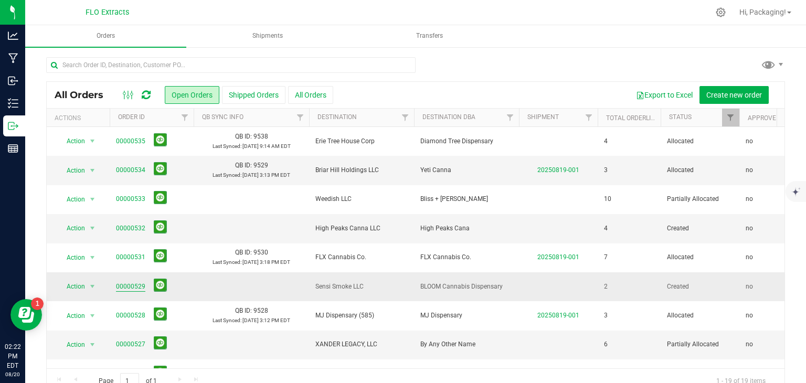
click at [134, 287] on link "00000529" at bounding box center [130, 287] width 29 height 10
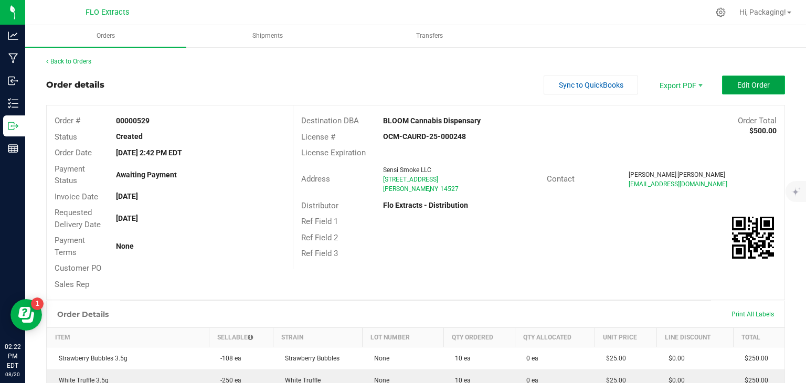
click at [753, 91] on button "Edit Order" at bounding box center [753, 85] width 63 height 19
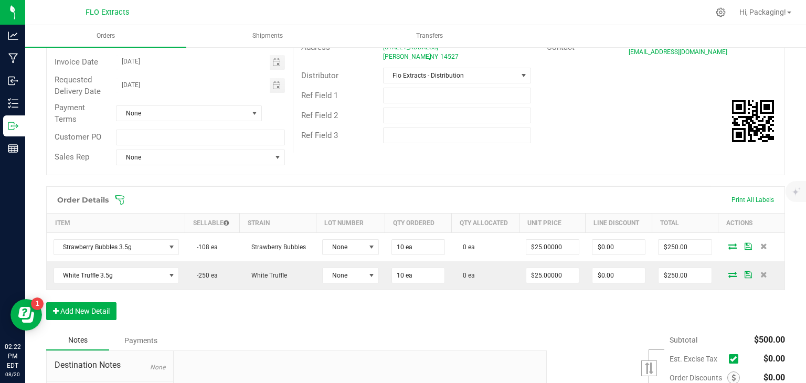
scroll to position [136, 0]
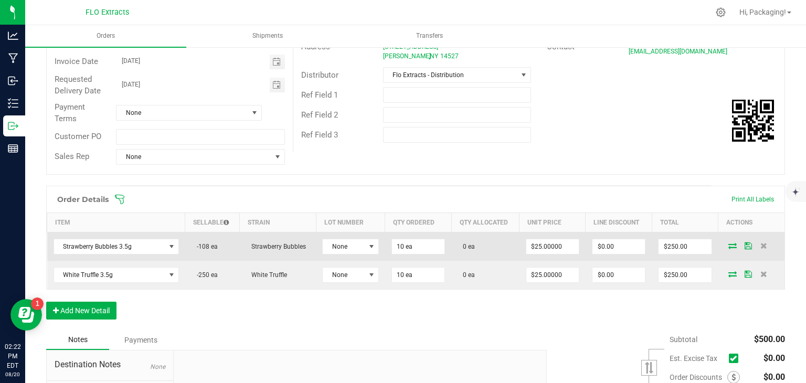
click at [731, 245] on span at bounding box center [733, 245] width 16 height 6
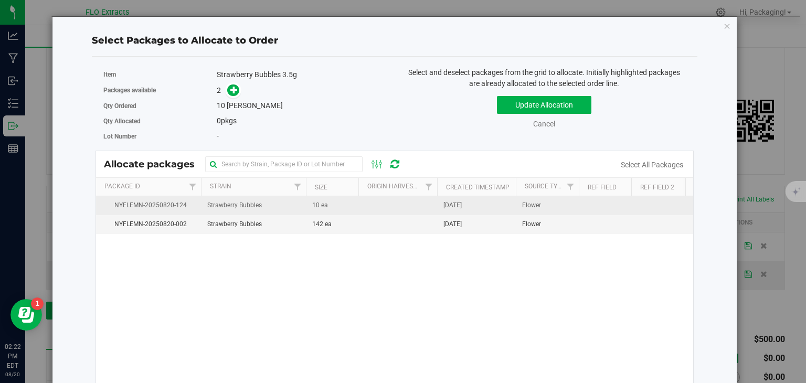
click at [462, 206] on span "[DATE]" at bounding box center [452, 205] width 18 height 10
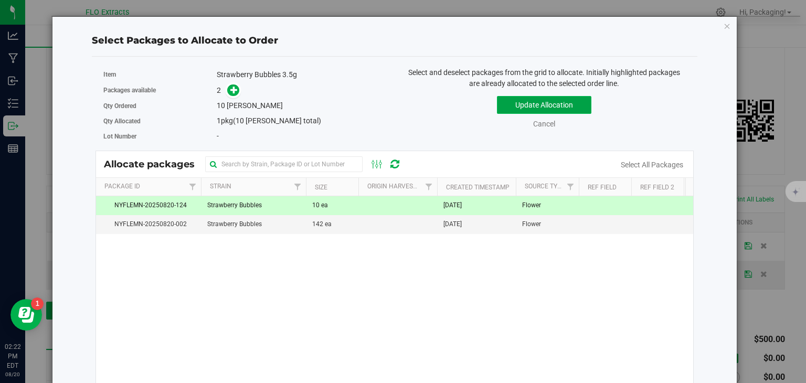
click at [561, 110] on button "Update Allocation" at bounding box center [544, 105] width 94 height 18
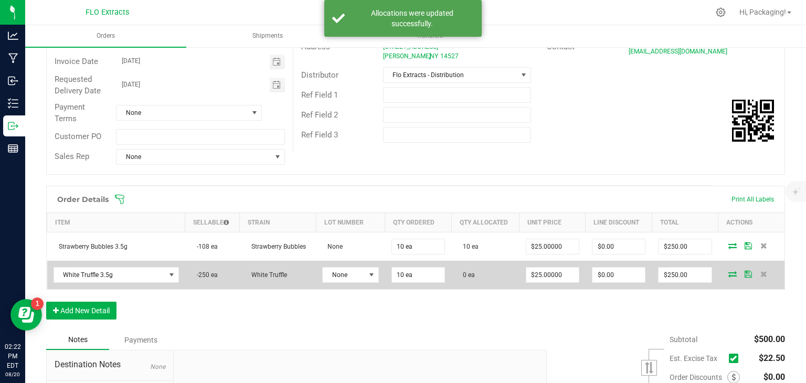
click at [728, 274] on icon at bounding box center [732, 274] width 8 height 6
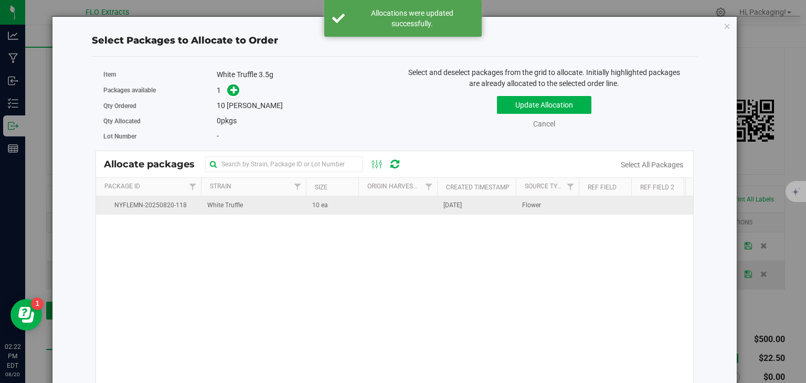
click at [462, 207] on span "[DATE]" at bounding box center [452, 205] width 18 height 10
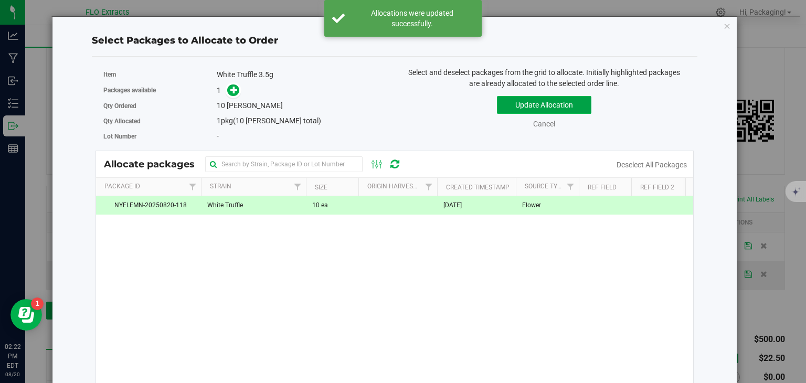
click at [546, 105] on button "Update Allocation" at bounding box center [544, 105] width 94 height 18
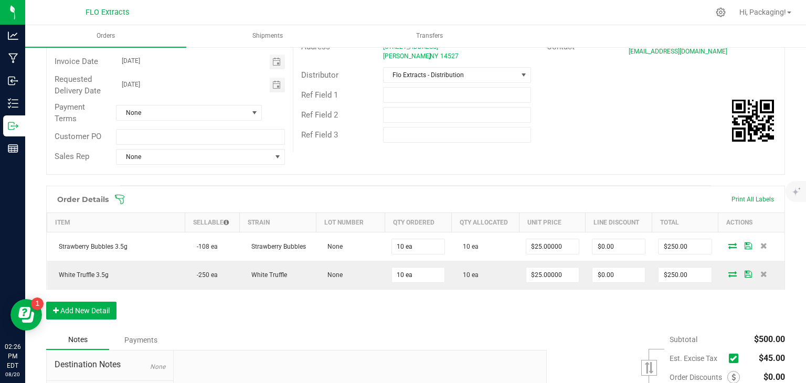
scroll to position [0, 0]
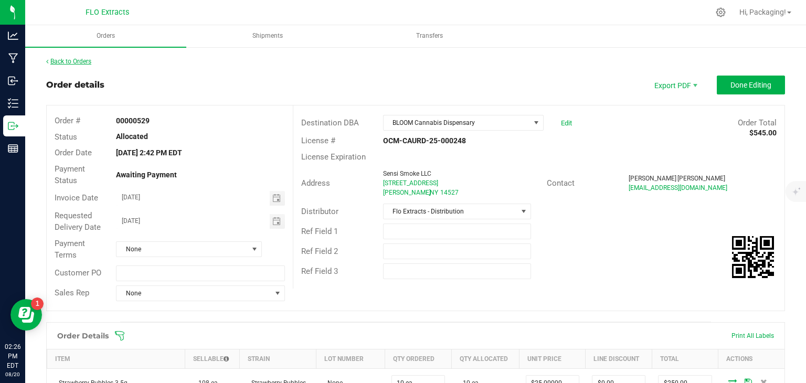
click at [77, 60] on link "Back to Orders" at bounding box center [68, 61] width 45 height 7
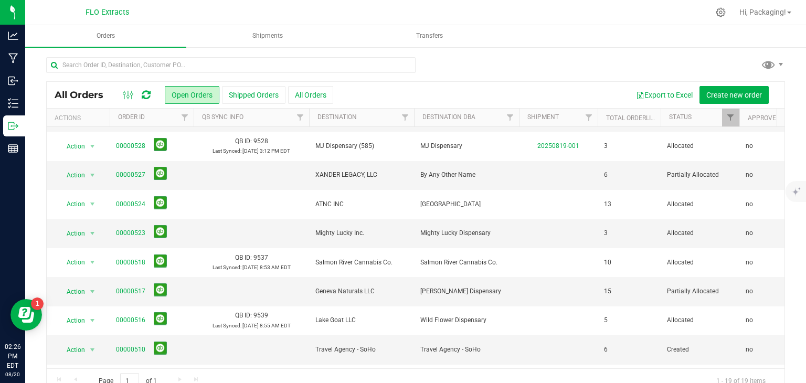
scroll to position [170, 0]
click at [133, 288] on link "00000517" at bounding box center [130, 291] width 29 height 10
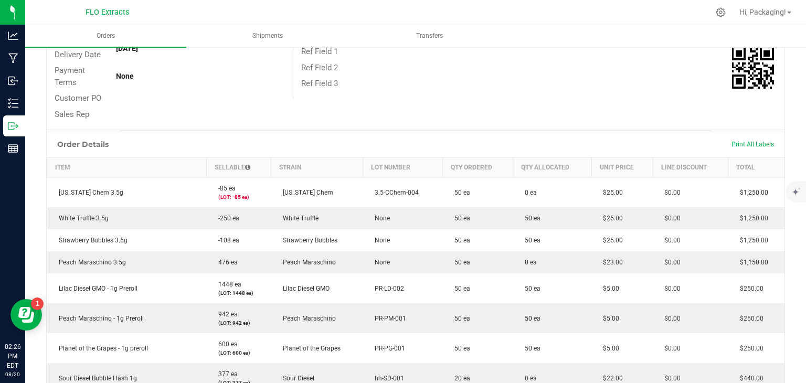
scroll to position [176, 0]
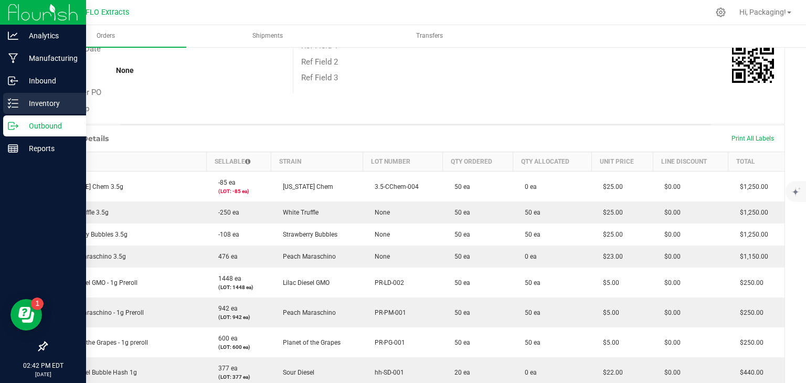
click at [24, 101] on p "Inventory" at bounding box center [49, 103] width 63 height 13
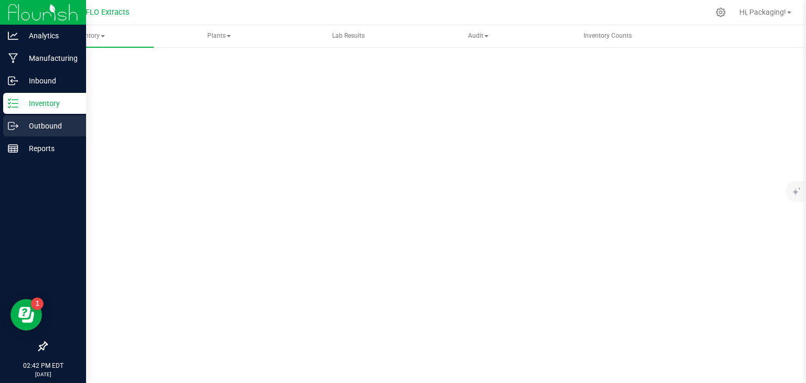
click at [54, 123] on p "Outbound" at bounding box center [49, 126] width 63 height 13
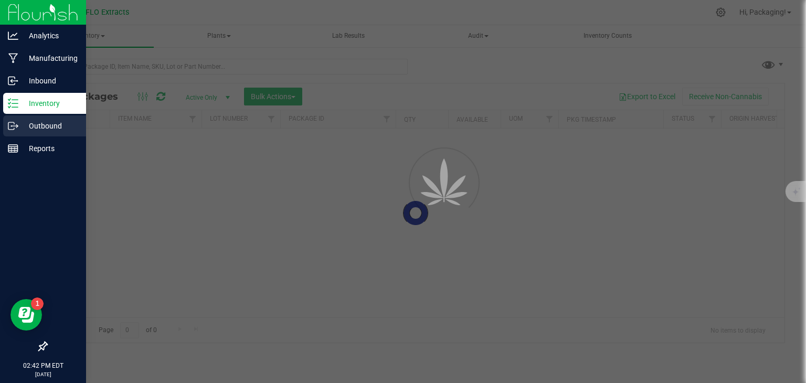
click at [48, 122] on p "Outbound" at bounding box center [49, 126] width 63 height 13
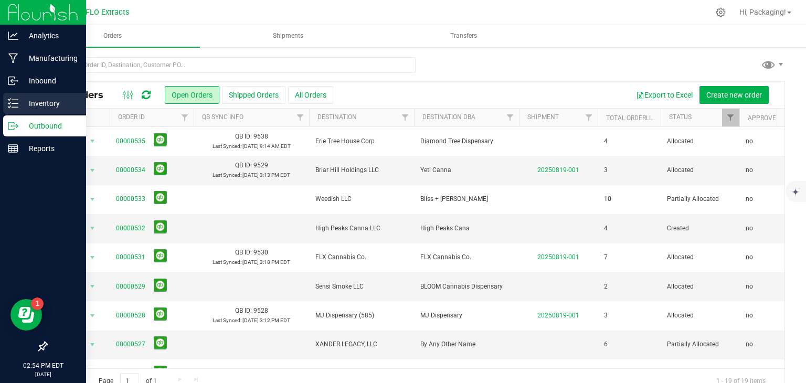
click at [49, 105] on p "Inventory" at bounding box center [49, 103] width 63 height 13
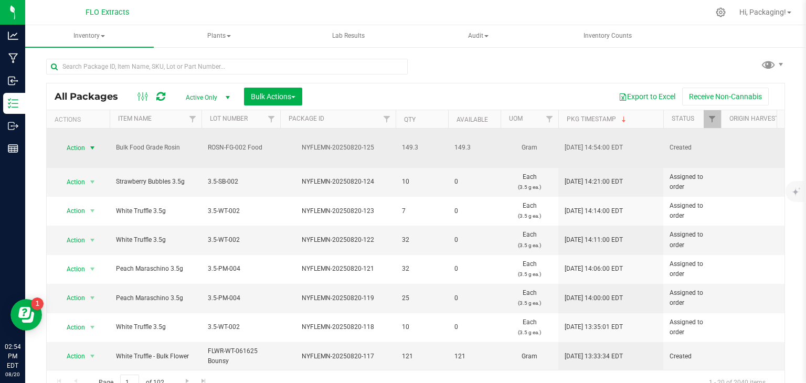
click at [94, 144] on span "select" at bounding box center [92, 148] width 8 height 8
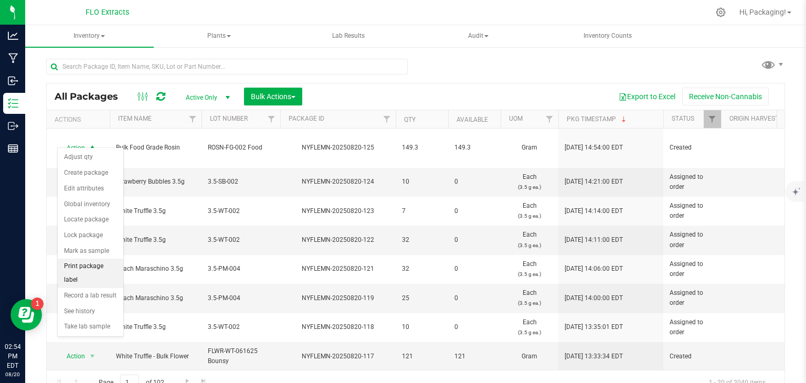
click at [101, 261] on li "Print package label" at bounding box center [91, 273] width 66 height 29
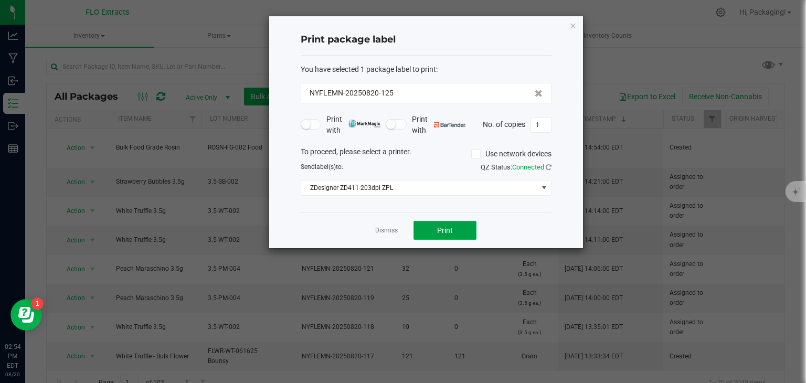
click at [445, 227] on span "Print" at bounding box center [445, 230] width 16 height 8
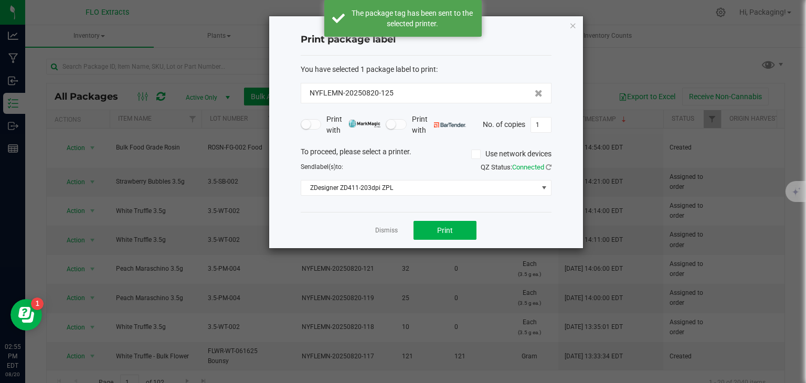
drag, startPoint x: 378, startPoint y: 225, endPoint x: 385, endPoint y: 236, distance: 13.2
click at [385, 236] on div "Dismiss Print" at bounding box center [426, 230] width 251 height 36
drag, startPoint x: 385, startPoint y: 236, endPoint x: 394, endPoint y: 229, distance: 10.5
click at [394, 229] on div "Dismiss Print" at bounding box center [426, 230] width 251 height 36
click at [394, 229] on link "Dismiss" at bounding box center [386, 230] width 23 height 9
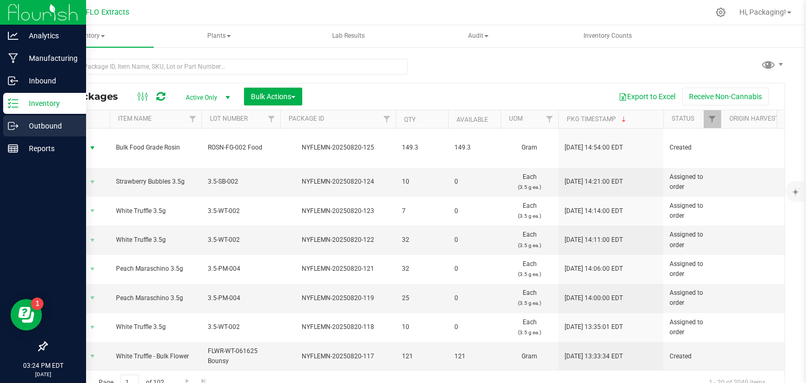
click at [20, 121] on p "Outbound" at bounding box center [49, 126] width 63 height 13
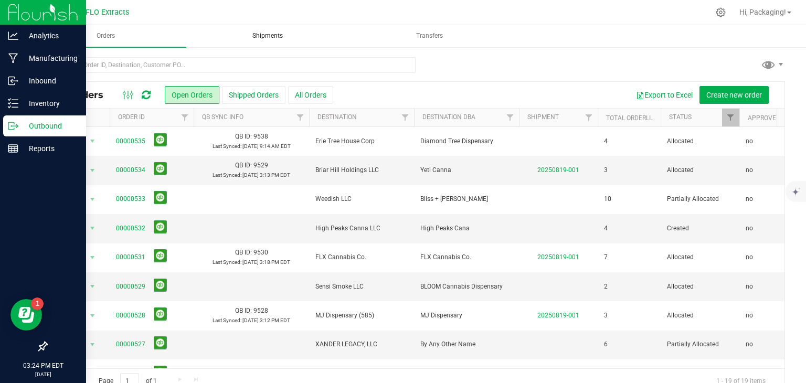
click at [263, 32] on span "Shipments" at bounding box center [267, 35] width 59 height 9
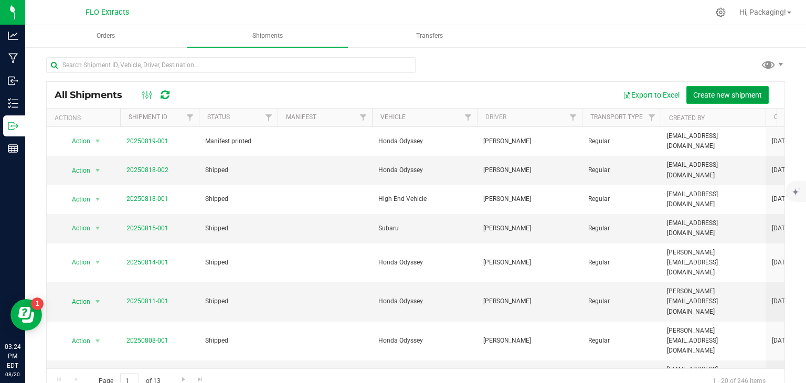
click at [714, 97] on span "Create new shipment" at bounding box center [727, 95] width 69 height 8
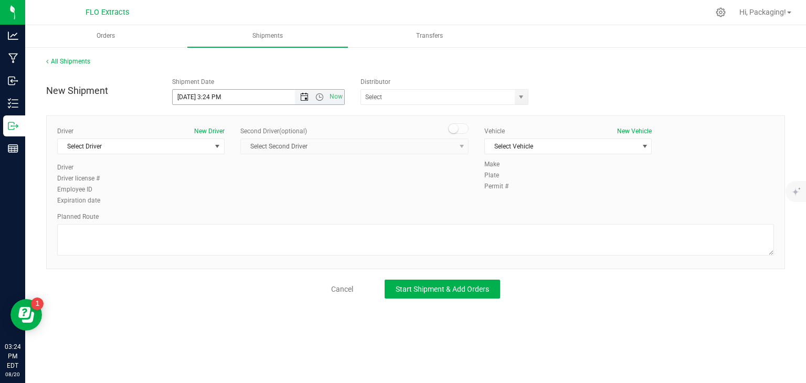
click at [304, 95] on span "Open the date view" at bounding box center [304, 97] width 8 height 8
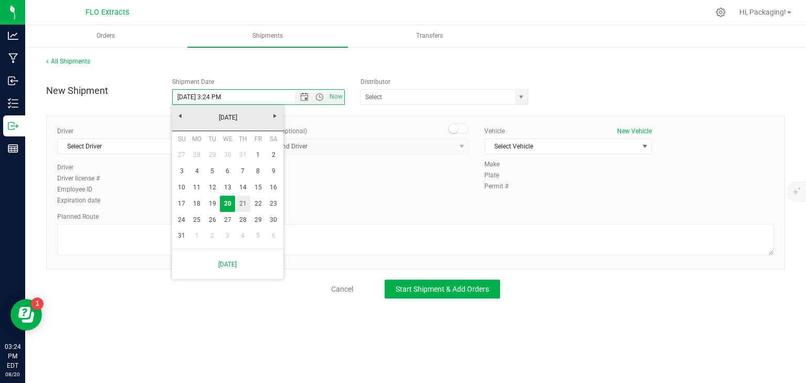
click at [237, 200] on link "21" at bounding box center [242, 204] width 15 height 16
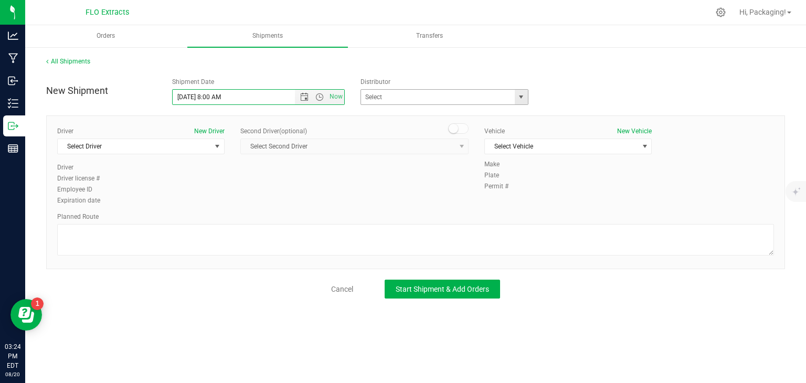
type input "8/21/2025 8:00 AM"
click at [514, 100] on span at bounding box center [445, 97] width 168 height 16
click at [517, 96] on span "select" at bounding box center [521, 97] width 8 height 8
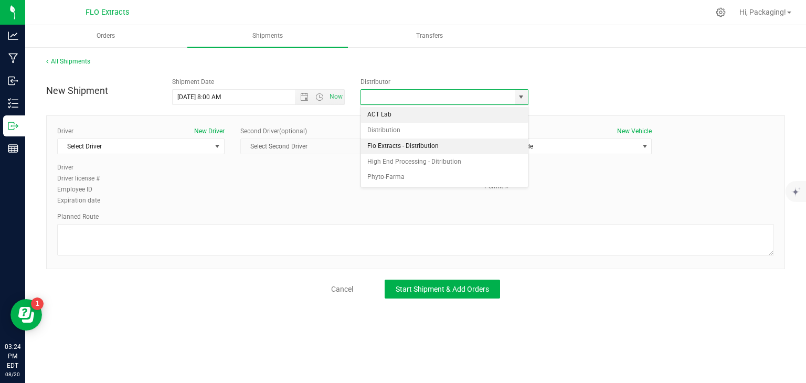
click at [435, 145] on li "Flo Extracts - Distribution" at bounding box center [444, 147] width 167 height 16
type input "Flo Extracts - Distribution"
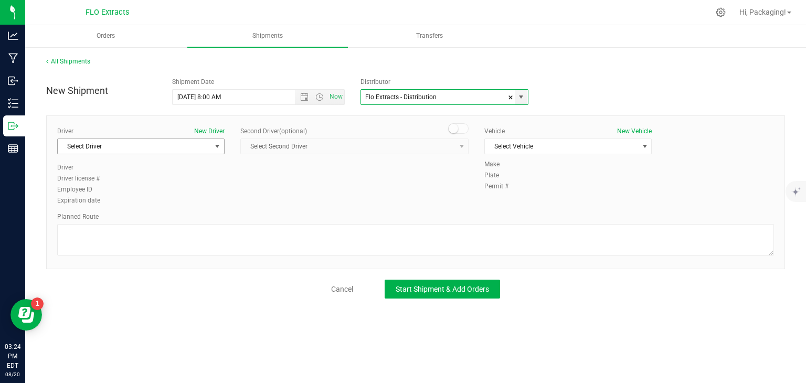
click at [121, 139] on span "Select Driver" at bounding box center [134, 146] width 153 height 15
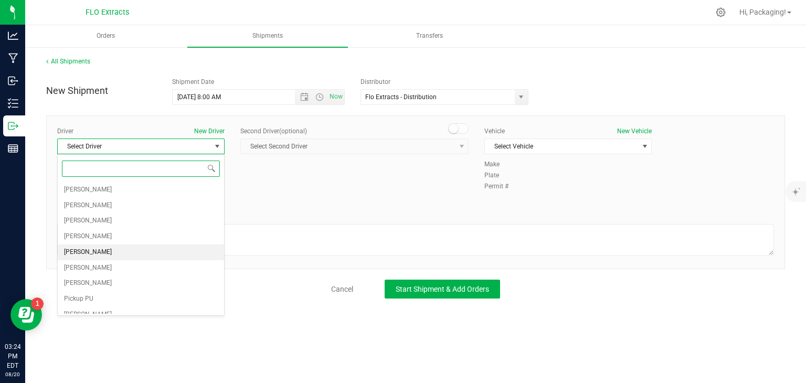
click at [96, 253] on span "[PERSON_NAME]" at bounding box center [88, 253] width 48 height 14
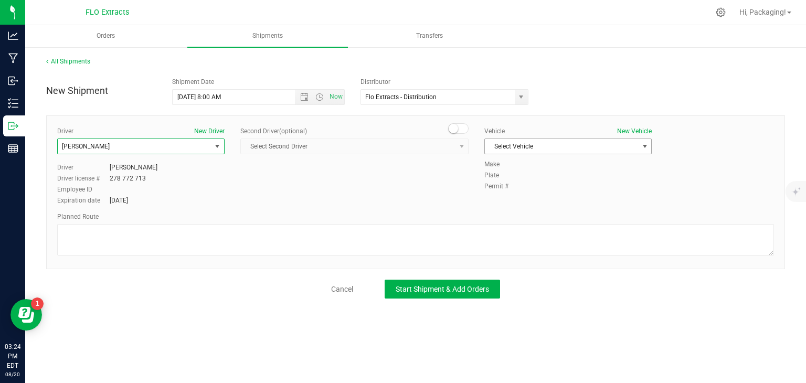
click at [554, 144] on span "Select Vehicle" at bounding box center [561, 146] width 153 height 15
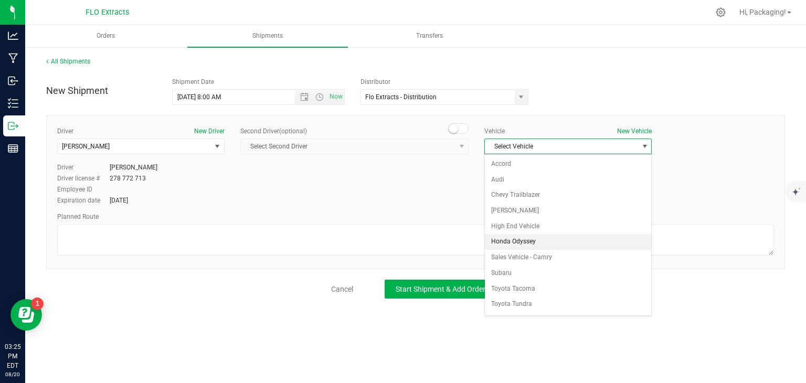
click at [523, 240] on li "Honda Odyssey" at bounding box center [568, 242] width 166 height 16
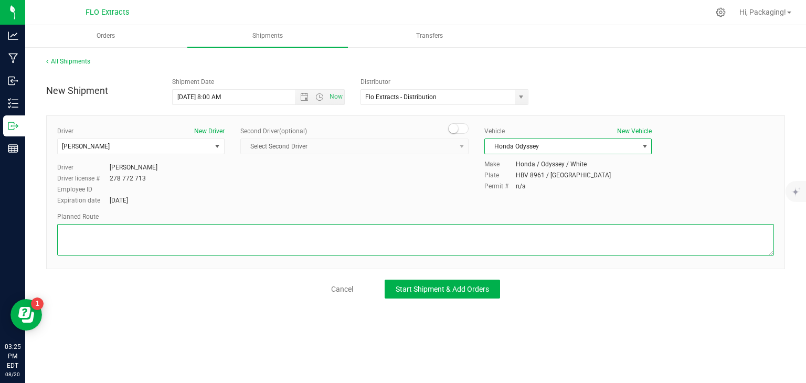
click at [523, 240] on textarea at bounding box center [415, 239] width 717 height 31
type textarea "g"
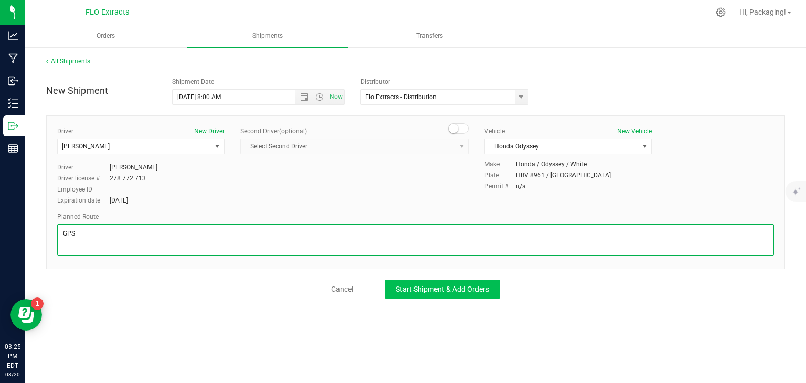
type textarea "GPS"
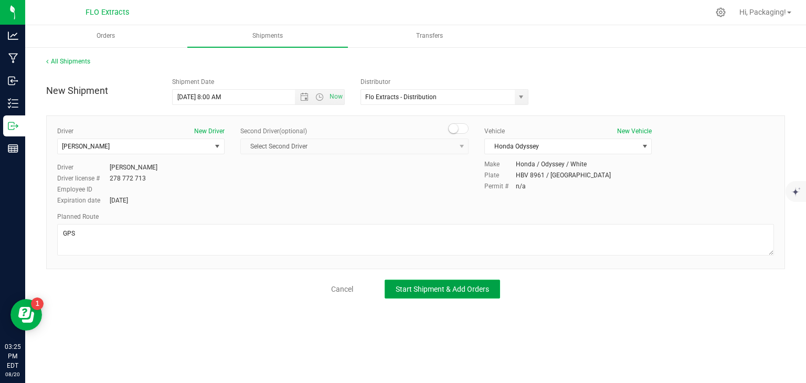
click at [431, 289] on span "Start Shipment & Add Orders" at bounding box center [442, 289] width 93 height 8
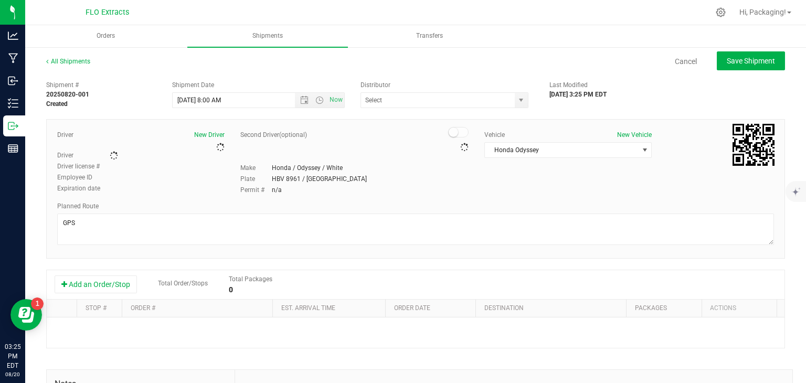
type input "Flo Extracts - Distribution"
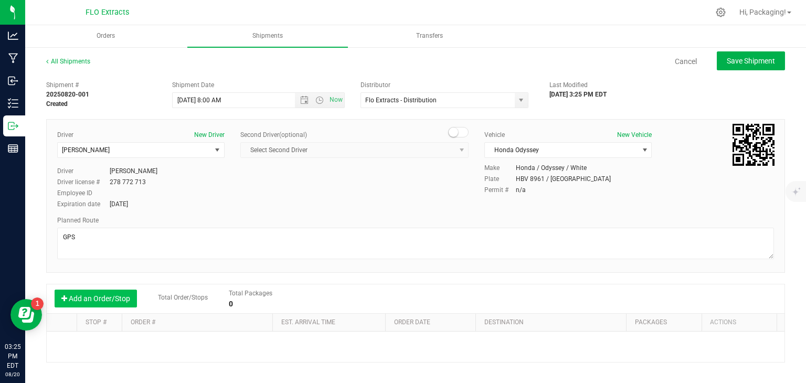
click at [108, 295] on button "Add an Order/Stop" at bounding box center [96, 299] width 82 height 18
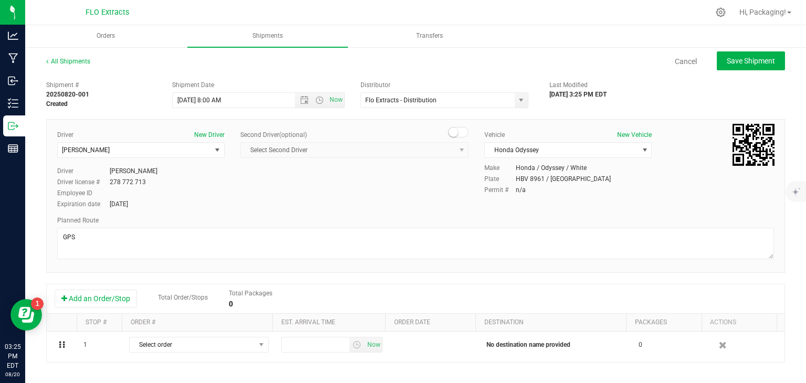
scroll to position [153, 0]
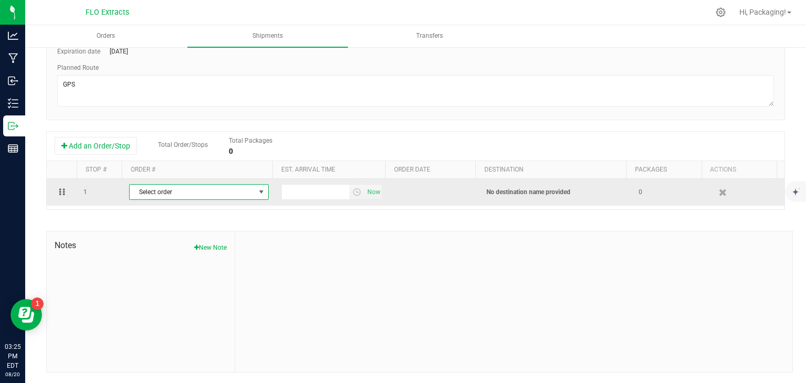
click at [219, 191] on span "Select order" at bounding box center [192, 192] width 125 height 15
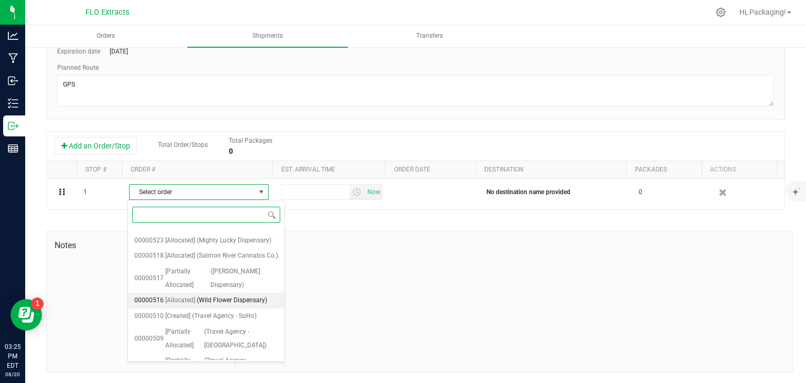
scroll to position [130, 0]
click at [197, 262] on span "(Salmon River Cannabis Co.)" at bounding box center [237, 256] width 81 height 14
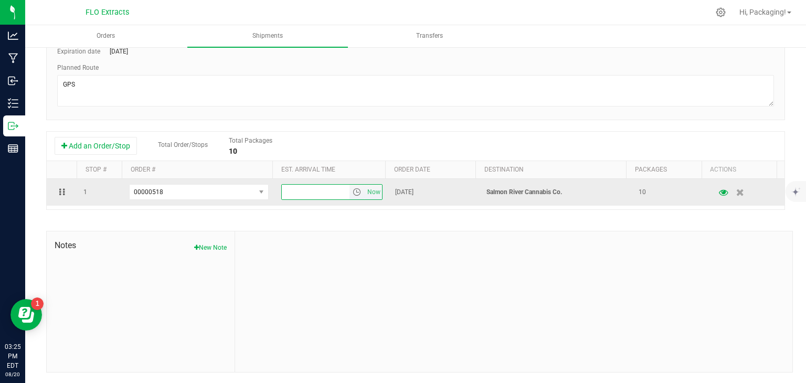
click at [308, 198] on input "text" at bounding box center [316, 192] width 68 height 15
type input "10:30 AM"
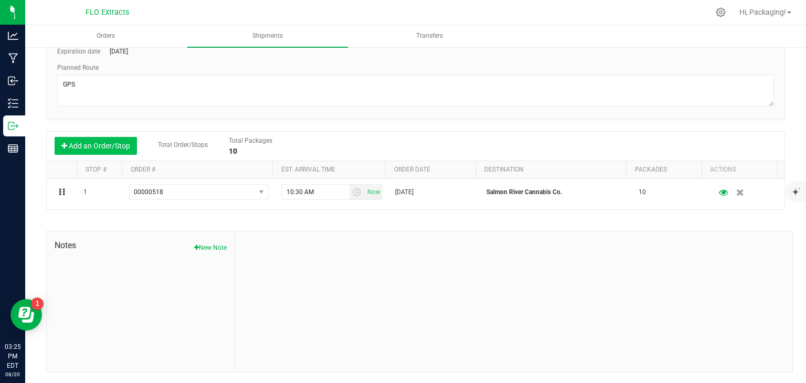
click at [108, 145] on button "Add an Order/Stop" at bounding box center [96, 146] width 82 height 18
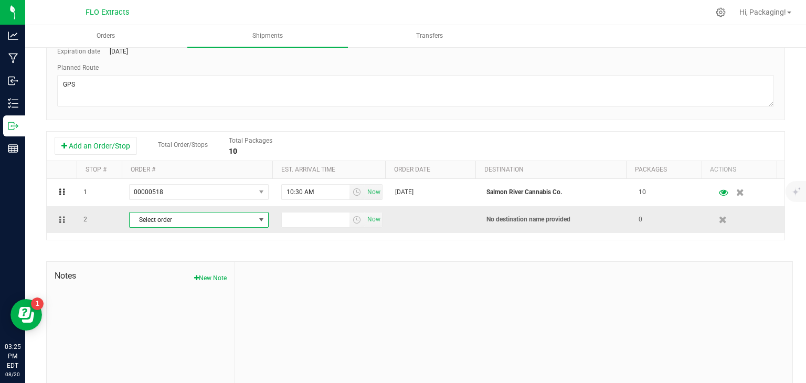
click at [194, 219] on span "Select order" at bounding box center [192, 220] width 125 height 15
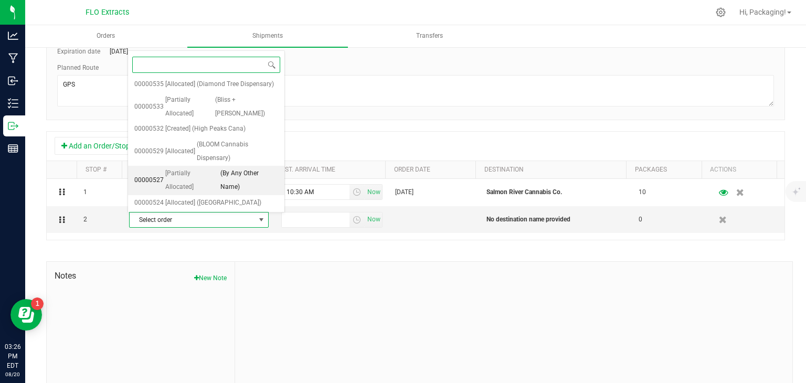
scroll to position [0, 0]
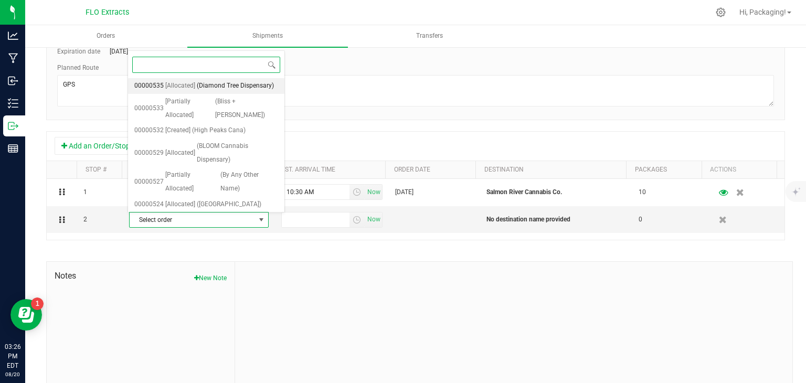
click at [197, 93] on span "(Diamond Tree Dispensary)" at bounding box center [235, 86] width 77 height 14
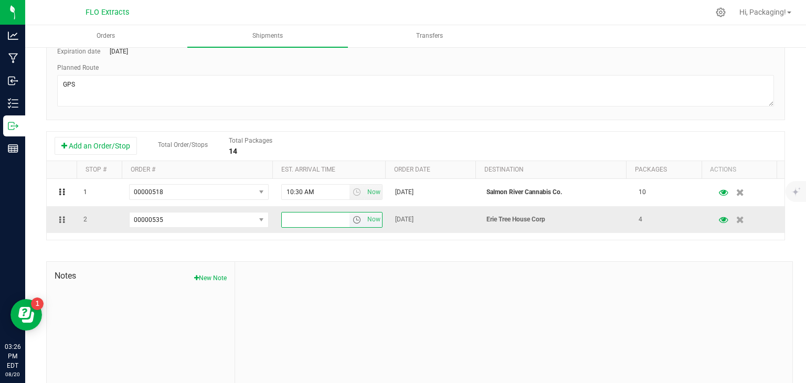
click at [296, 223] on input "text" at bounding box center [316, 220] width 68 height 15
type input "11:30 AM"
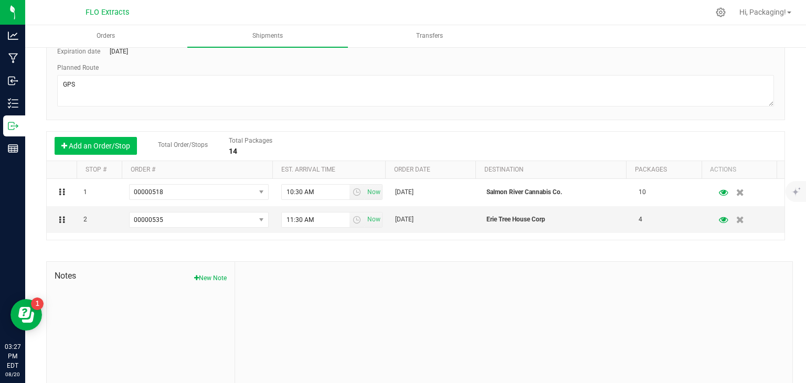
click at [93, 148] on button "Add an Order/Stop" at bounding box center [96, 146] width 82 height 18
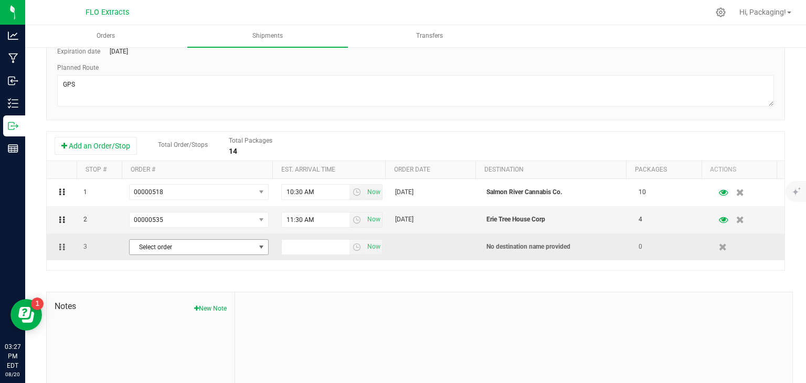
click at [169, 246] on span "Select order" at bounding box center [192, 247] width 125 height 15
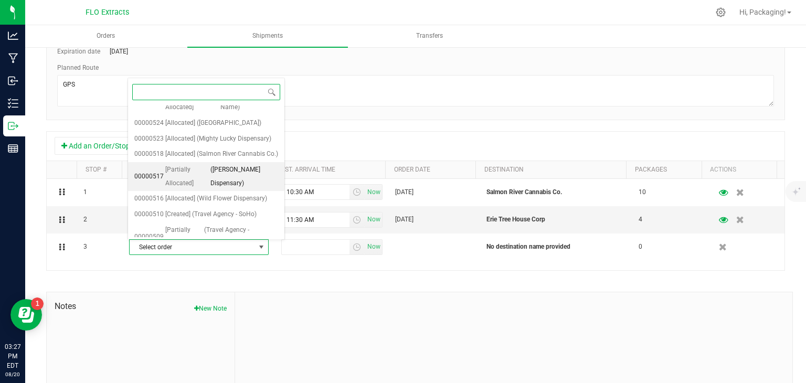
scroll to position [133, 0]
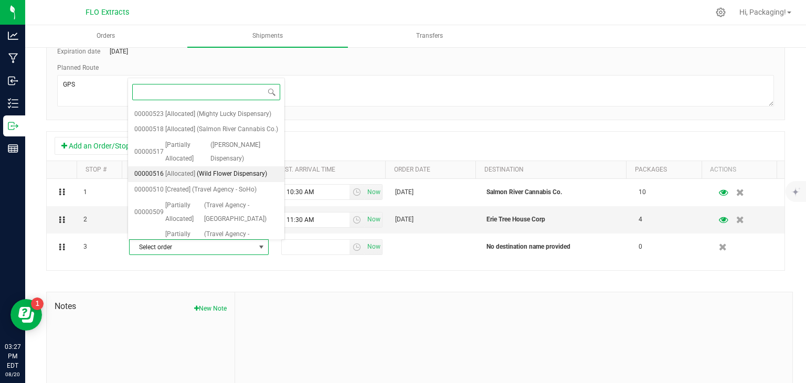
click at [202, 181] on span "(Wild Flower Dispensary)" at bounding box center [232, 174] width 70 height 14
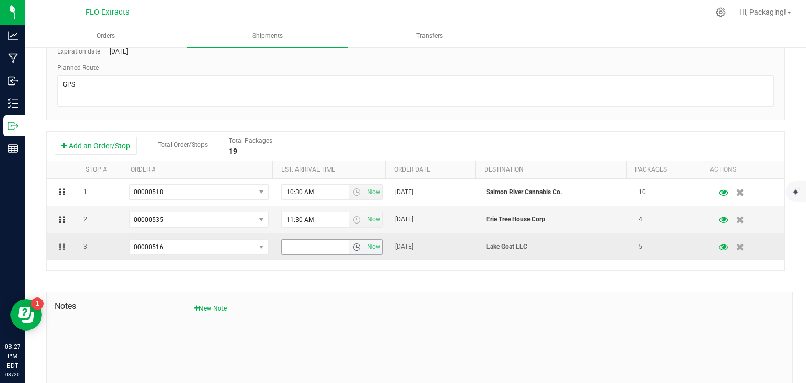
click at [291, 246] on input "text" at bounding box center [316, 247] width 68 height 15
type input "12:15 PM"
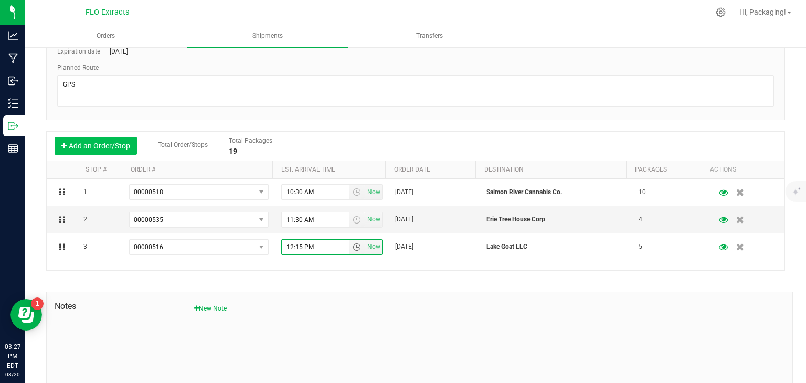
click at [115, 150] on button "Add an Order/Stop" at bounding box center [96, 146] width 82 height 18
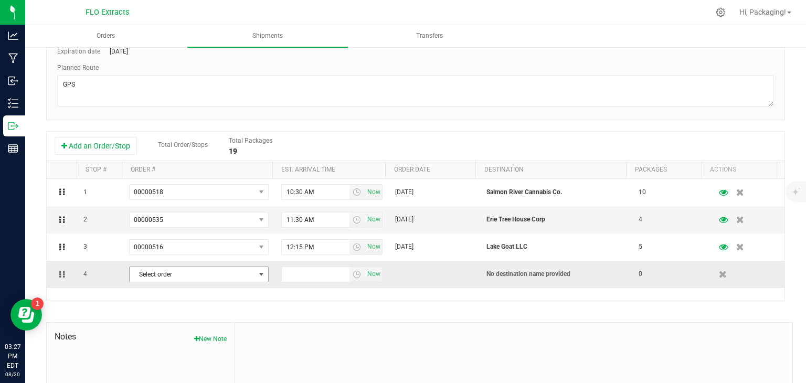
click at [165, 268] on span "Select order" at bounding box center [192, 274] width 125 height 15
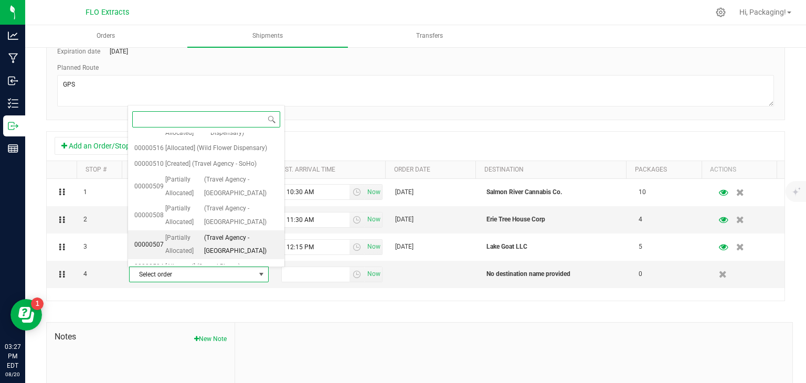
scroll to position [207, 0]
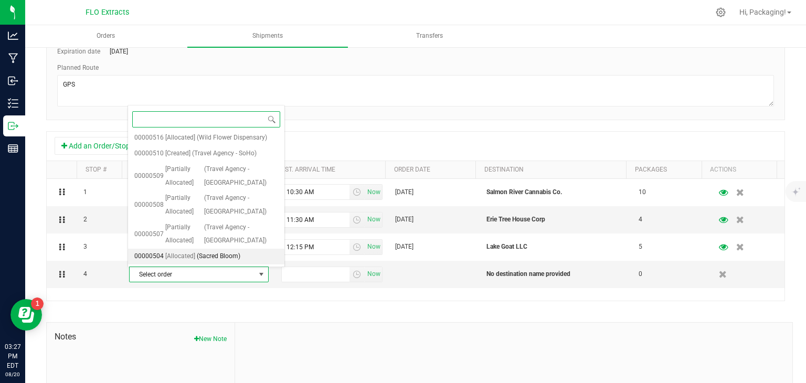
click at [178, 259] on span "[Allocated]" at bounding box center [180, 257] width 30 height 14
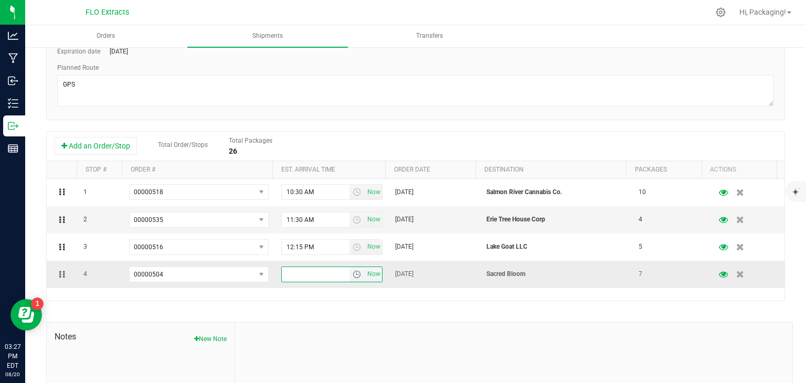
click at [299, 279] on input "text" at bounding box center [316, 274] width 68 height 15
type input "1:30 PM"
click at [308, 295] on div "1 00000518 00000535 00000533 00000532 00000529 00000527 00000524 00000523 00000…" at bounding box center [416, 240] width 738 height 122
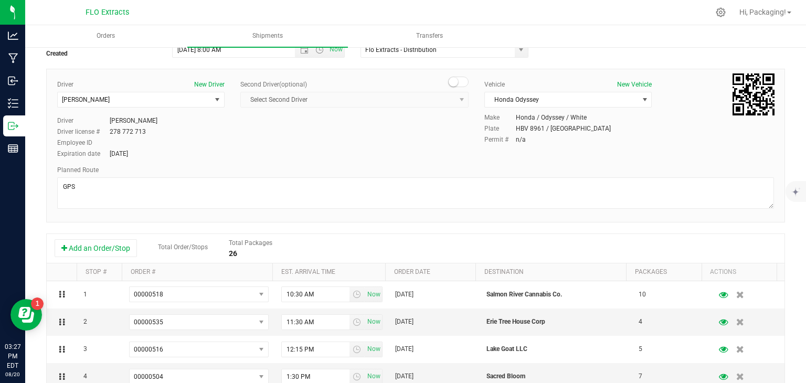
scroll to position [0, 0]
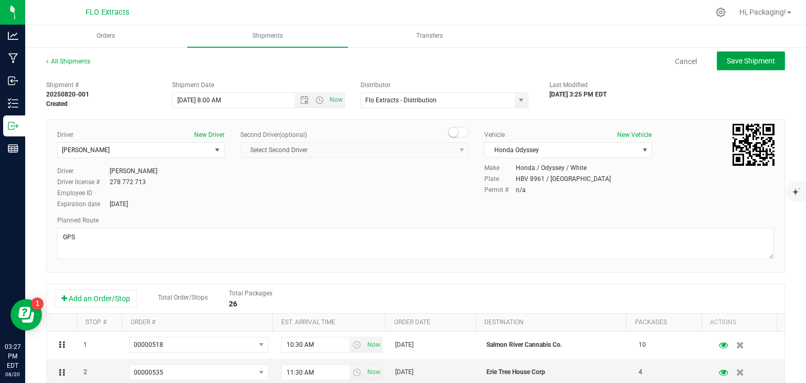
click at [756, 55] on button "Save Shipment" at bounding box center [751, 60] width 68 height 19
type input "8/21/2025 12:00 PM"
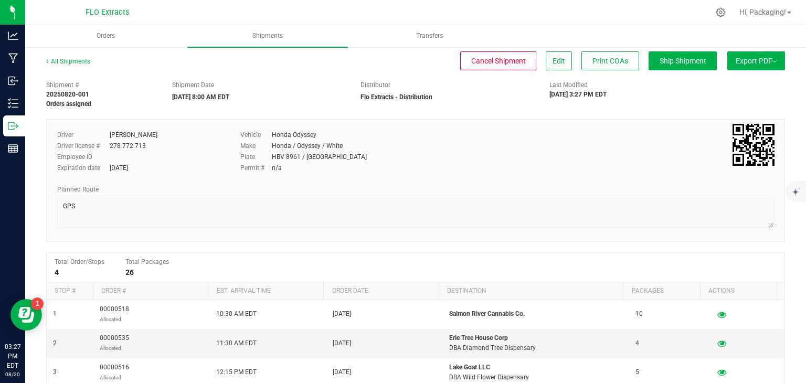
click at [741, 59] on button "Export PDF" at bounding box center [756, 60] width 58 height 19
click at [721, 115] on span "NY Manifest" at bounding box center [724, 115] width 35 height 7
click at [109, 34] on span "Orders" at bounding box center [112, 35] width 47 height 9
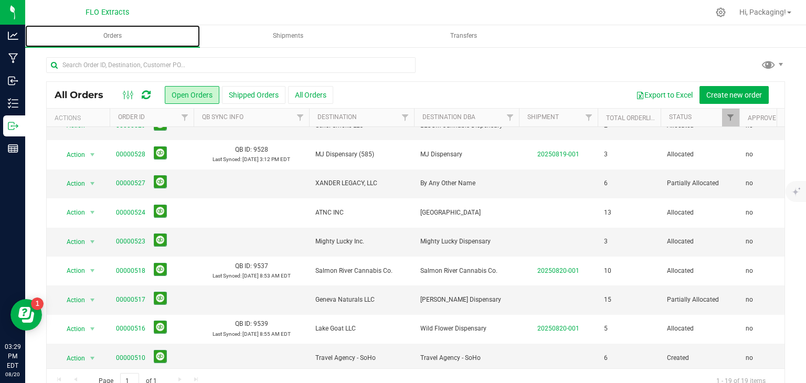
scroll to position [161, 0]
click at [129, 299] on link "00000517" at bounding box center [130, 300] width 29 height 10
